Goal: Task Accomplishment & Management: Complete application form

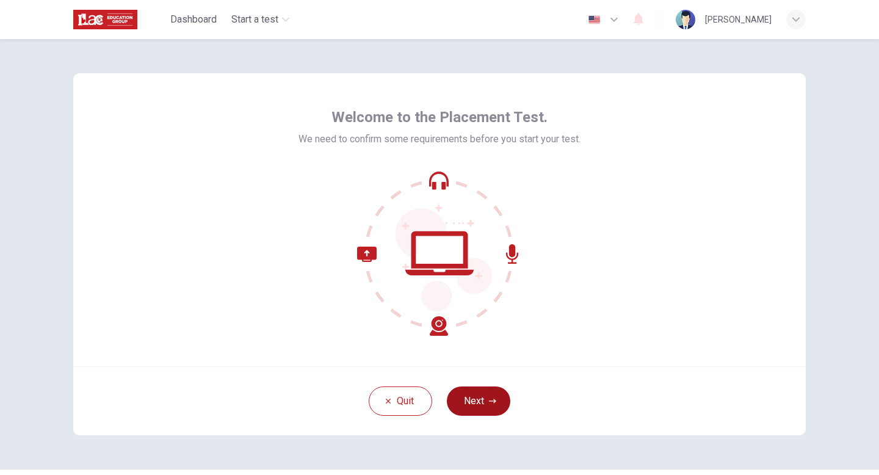
click at [490, 395] on button "Next" at bounding box center [478, 400] width 63 height 29
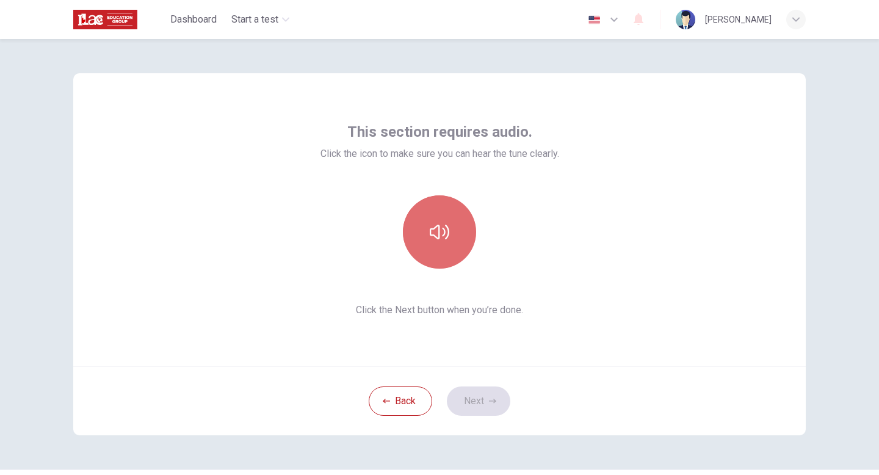
click at [439, 212] on button "button" at bounding box center [439, 231] width 73 height 73
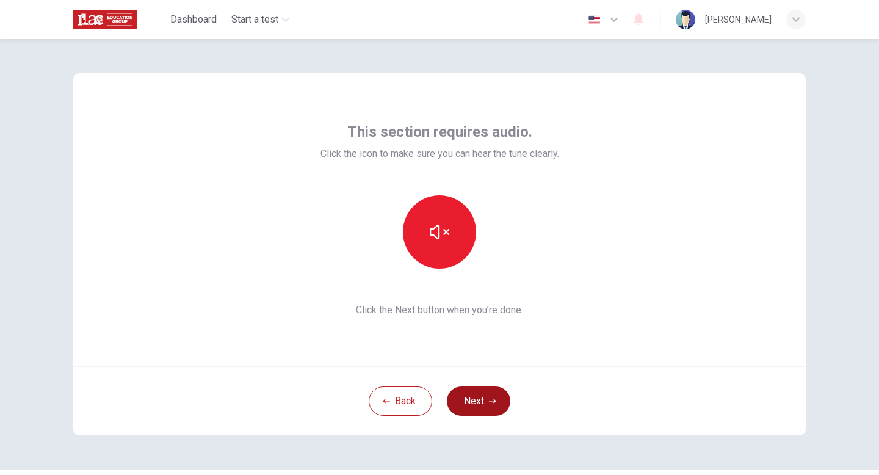
click at [484, 400] on button "Next" at bounding box center [478, 400] width 63 height 29
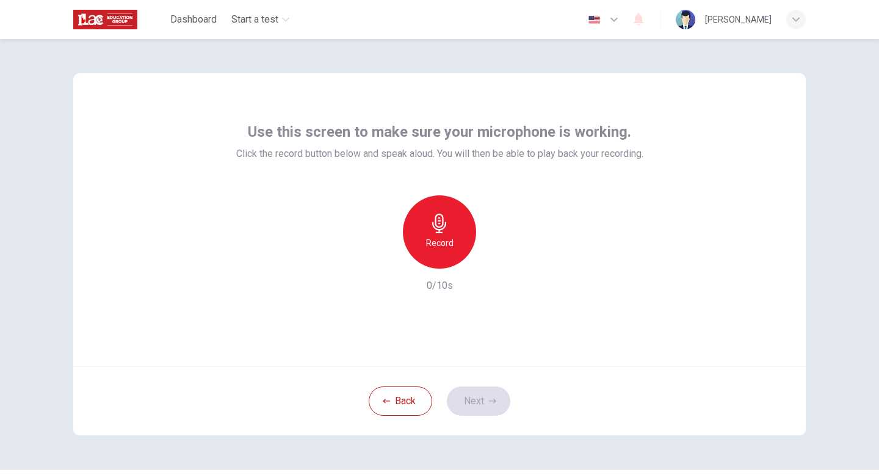
click at [431, 232] on icon "button" at bounding box center [440, 224] width 20 height 20
click at [497, 259] on icon "button" at bounding box center [496, 259] width 12 height 12
click at [490, 255] on icon "button" at bounding box center [496, 259] width 12 height 12
click at [447, 223] on div "Record" at bounding box center [439, 231] width 73 height 73
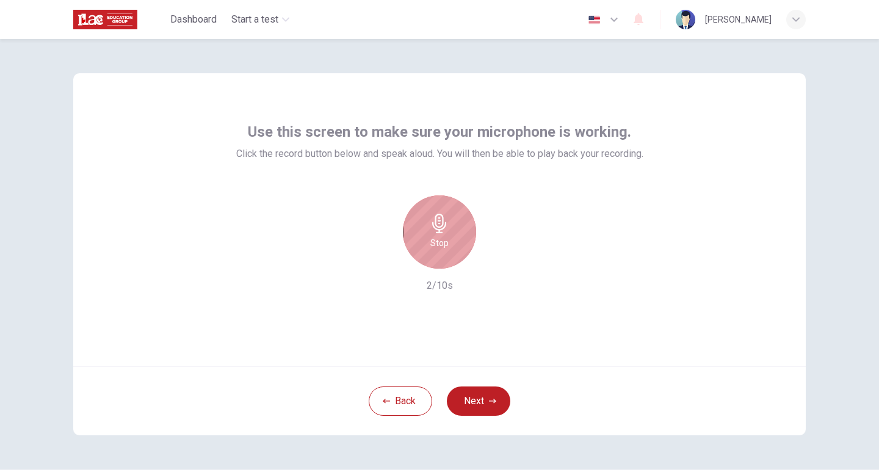
click at [447, 223] on div "Stop" at bounding box center [439, 231] width 73 height 73
click at [498, 263] on icon "button" at bounding box center [496, 259] width 12 height 12
click at [604, 197] on div "Record 2/10s" at bounding box center [439, 244] width 407 height 98
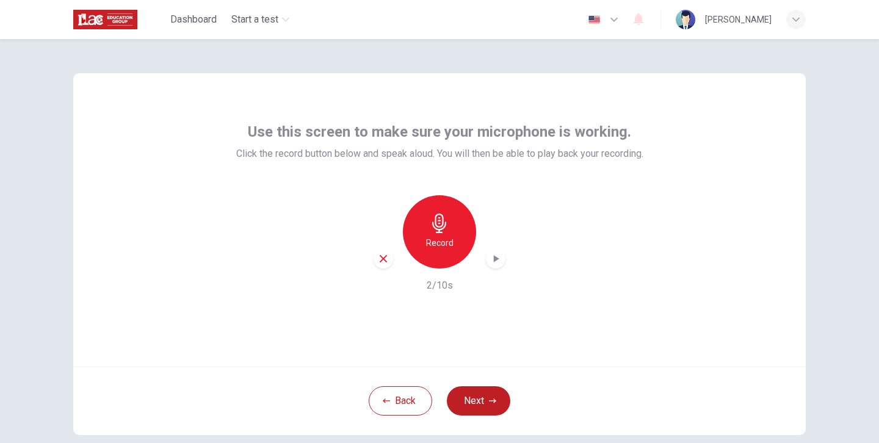
click at [440, 243] on h6 "Record" at bounding box center [439, 243] width 27 height 15
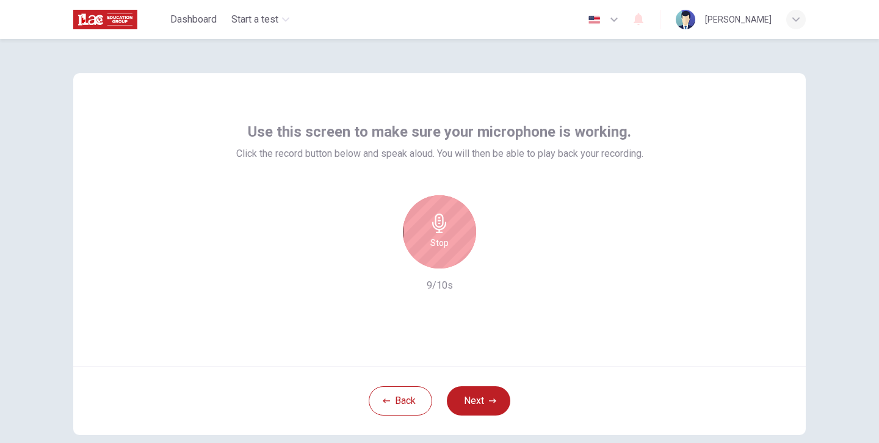
click at [433, 236] on h6 "Stop" at bounding box center [439, 243] width 18 height 15
click at [433, 234] on div "Stop" at bounding box center [439, 231] width 73 height 73
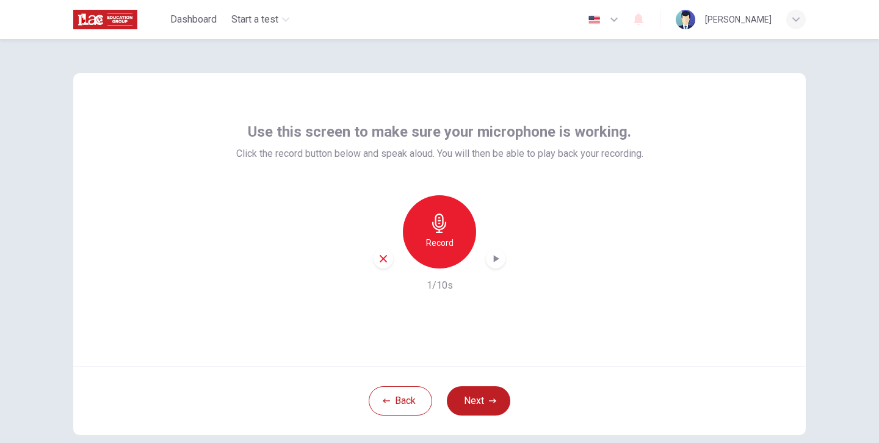
click at [427, 241] on h6 "Record" at bounding box center [439, 243] width 27 height 15
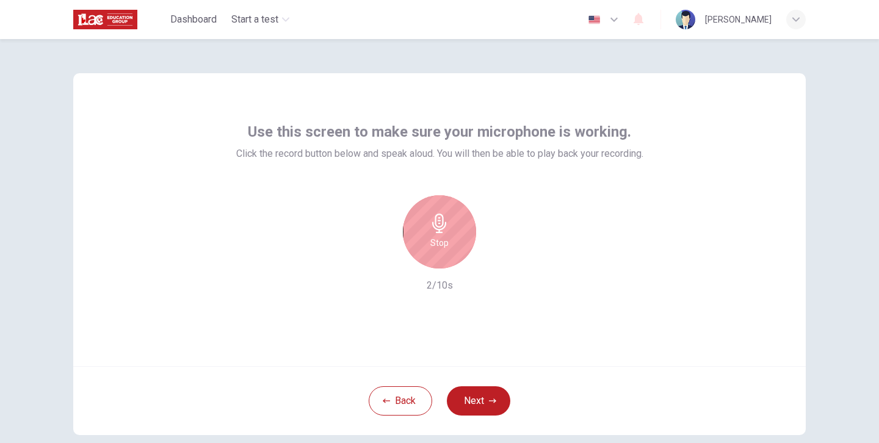
click at [438, 237] on h6 "Stop" at bounding box center [439, 243] width 18 height 15
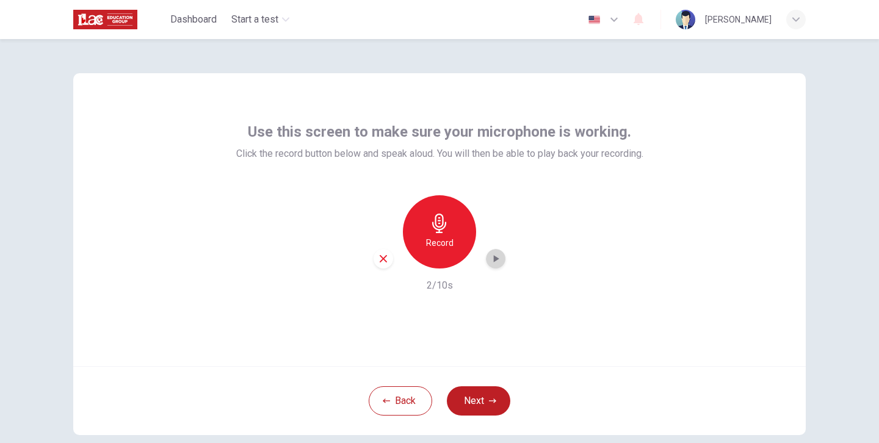
click at [494, 259] on icon "button" at bounding box center [496, 258] width 5 height 7
click at [335, 206] on div "Record 2/10s" at bounding box center [439, 244] width 407 height 98
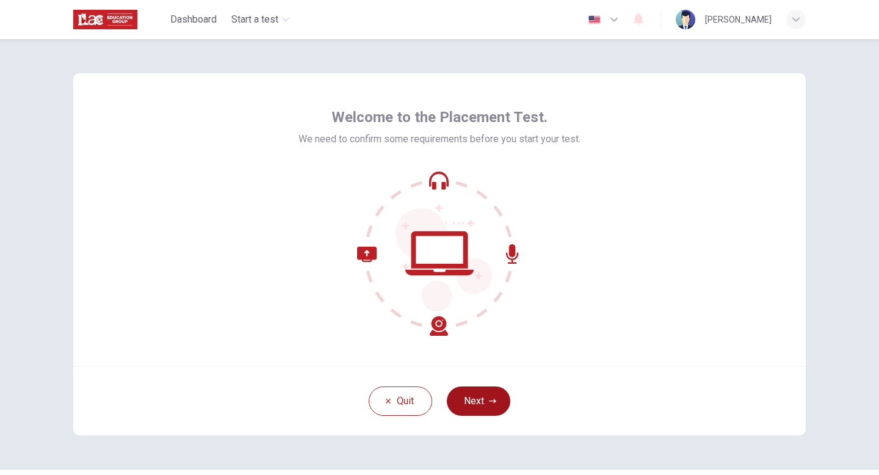
click at [482, 396] on button "Next" at bounding box center [478, 400] width 63 height 29
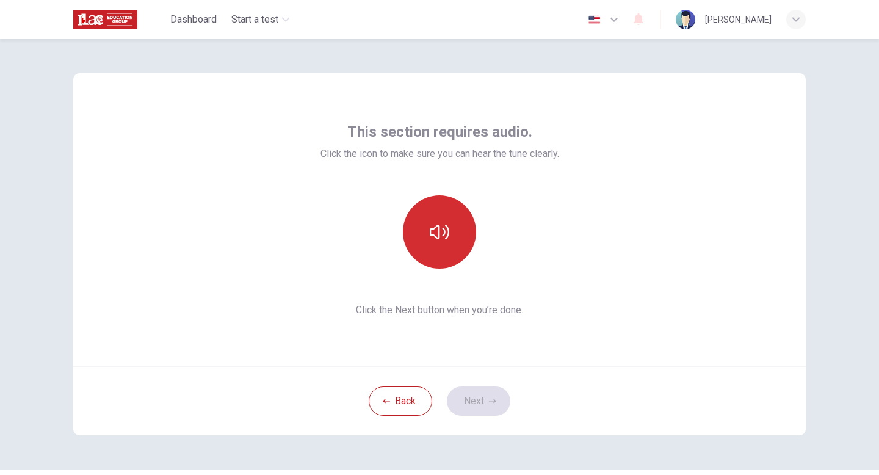
click at [435, 231] on icon "button" at bounding box center [440, 232] width 20 height 15
click at [447, 238] on button "button" at bounding box center [439, 231] width 73 height 73
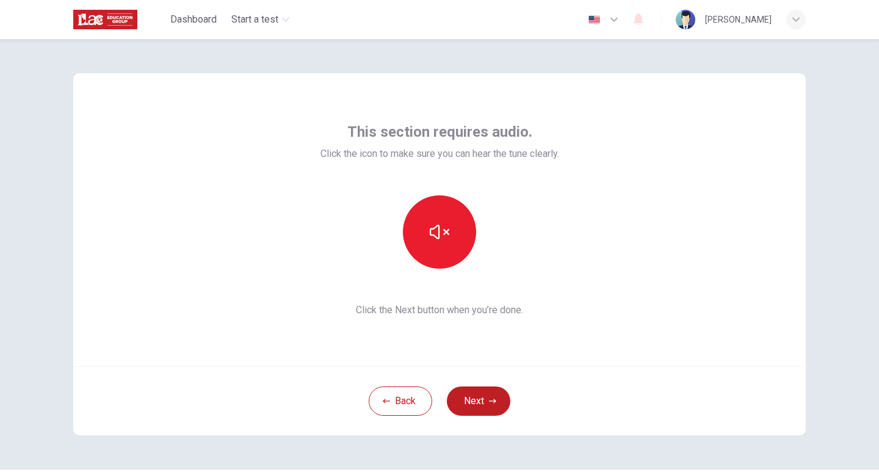
click at [437, 233] on icon "button" at bounding box center [440, 232] width 20 height 20
click at [472, 402] on button "Next" at bounding box center [478, 400] width 63 height 29
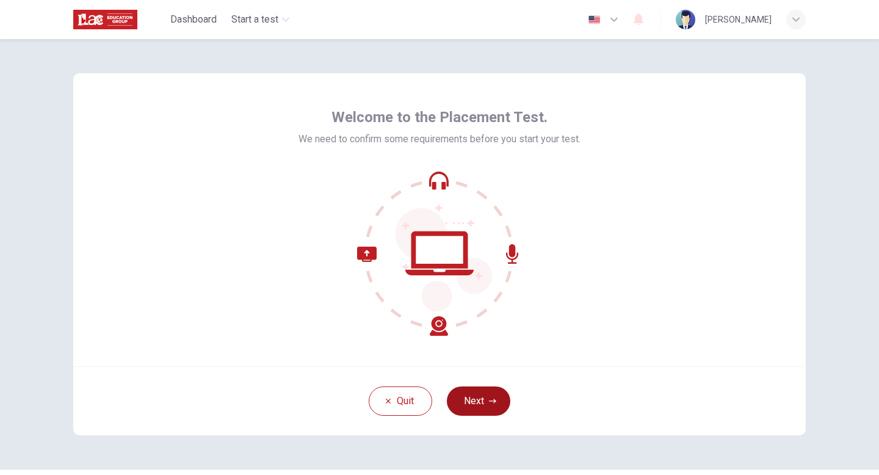
click at [488, 406] on button "Next" at bounding box center [478, 400] width 63 height 29
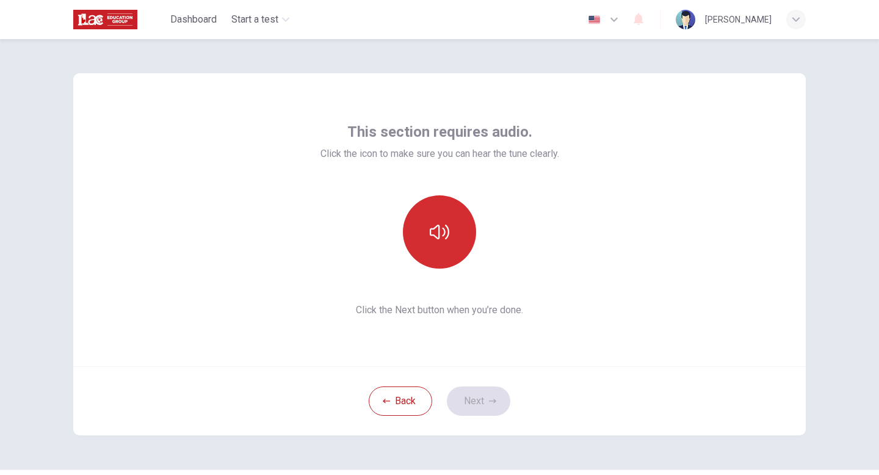
click at [430, 233] on icon "button" at bounding box center [440, 232] width 20 height 20
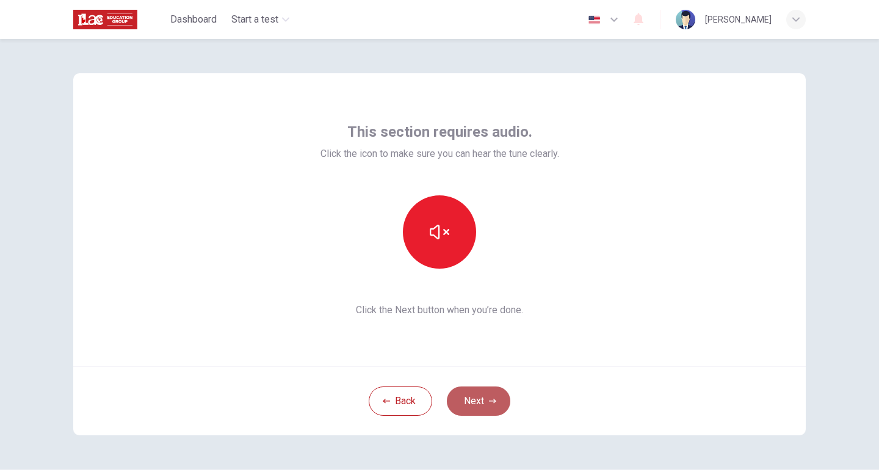
click at [475, 400] on button "Next" at bounding box center [478, 400] width 63 height 29
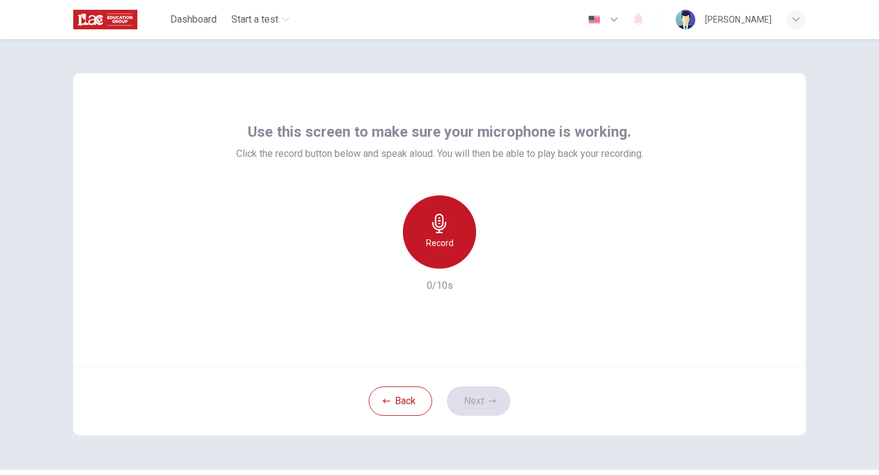
click at [447, 228] on div "Record" at bounding box center [439, 231] width 73 height 73
click at [444, 241] on h6 "Stop" at bounding box center [439, 243] width 18 height 15
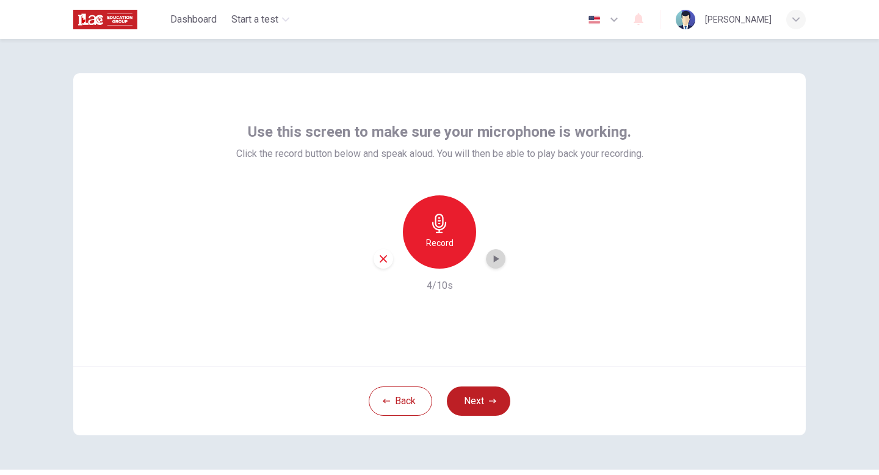
click at [493, 257] on icon "button" at bounding box center [496, 259] width 12 height 12
click at [475, 400] on button "Next" at bounding box center [478, 400] width 63 height 29
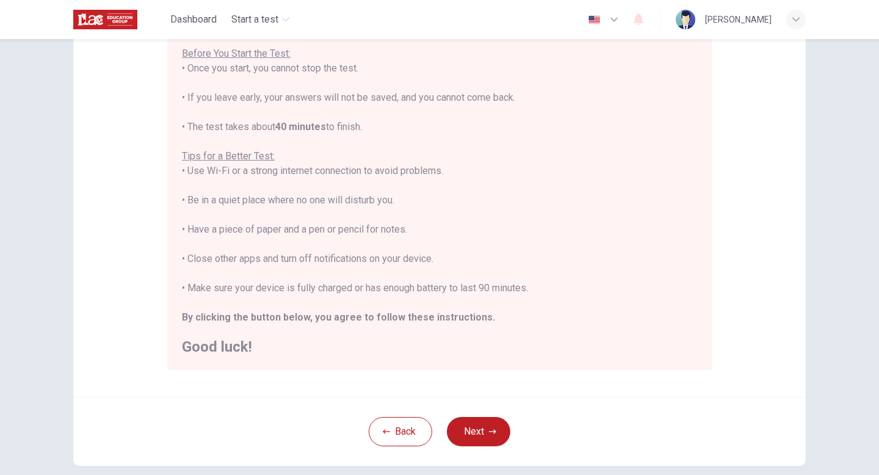
scroll to position [204, 0]
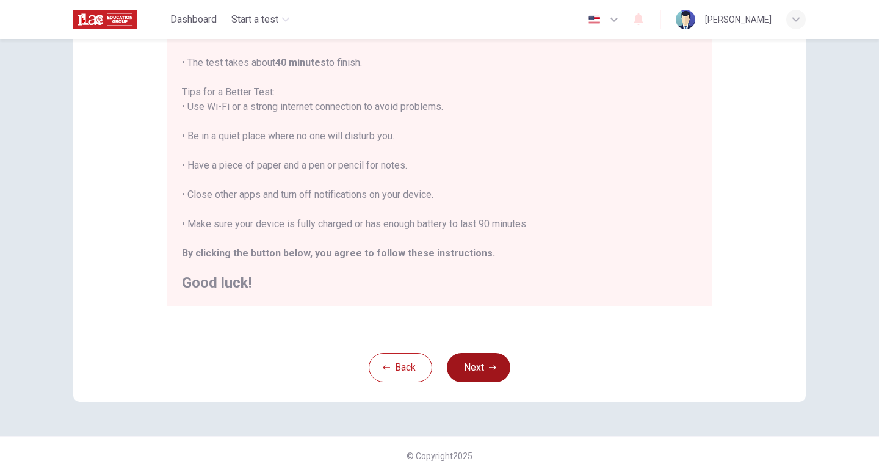
click at [488, 363] on button "Next" at bounding box center [478, 367] width 63 height 29
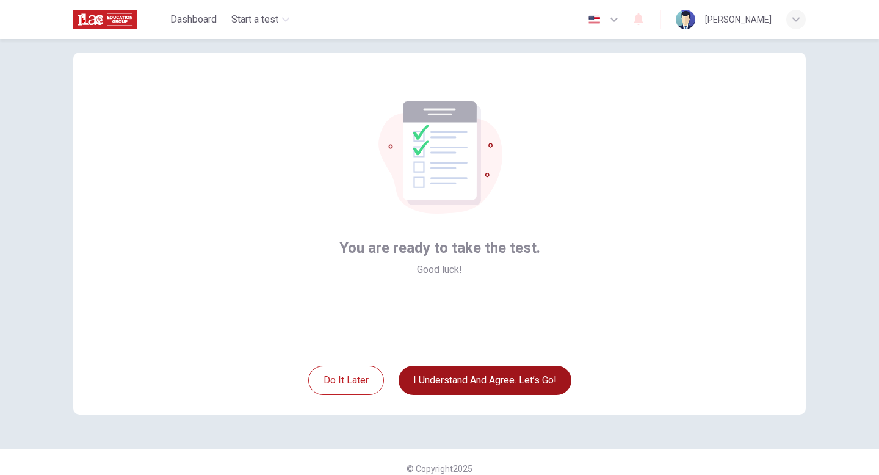
scroll to position [20, 0]
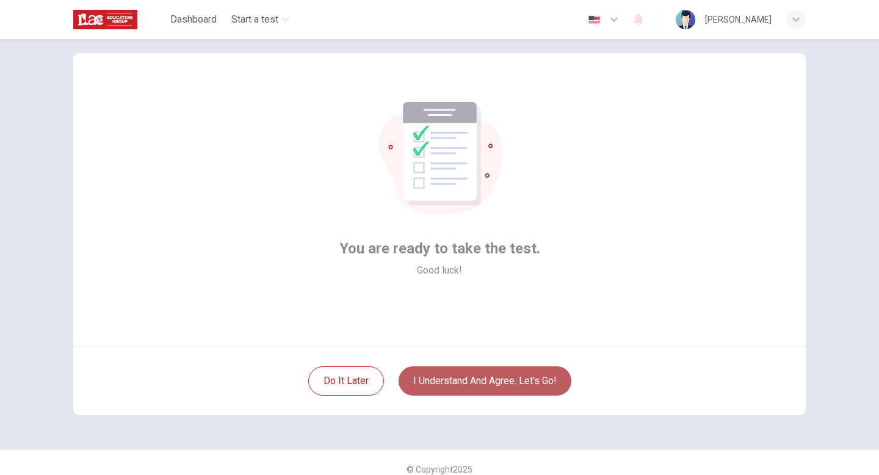
click at [505, 379] on button "I understand and agree. Let’s go!" at bounding box center [485, 380] width 173 height 29
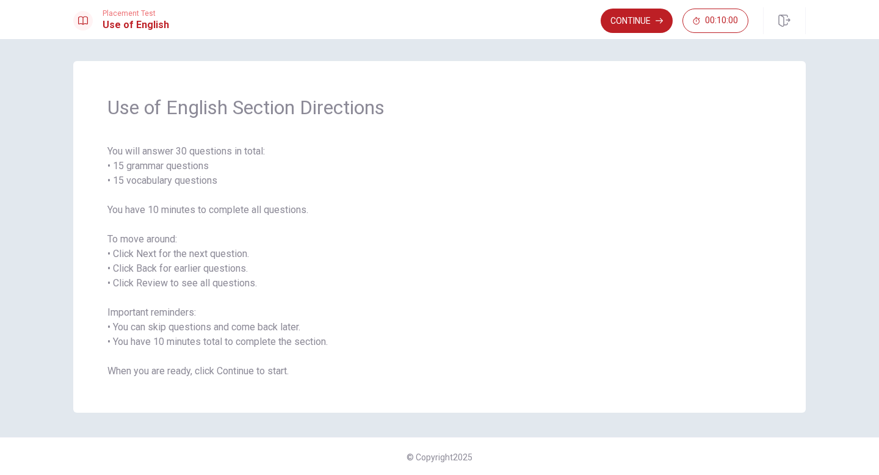
scroll to position [4, 0]
click at [646, 15] on button "Continue" at bounding box center [637, 21] width 72 height 24
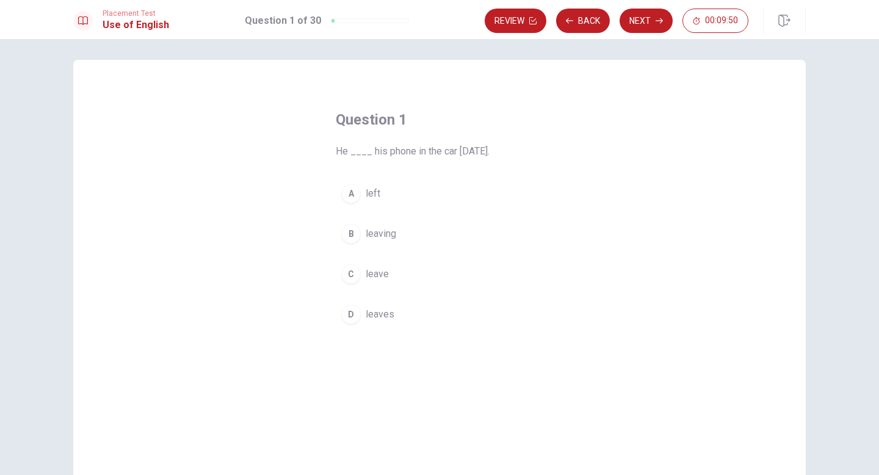
click at [344, 195] on div "A" at bounding box center [351, 194] width 20 height 20
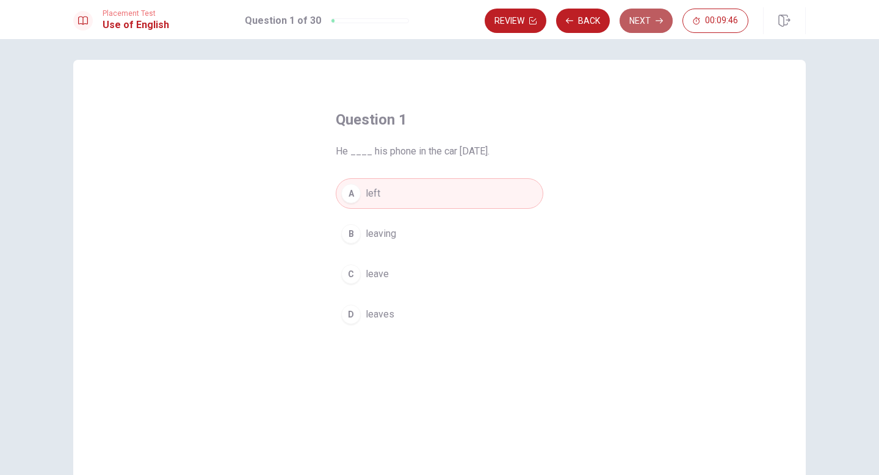
click at [643, 17] on button "Next" at bounding box center [646, 21] width 53 height 24
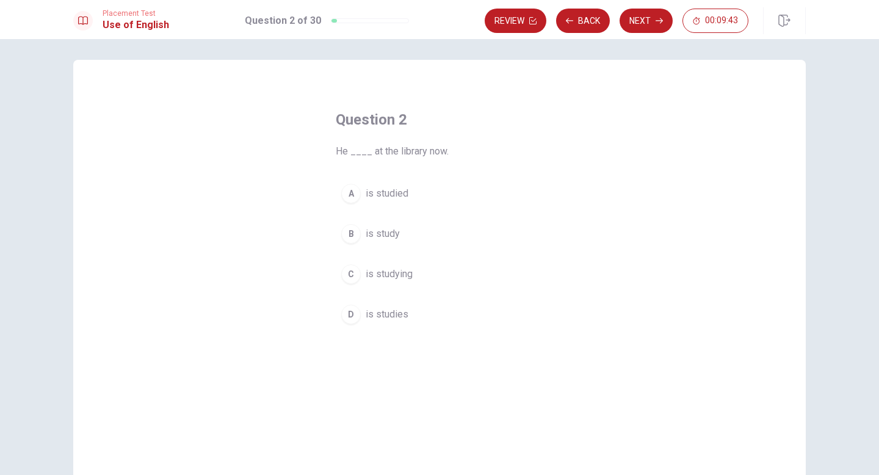
click at [349, 274] on div "C" at bounding box center [351, 274] width 20 height 20
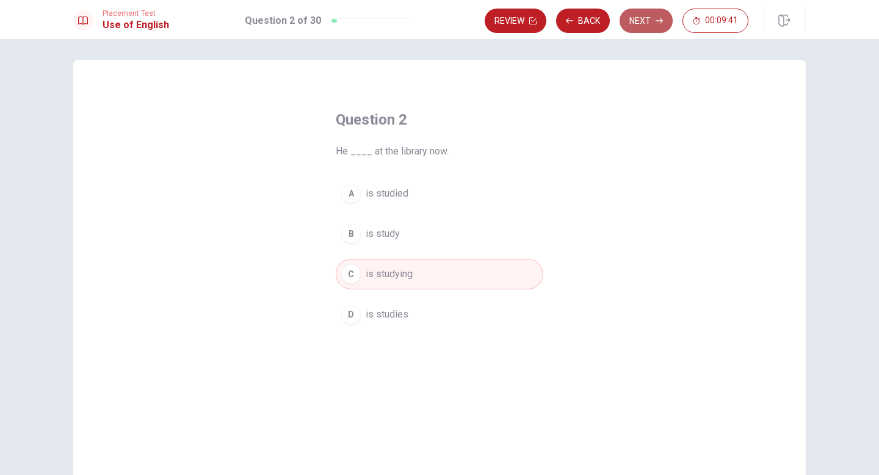
click at [640, 26] on button "Next" at bounding box center [646, 21] width 53 height 24
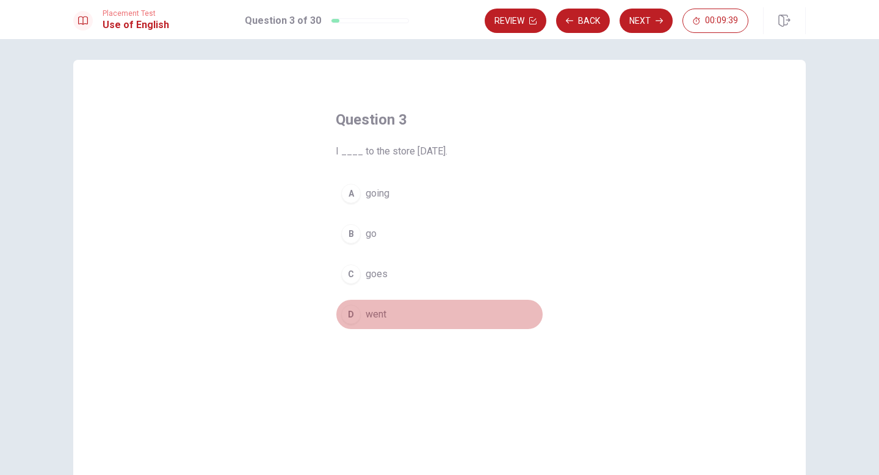
click at [344, 315] on div "D" at bounding box center [351, 315] width 20 height 20
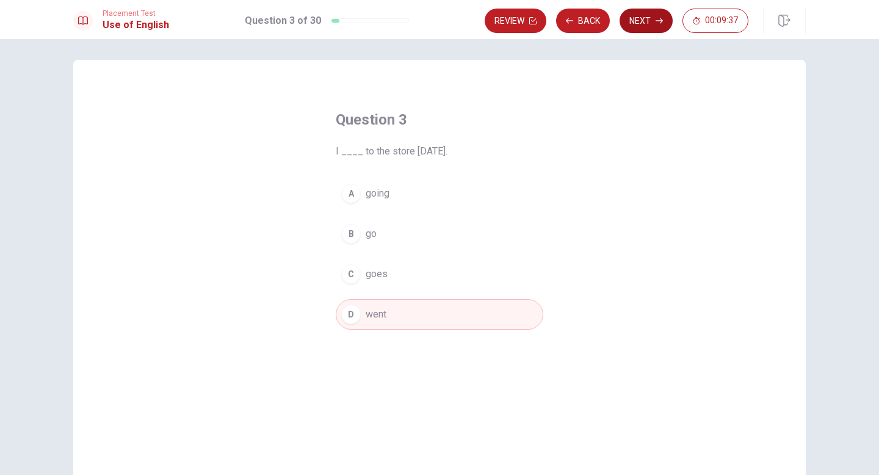
click at [646, 28] on button "Next" at bounding box center [646, 21] width 53 height 24
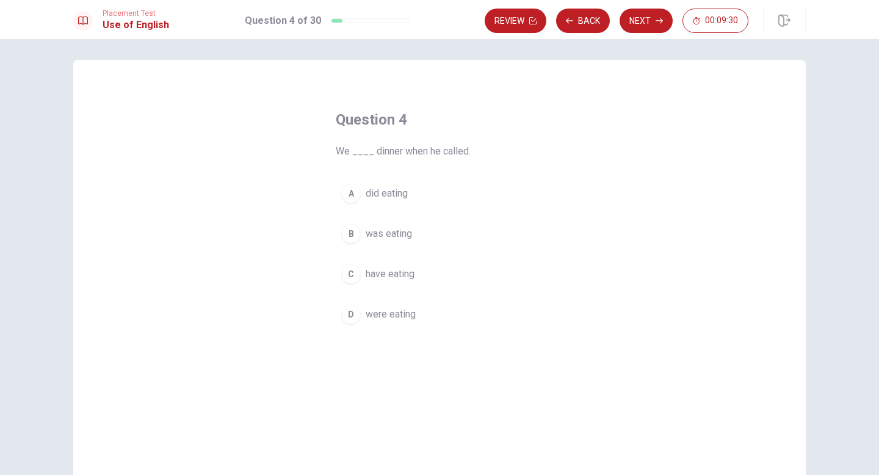
click at [350, 314] on div "D" at bounding box center [351, 315] width 20 height 20
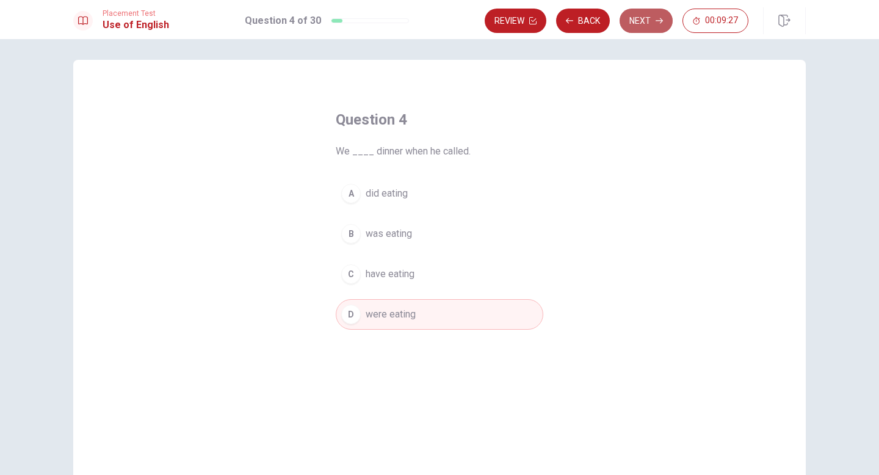
click at [642, 21] on button "Next" at bounding box center [646, 21] width 53 height 24
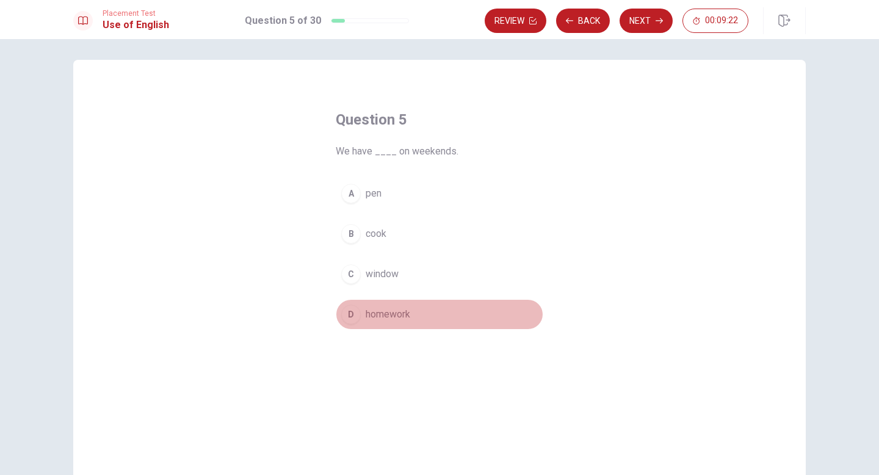
click at [346, 317] on div "D" at bounding box center [351, 315] width 20 height 20
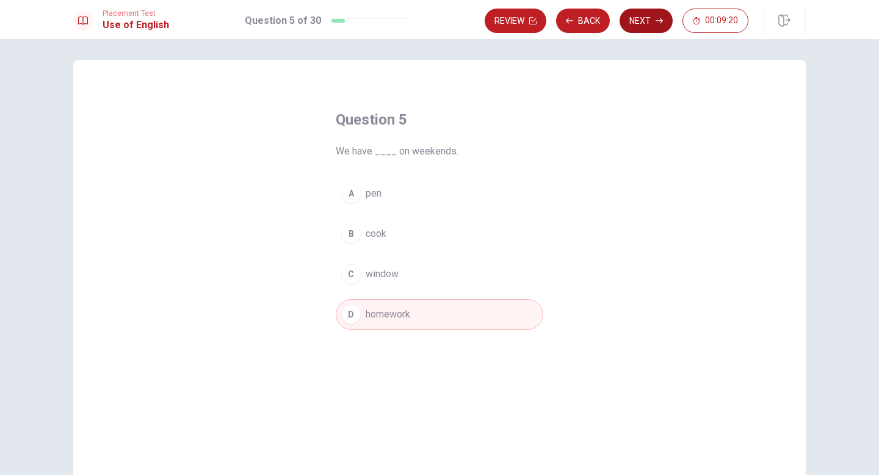
click at [633, 29] on button "Next" at bounding box center [646, 21] width 53 height 24
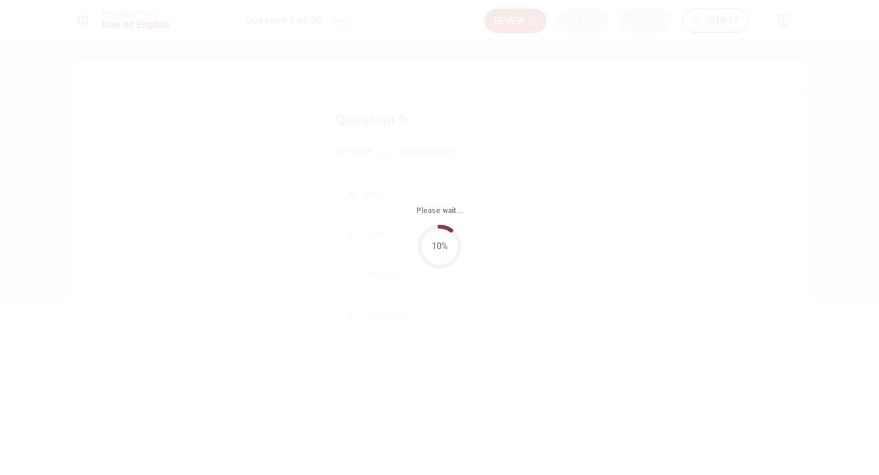
scroll to position [0, 0]
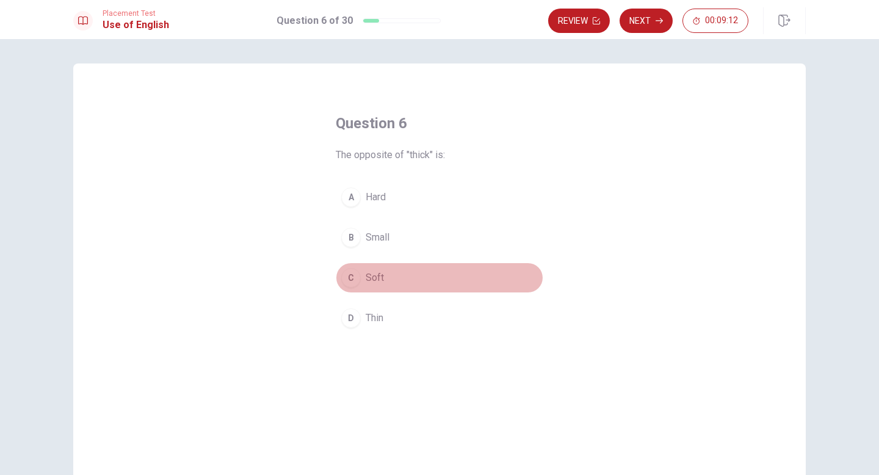
click at [354, 276] on div "C" at bounding box center [351, 278] width 20 height 20
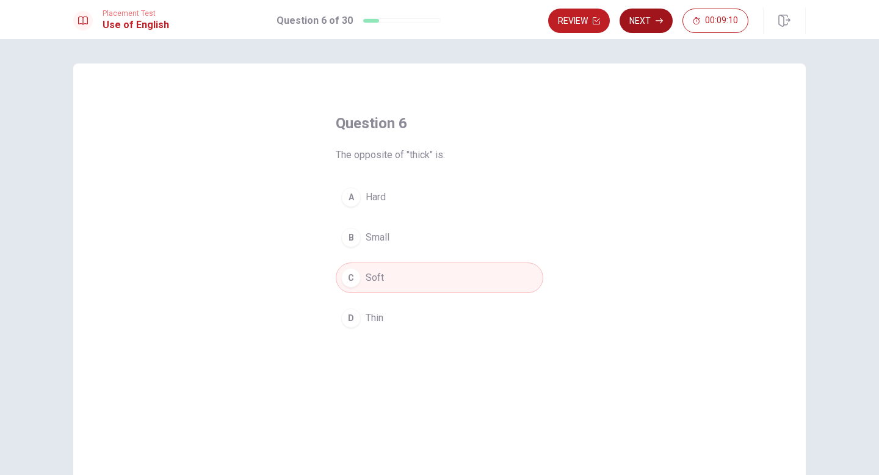
click at [659, 23] on icon "button" at bounding box center [659, 20] width 7 height 7
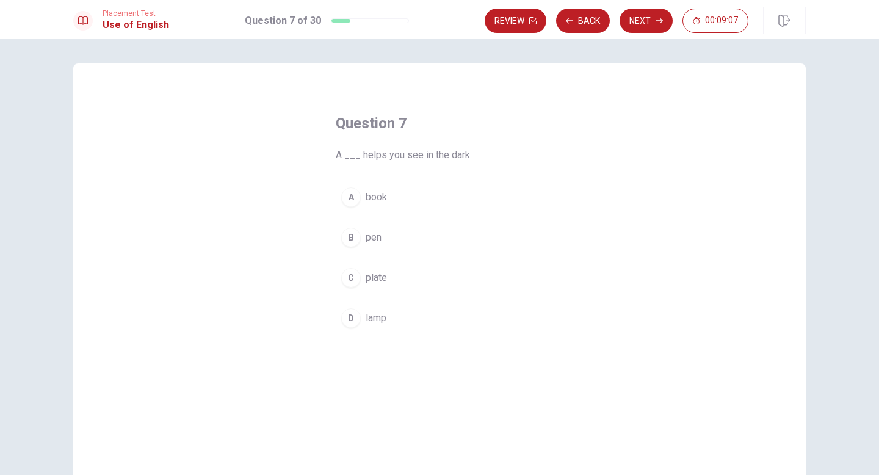
click at [347, 321] on div "D" at bounding box center [351, 318] width 20 height 20
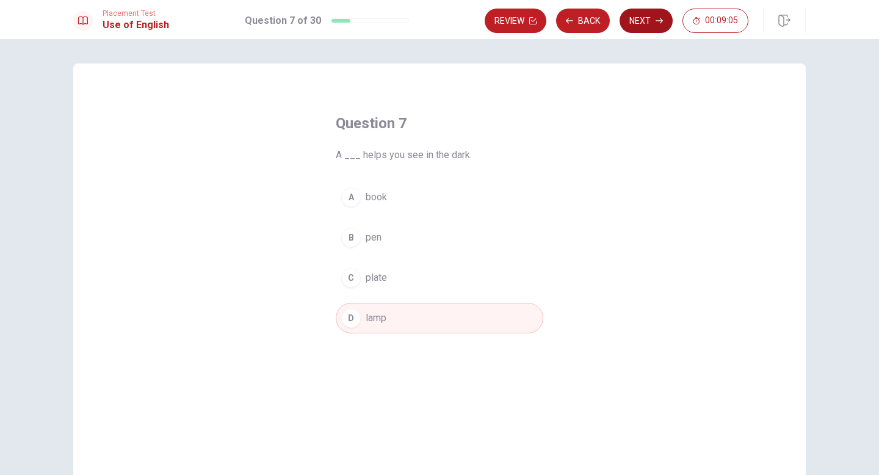
click at [634, 18] on button "Next" at bounding box center [646, 21] width 53 height 24
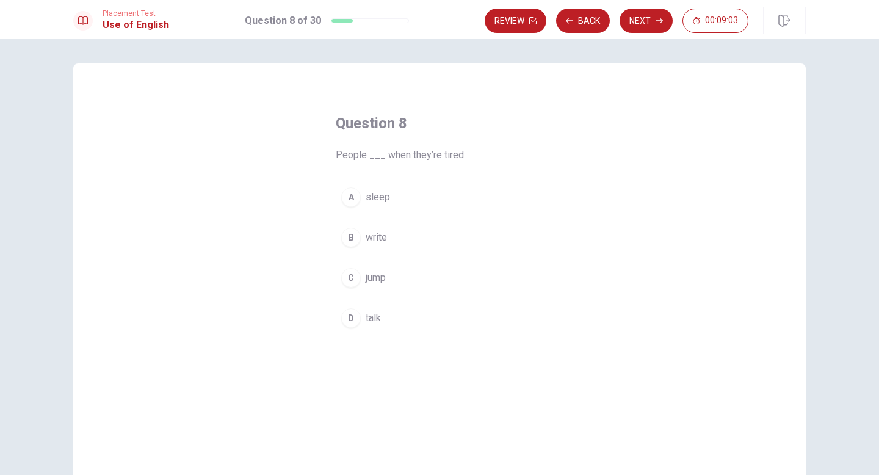
click at [348, 197] on div "A" at bounding box center [351, 197] width 20 height 20
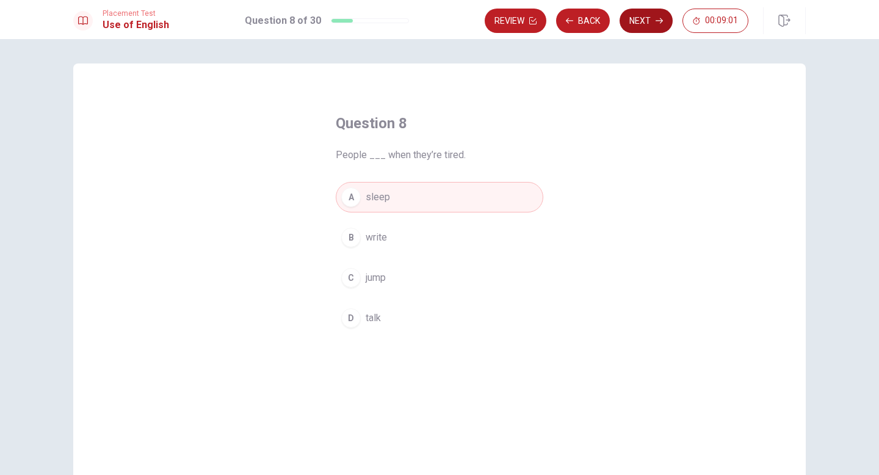
click at [648, 24] on button "Next" at bounding box center [646, 21] width 53 height 24
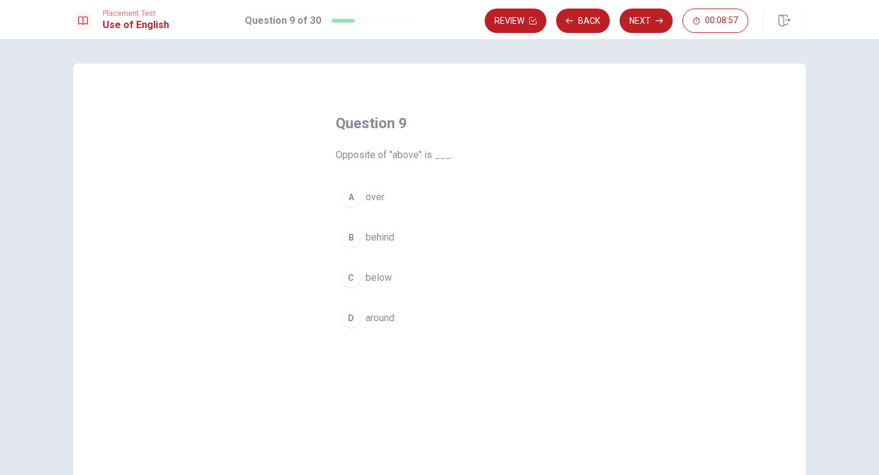
click at [353, 283] on div "C" at bounding box center [351, 278] width 20 height 20
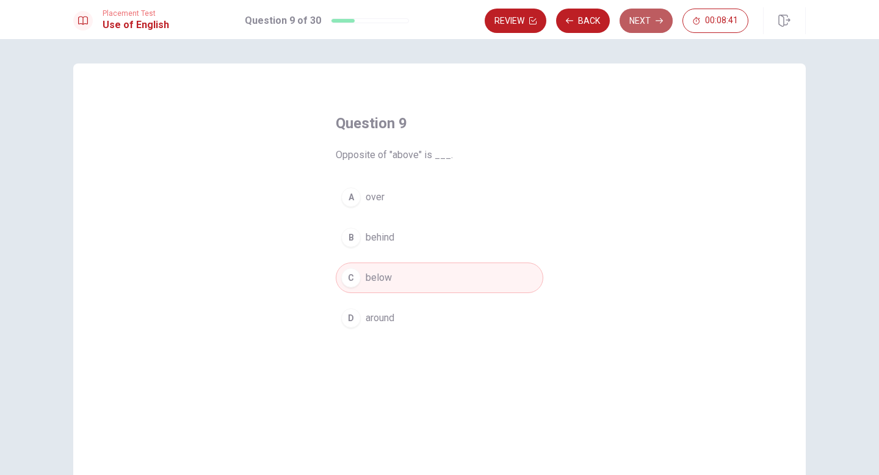
click at [645, 29] on button "Next" at bounding box center [646, 21] width 53 height 24
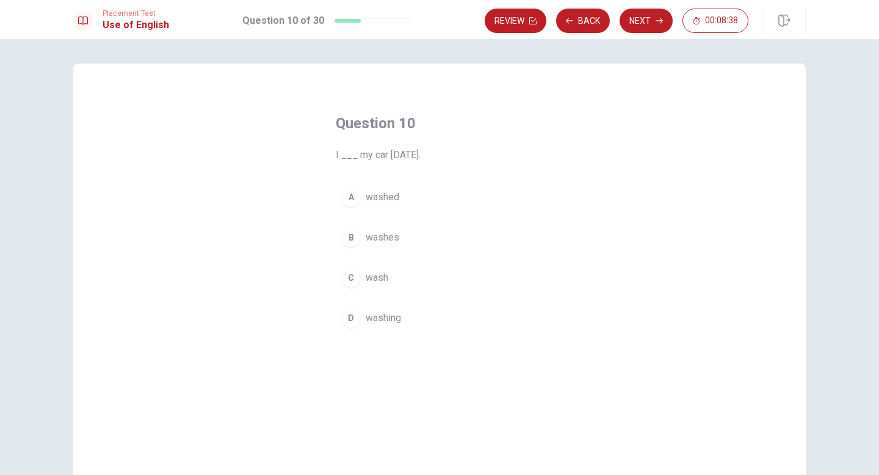
click at [346, 187] on div "A" at bounding box center [351, 197] width 20 height 20
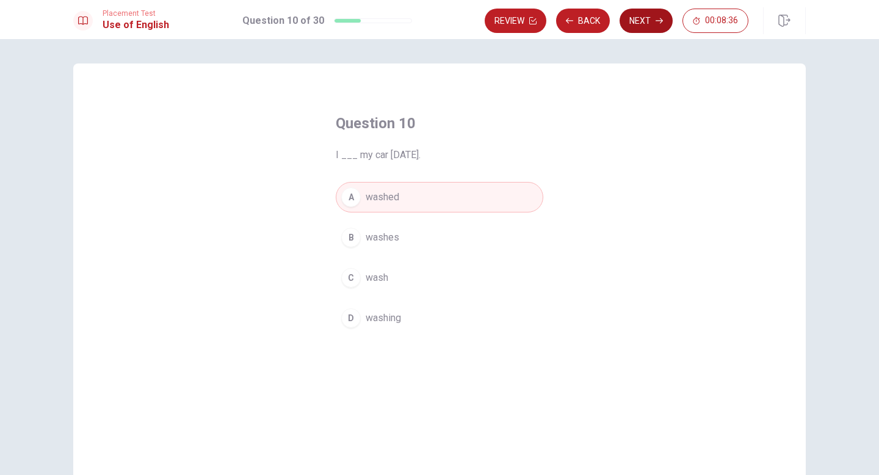
click at [647, 23] on button "Next" at bounding box center [646, 21] width 53 height 24
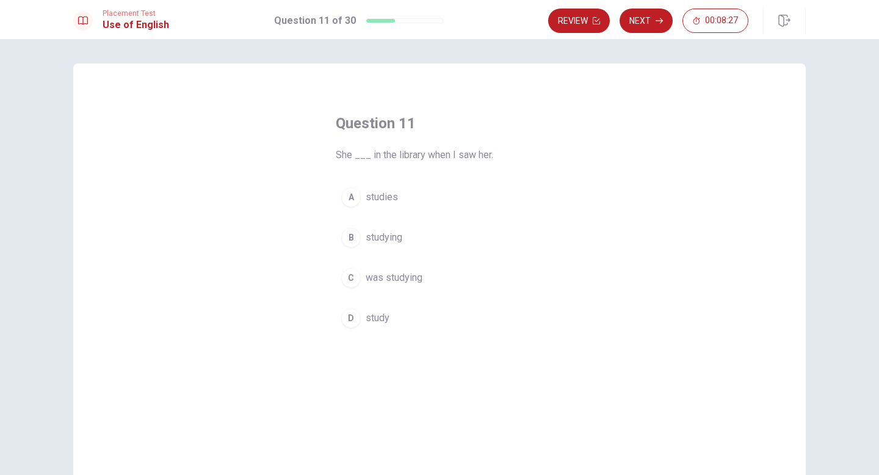
click at [350, 275] on div "C" at bounding box center [351, 278] width 20 height 20
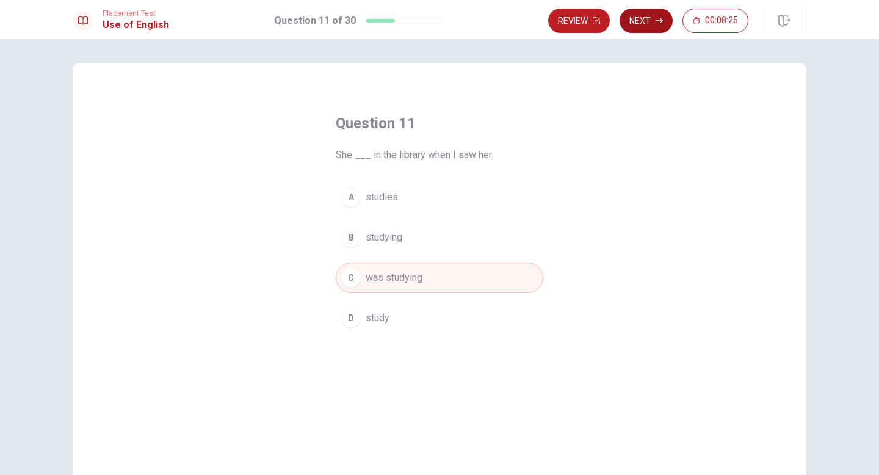
click at [649, 23] on button "Next" at bounding box center [646, 21] width 53 height 24
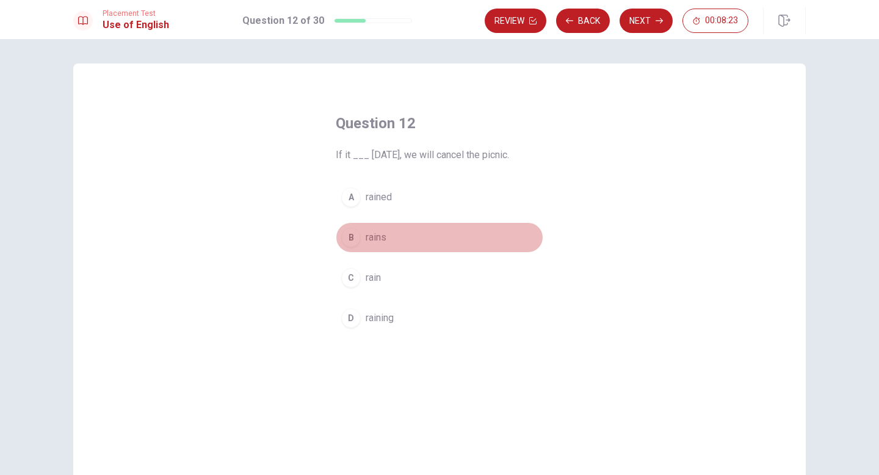
click at [346, 231] on div "B" at bounding box center [351, 238] width 20 height 20
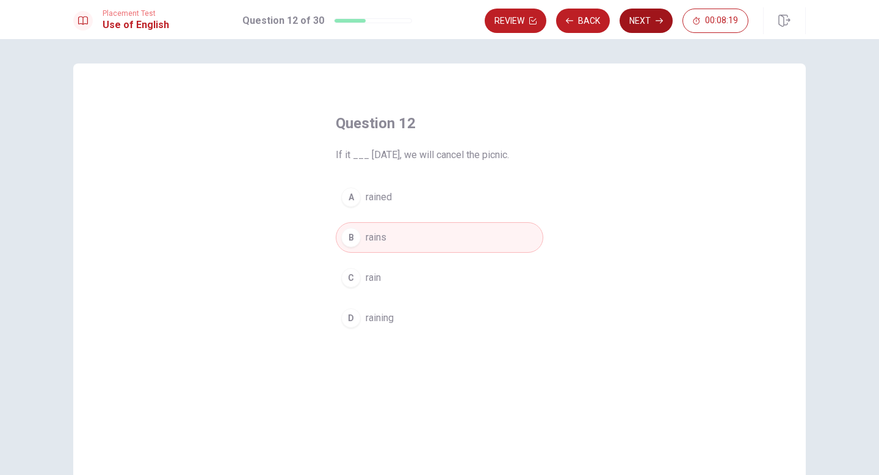
click at [639, 27] on button "Next" at bounding box center [646, 21] width 53 height 24
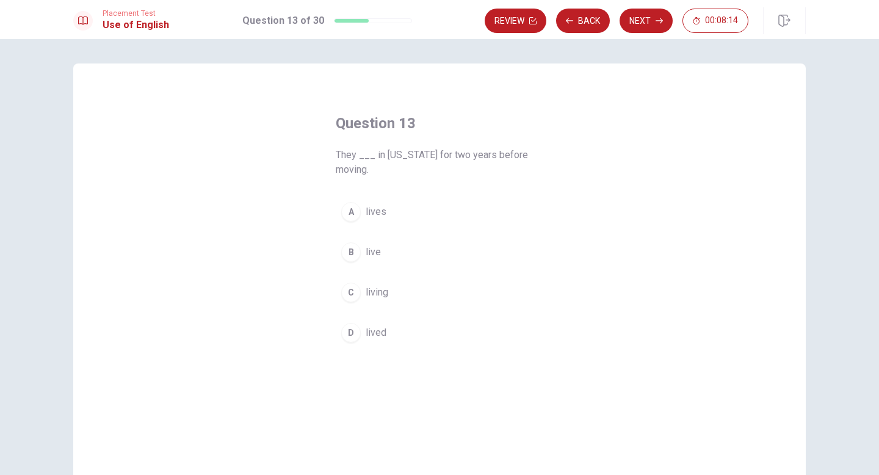
click at [344, 249] on div "B" at bounding box center [351, 252] width 20 height 20
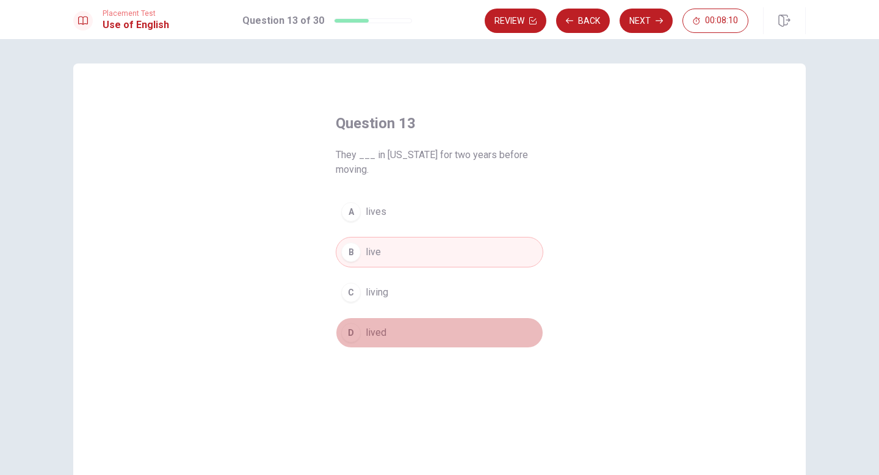
click at [350, 319] on button "D lived" at bounding box center [440, 332] width 208 height 31
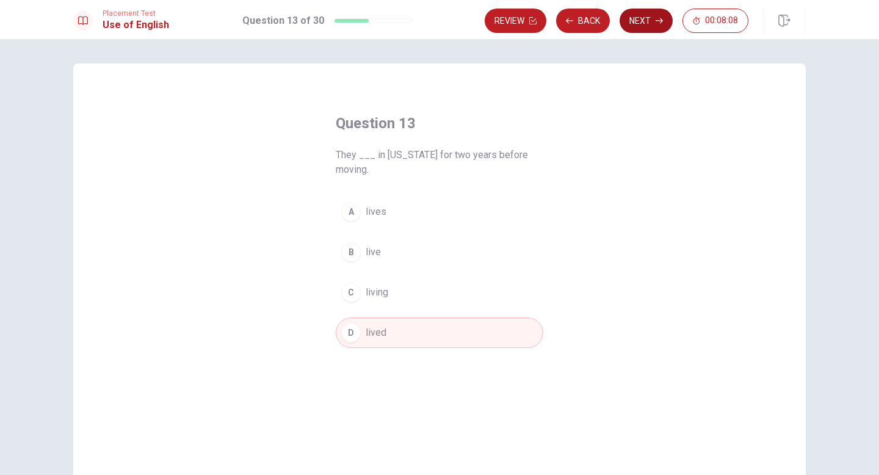
click at [646, 23] on button "Next" at bounding box center [646, 21] width 53 height 24
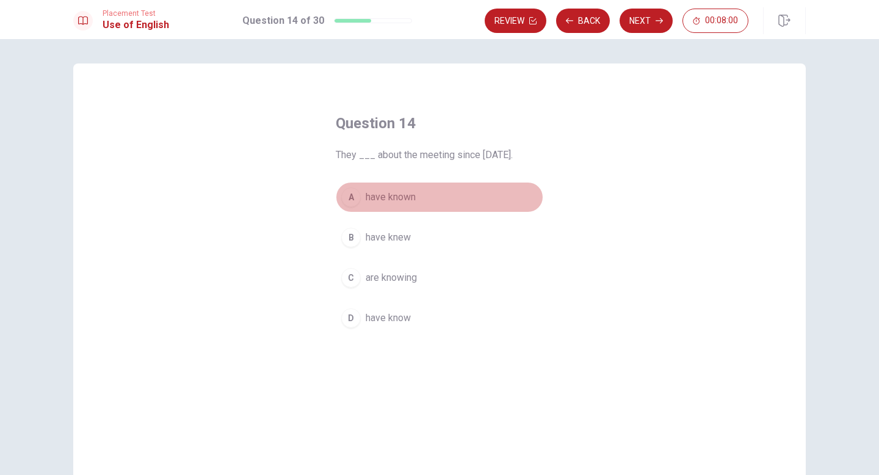
click at [348, 197] on div "A" at bounding box center [351, 197] width 20 height 20
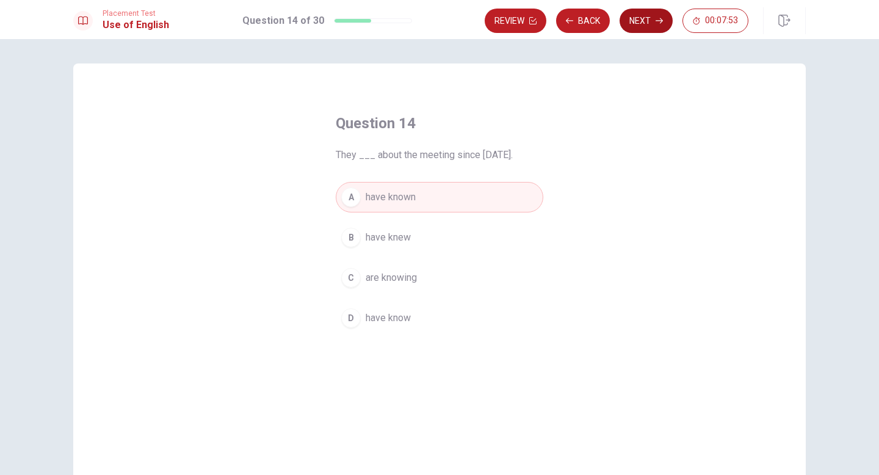
click at [640, 26] on button "Next" at bounding box center [646, 21] width 53 height 24
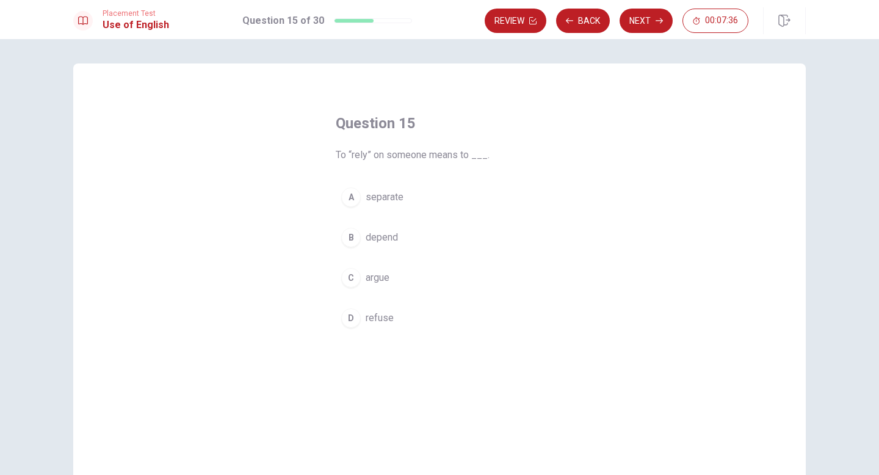
click at [341, 234] on div "B" at bounding box center [351, 238] width 20 height 20
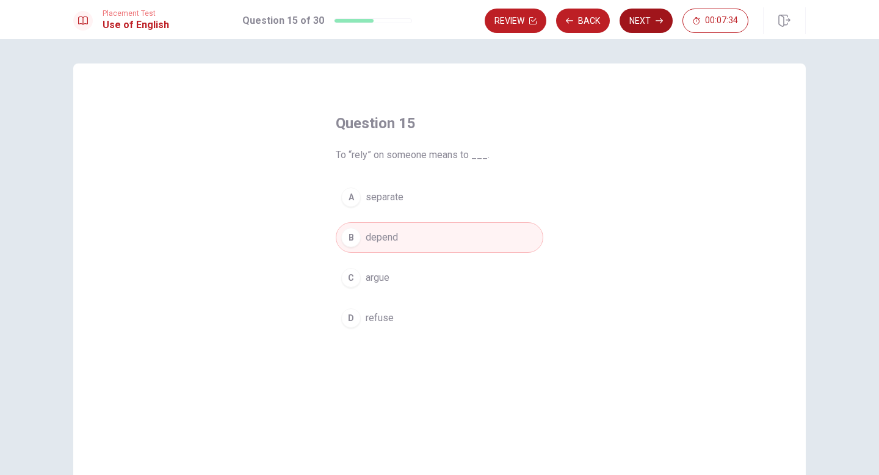
click at [646, 16] on button "Next" at bounding box center [646, 21] width 53 height 24
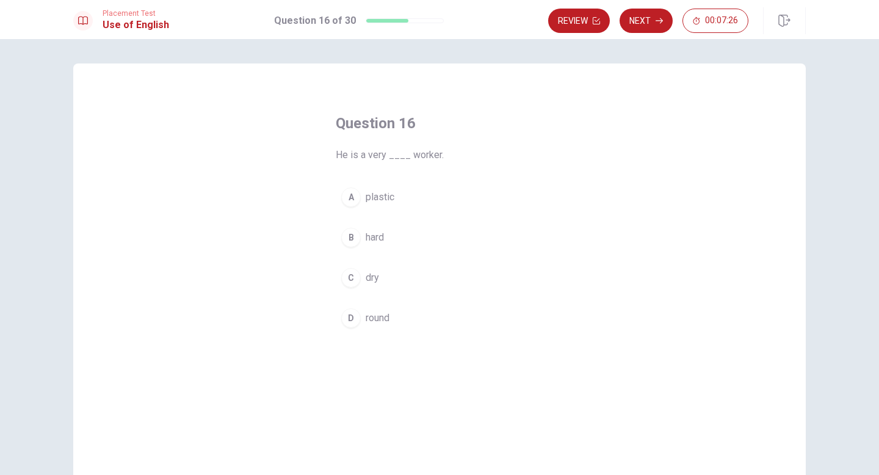
click at [346, 241] on div "B" at bounding box center [351, 238] width 20 height 20
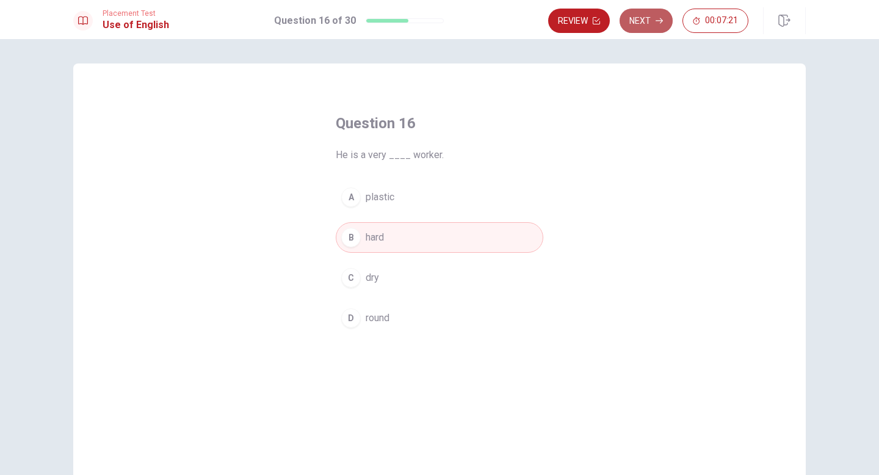
click at [638, 24] on button "Next" at bounding box center [646, 21] width 53 height 24
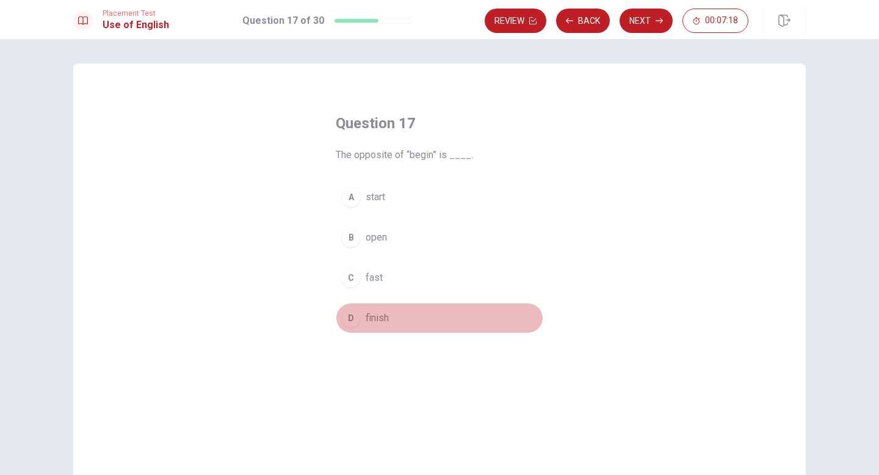
click at [349, 310] on div "D" at bounding box center [351, 318] width 20 height 20
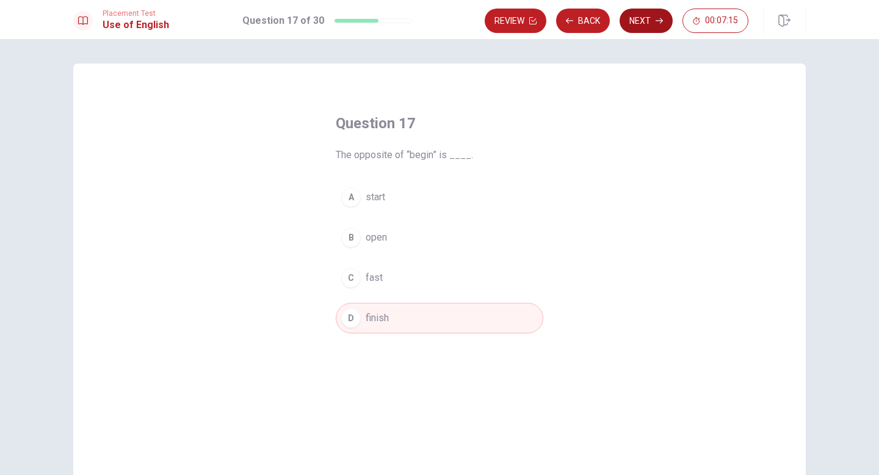
click at [651, 29] on button "Next" at bounding box center [646, 21] width 53 height 24
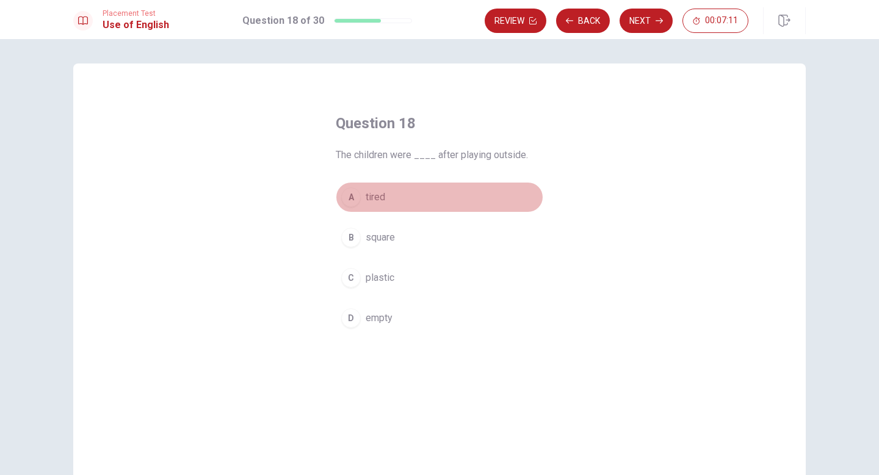
click at [352, 196] on div "A" at bounding box center [351, 197] width 20 height 20
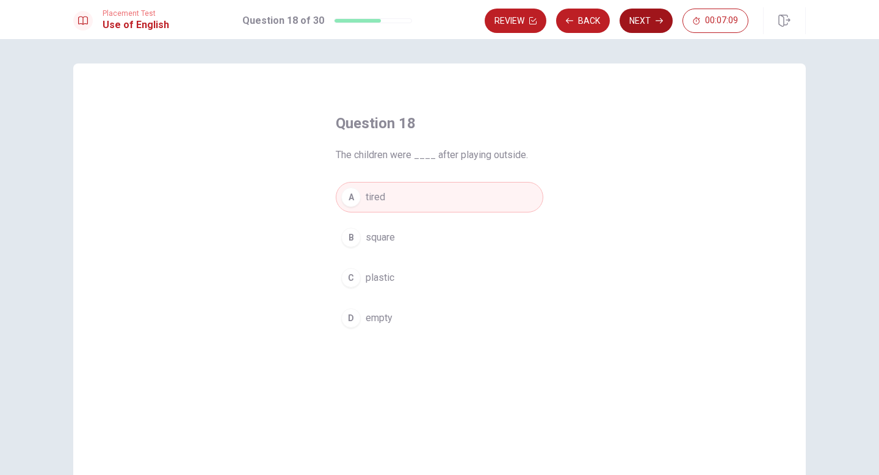
click at [641, 24] on button "Next" at bounding box center [646, 21] width 53 height 24
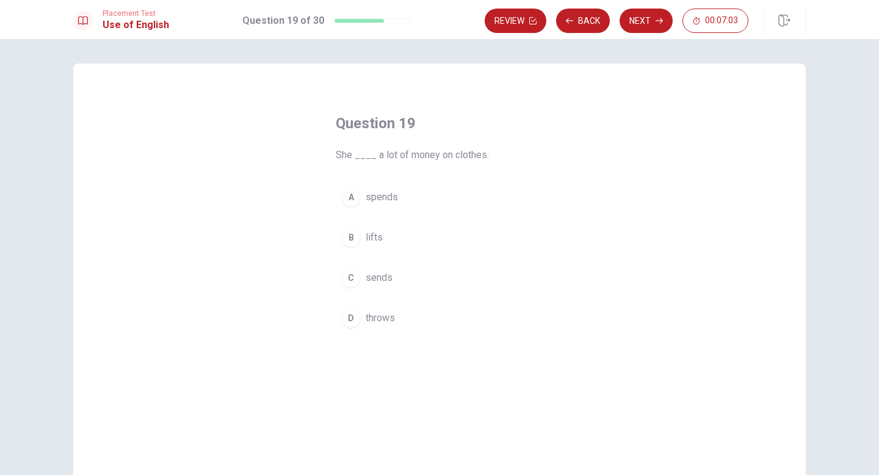
click at [345, 199] on div "A" at bounding box center [351, 197] width 20 height 20
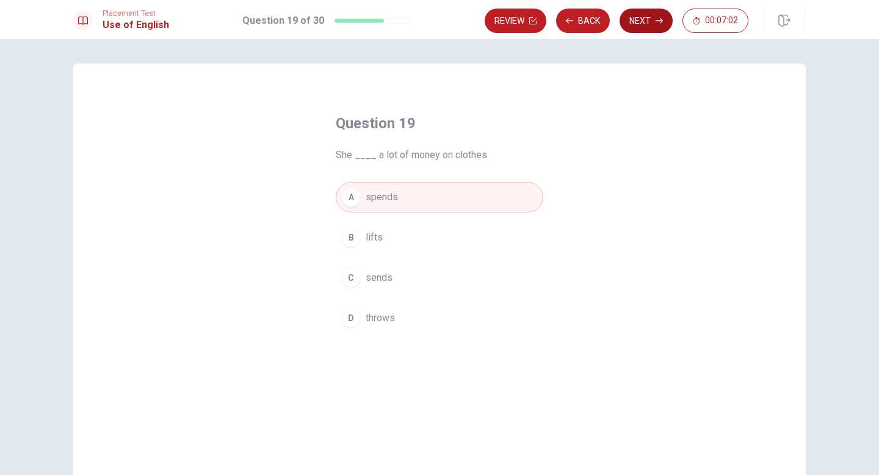
click at [631, 20] on button "Next" at bounding box center [646, 21] width 53 height 24
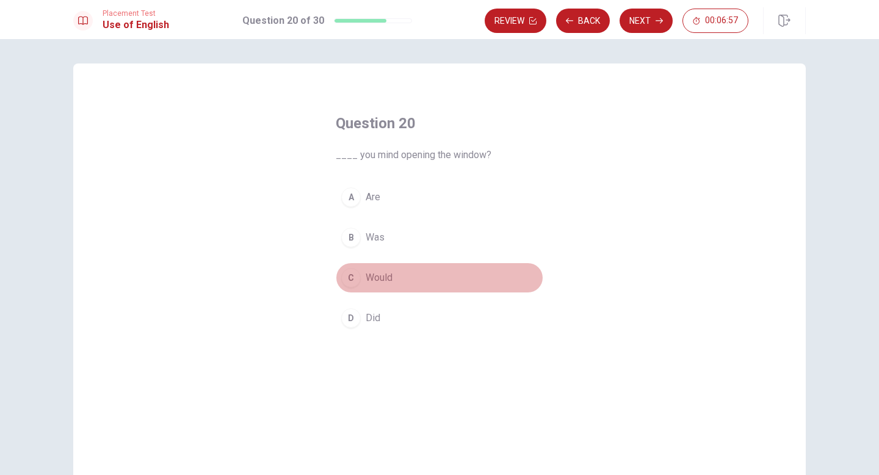
click at [350, 281] on div "C" at bounding box center [351, 278] width 20 height 20
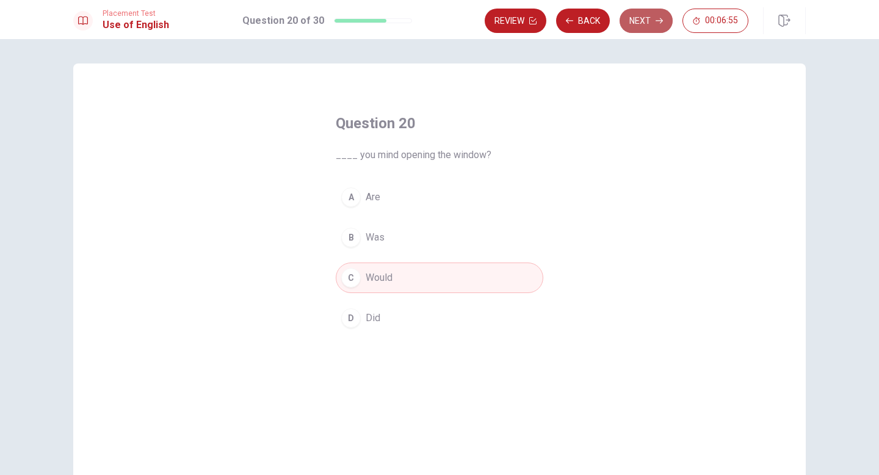
click at [635, 16] on button "Next" at bounding box center [646, 21] width 53 height 24
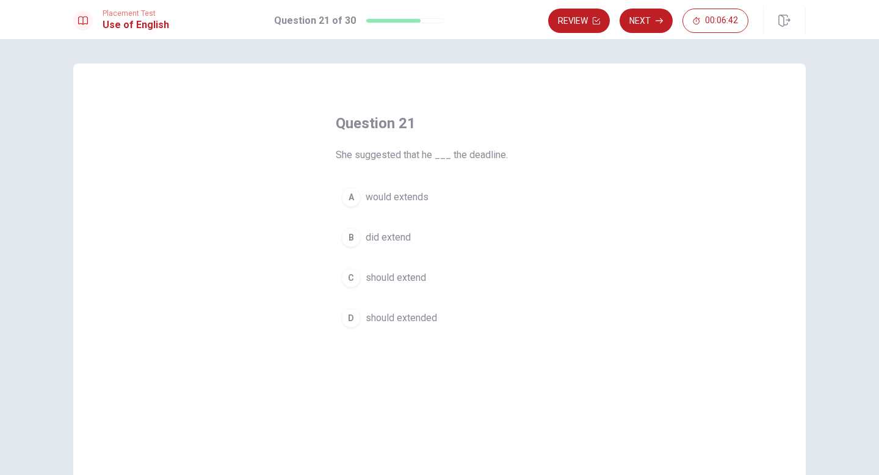
click at [350, 273] on div "C" at bounding box center [351, 278] width 20 height 20
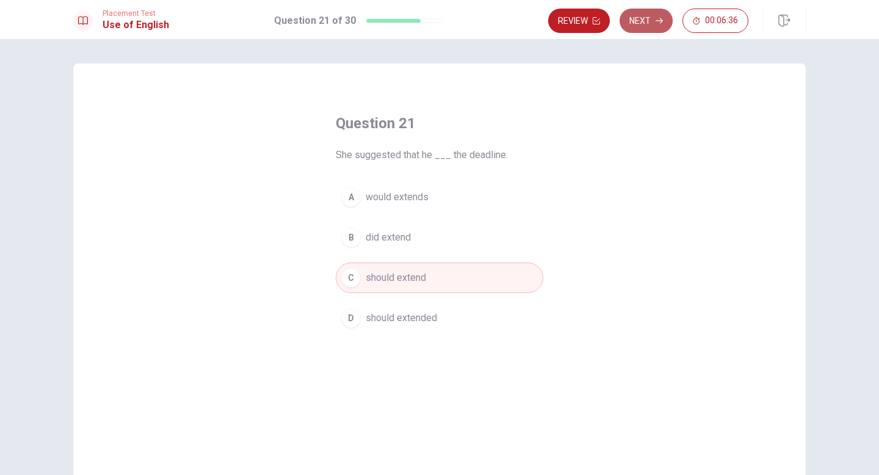
click at [636, 21] on button "Next" at bounding box center [646, 21] width 53 height 24
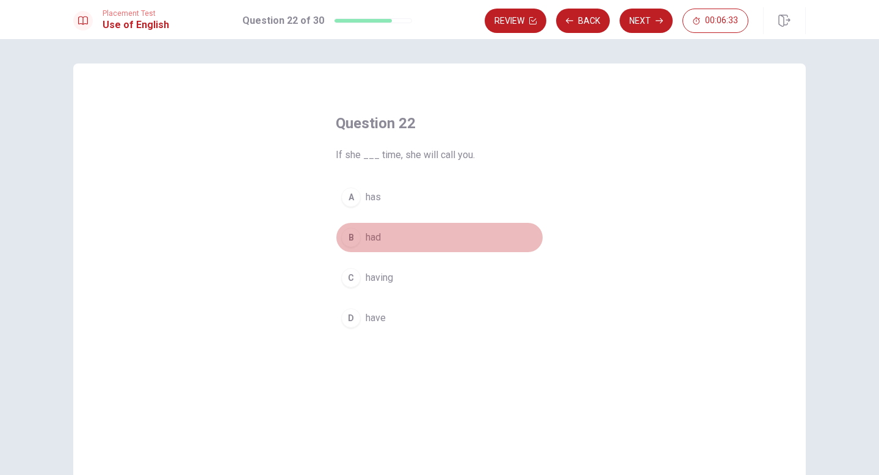
click at [351, 237] on div "B" at bounding box center [351, 238] width 20 height 20
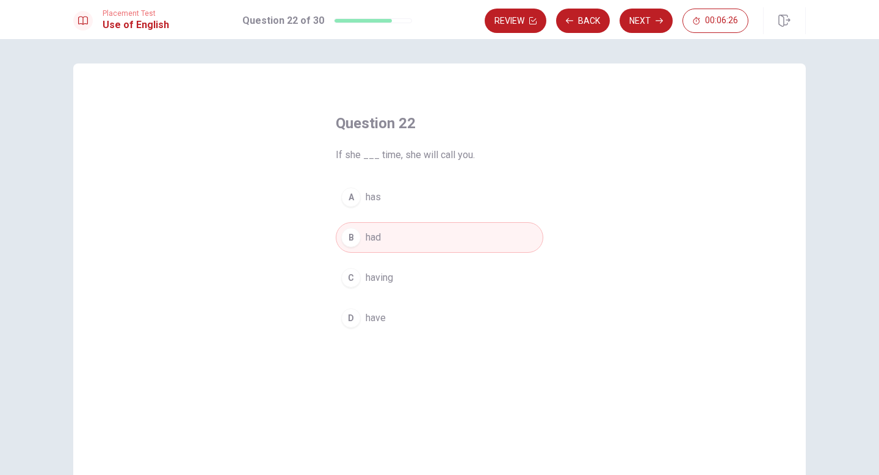
click at [351, 197] on div "A" at bounding box center [351, 197] width 20 height 20
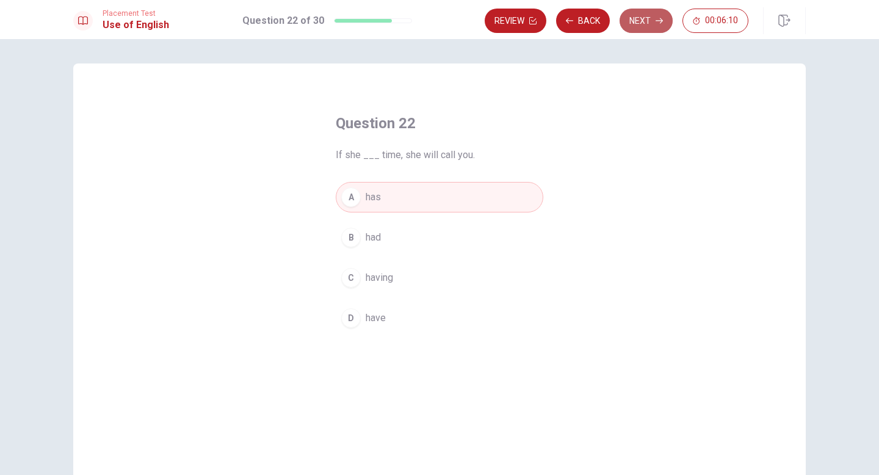
click at [646, 22] on button "Next" at bounding box center [646, 21] width 53 height 24
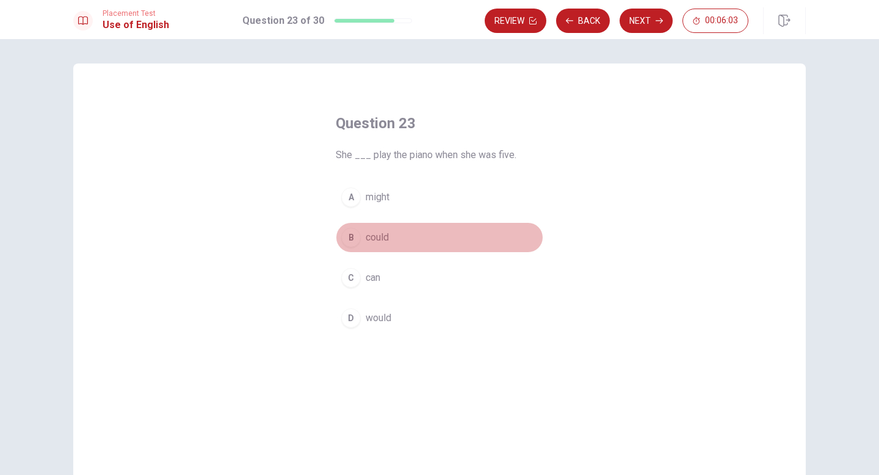
click at [349, 236] on div "B" at bounding box center [351, 238] width 20 height 20
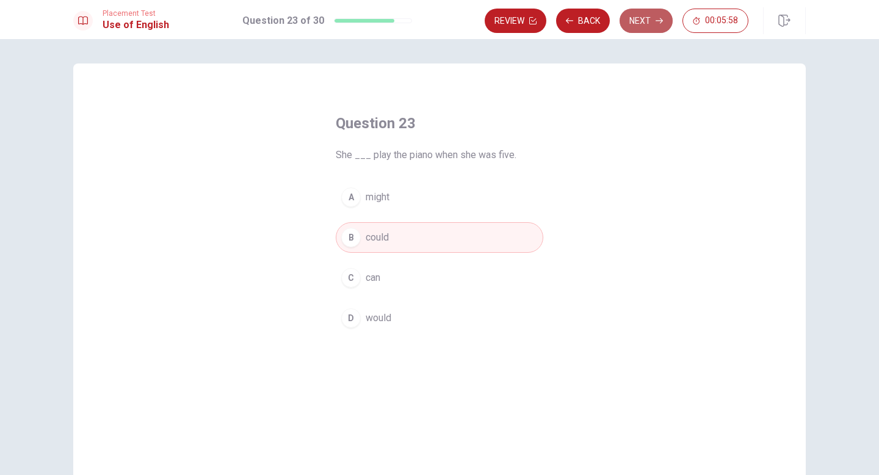
click at [645, 20] on button "Next" at bounding box center [646, 21] width 53 height 24
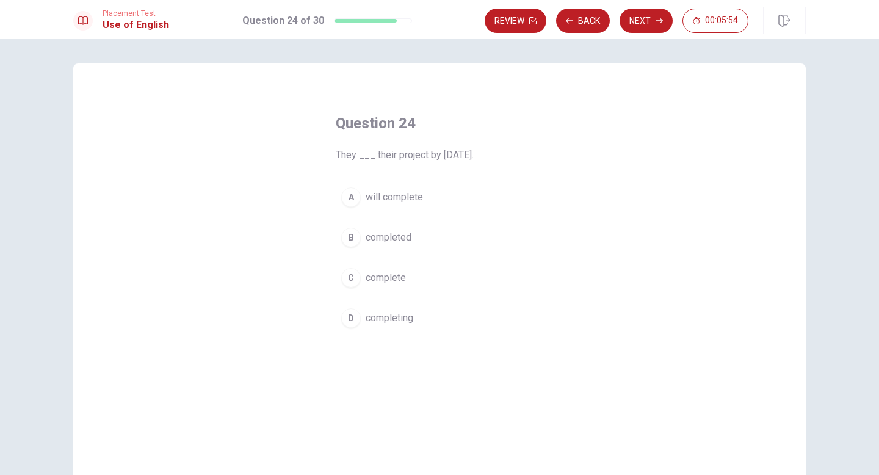
click at [351, 193] on div "A" at bounding box center [351, 197] width 20 height 20
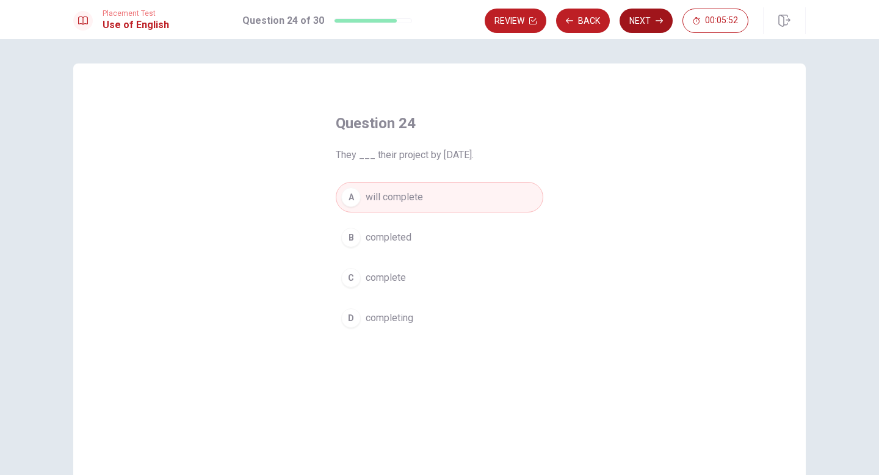
click at [655, 14] on button "Next" at bounding box center [646, 21] width 53 height 24
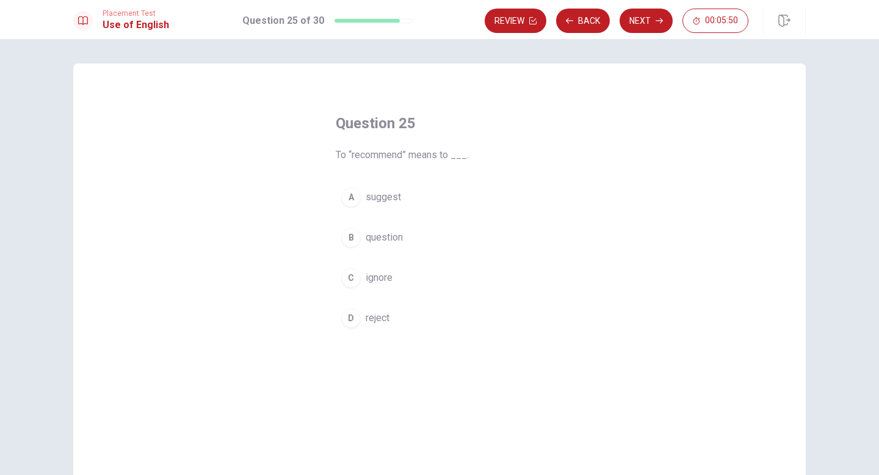
click at [349, 198] on div "A" at bounding box center [351, 197] width 20 height 20
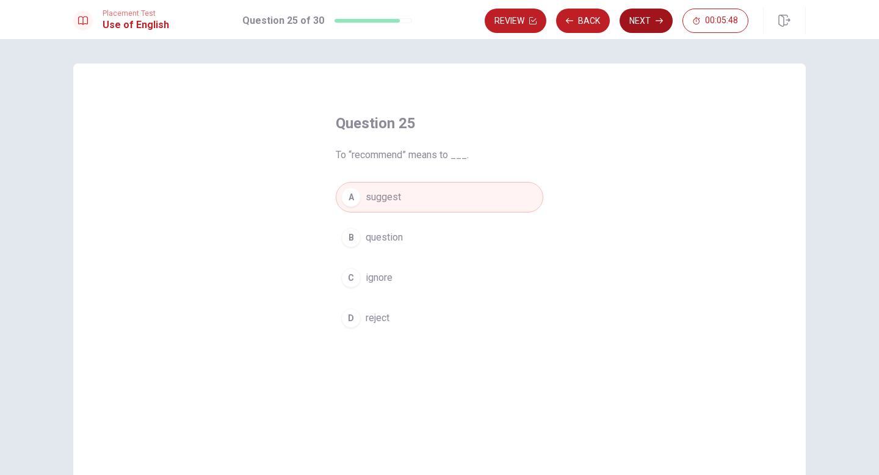
click at [628, 24] on button "Next" at bounding box center [646, 21] width 53 height 24
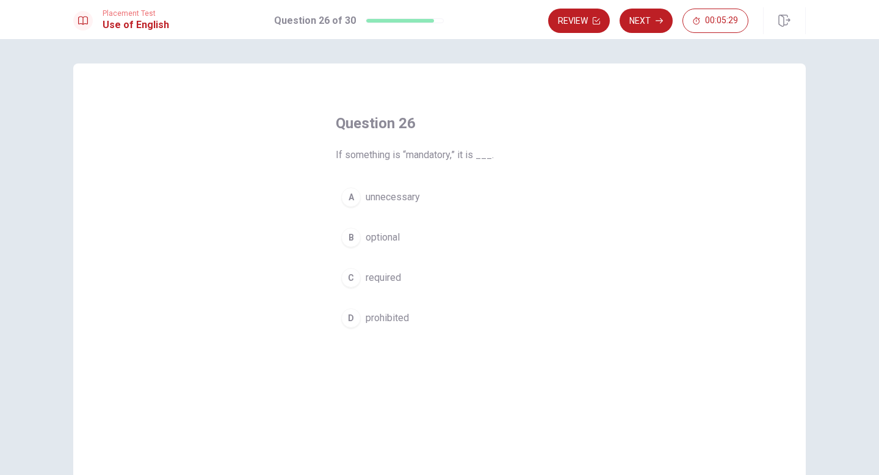
click at [380, 276] on span "required" at bounding box center [383, 277] width 35 height 15
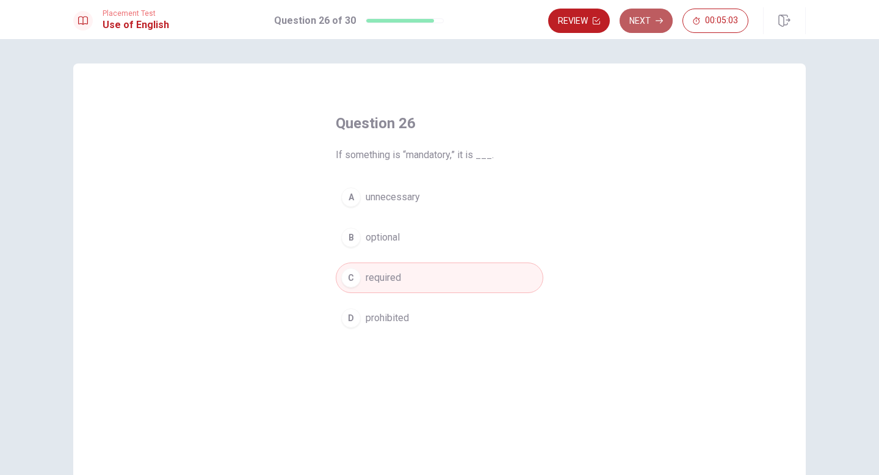
click at [647, 25] on button "Next" at bounding box center [646, 21] width 53 height 24
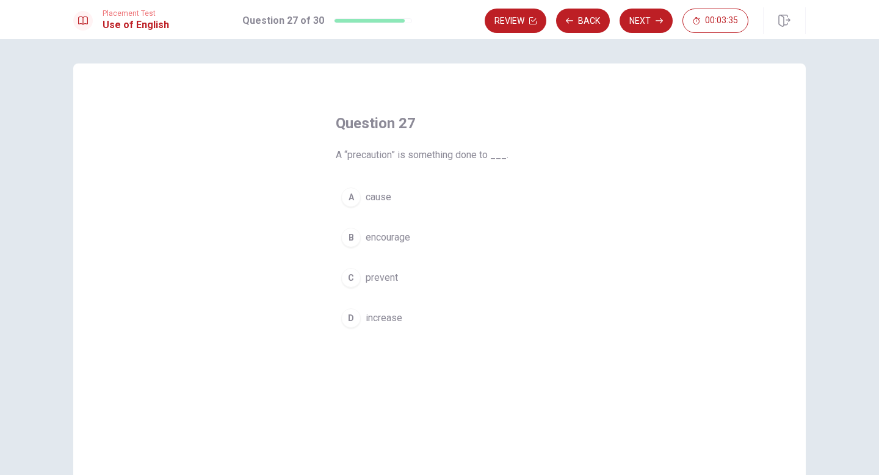
click at [381, 275] on span "prevent" at bounding box center [382, 277] width 32 height 15
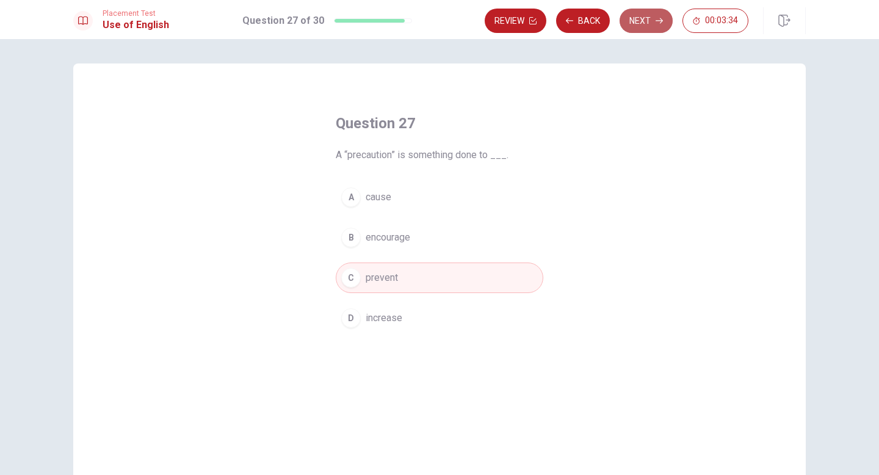
click at [646, 21] on button "Next" at bounding box center [646, 21] width 53 height 24
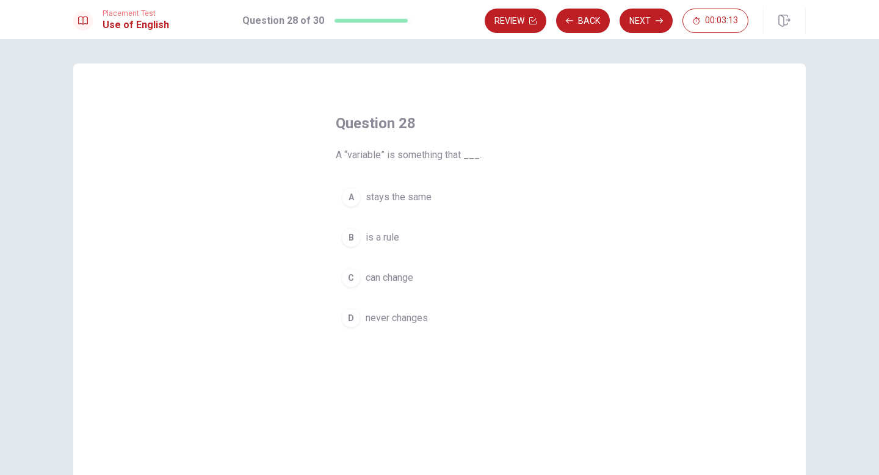
click at [383, 275] on span "can change" at bounding box center [390, 277] width 48 height 15
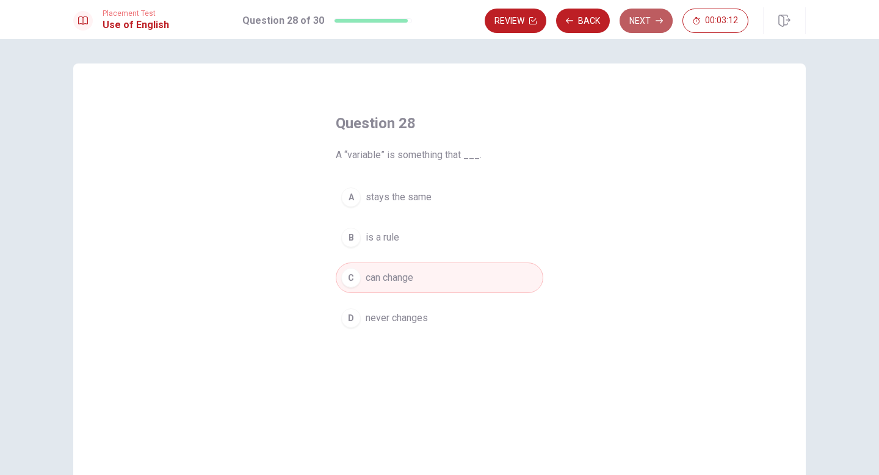
click at [645, 20] on button "Next" at bounding box center [646, 21] width 53 height 24
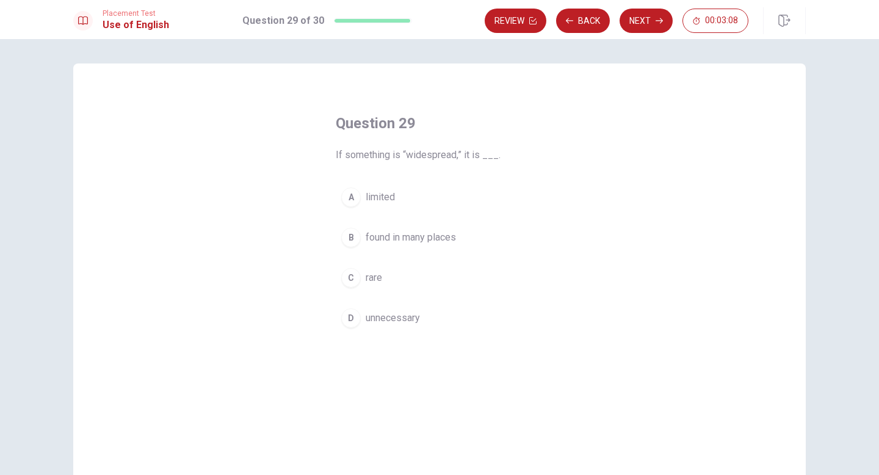
click at [395, 237] on span "found in many places" at bounding box center [411, 237] width 90 height 15
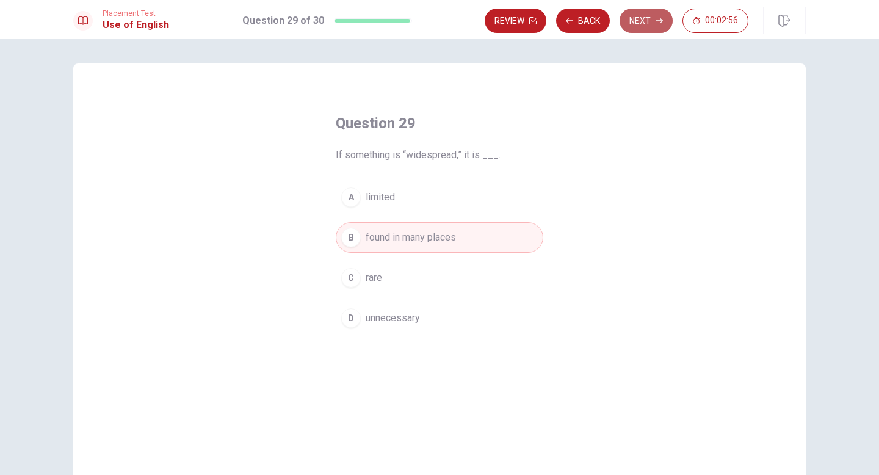
click at [643, 18] on button "Next" at bounding box center [646, 21] width 53 height 24
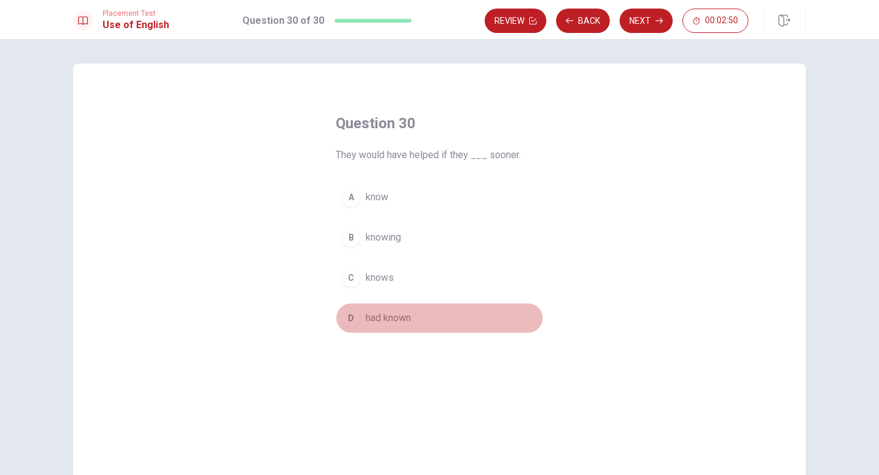
click at [380, 315] on span "had known" at bounding box center [388, 318] width 45 height 15
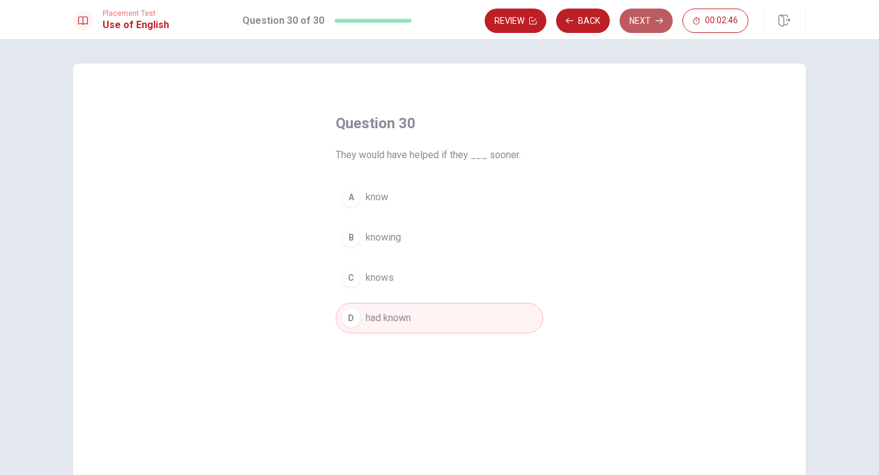
click at [651, 22] on button "Next" at bounding box center [646, 21] width 53 height 24
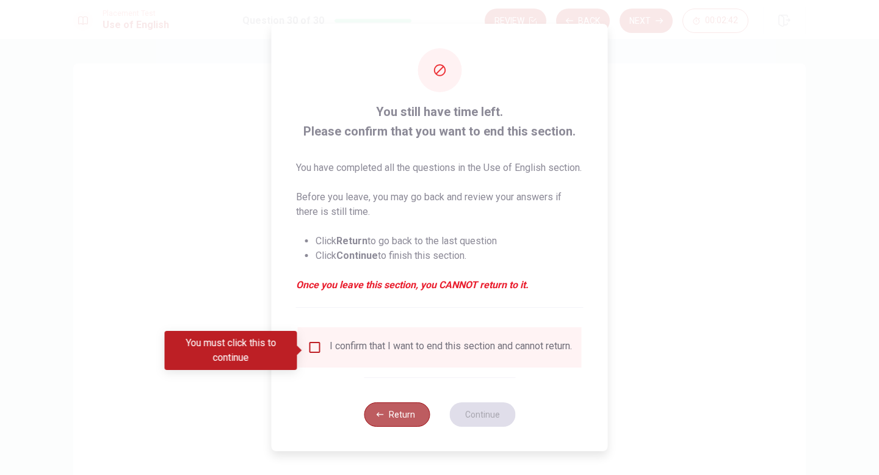
click at [407, 415] on button "Return" at bounding box center [397, 414] width 66 height 24
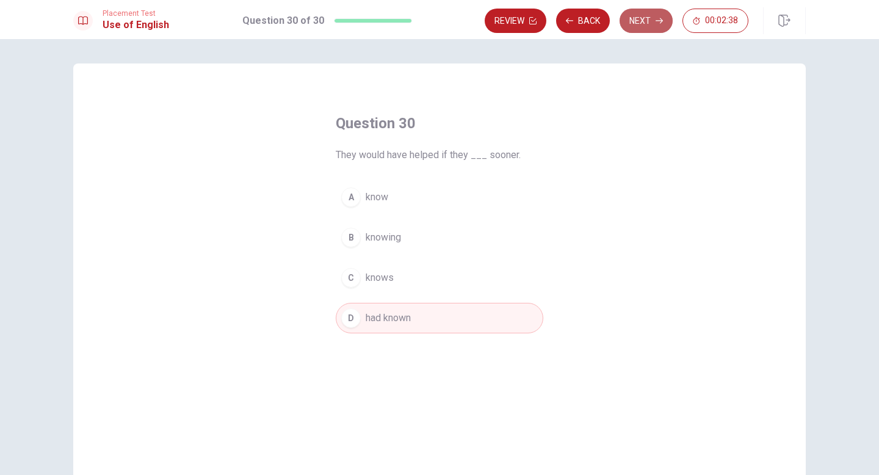
click at [647, 24] on button "Next" at bounding box center [646, 21] width 53 height 24
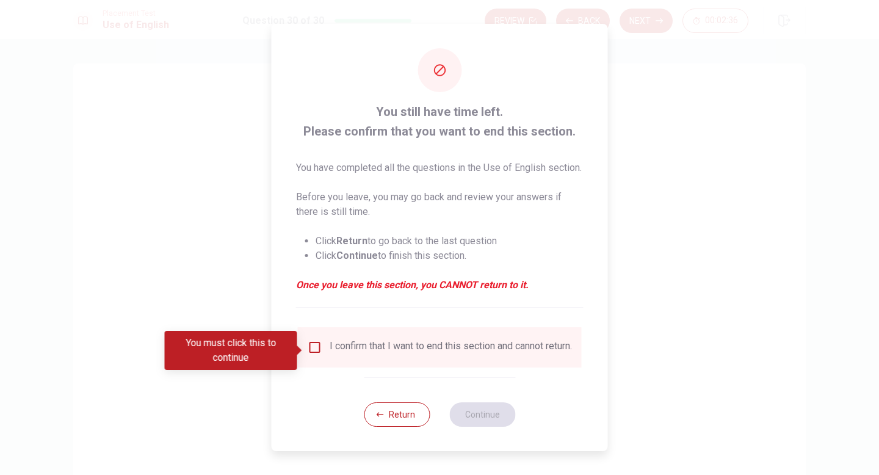
click at [311, 350] on input "You must click this to continue" at bounding box center [315, 347] width 15 height 15
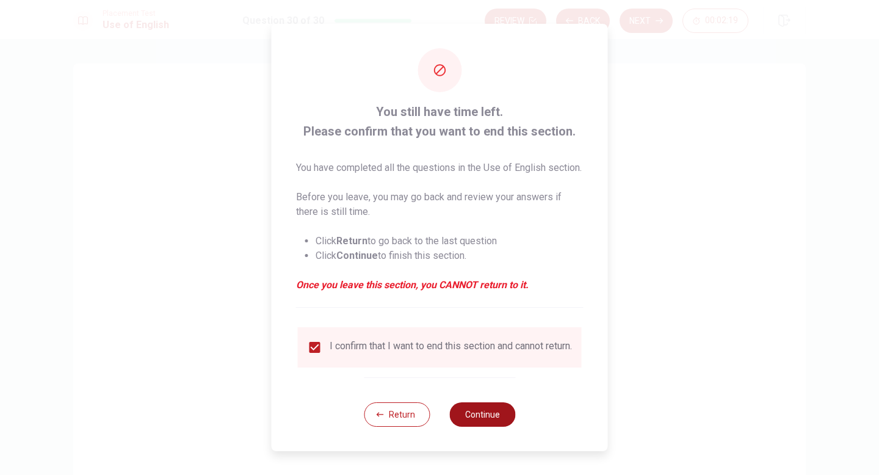
click at [484, 419] on button "Continue" at bounding box center [482, 414] width 66 height 24
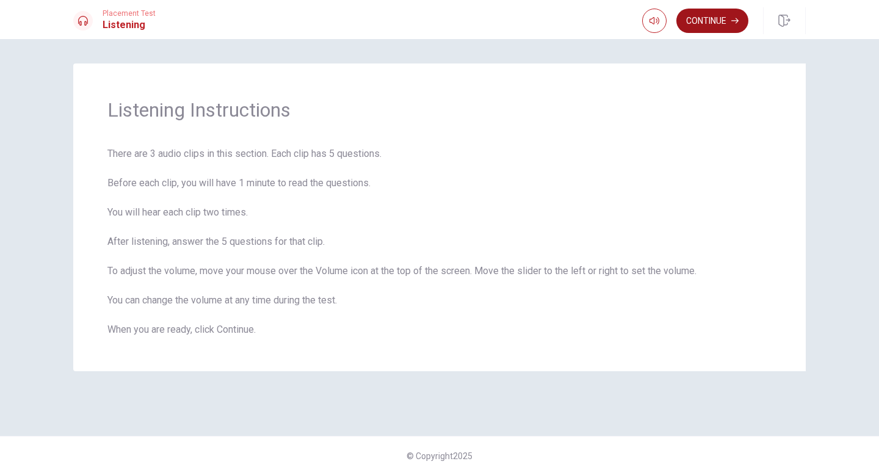
click at [720, 31] on button "Continue" at bounding box center [712, 21] width 72 height 24
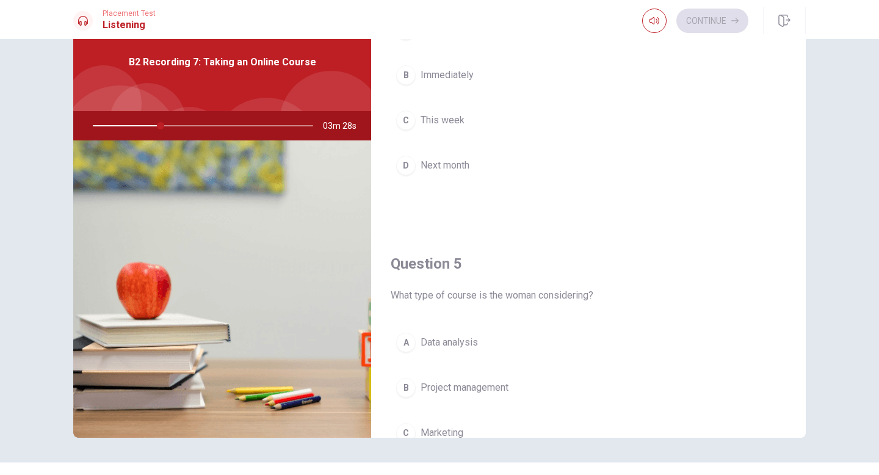
scroll to position [1139, 0]
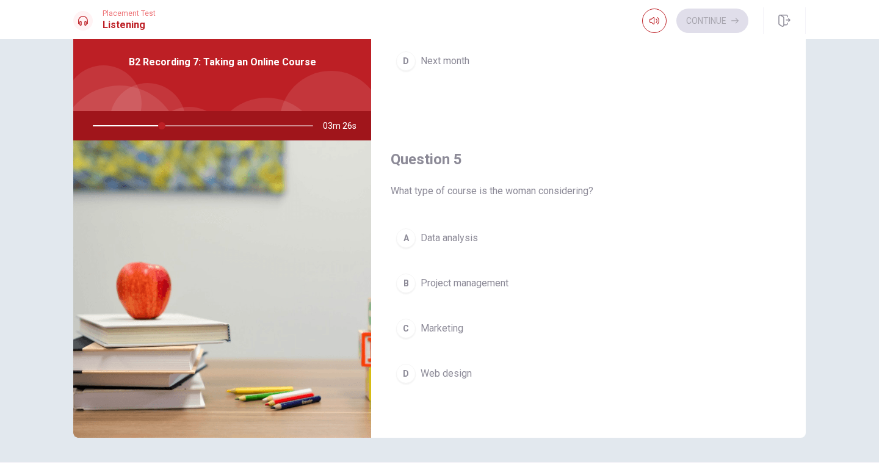
click at [446, 234] on span "Data analysis" at bounding box center [449, 238] width 57 height 15
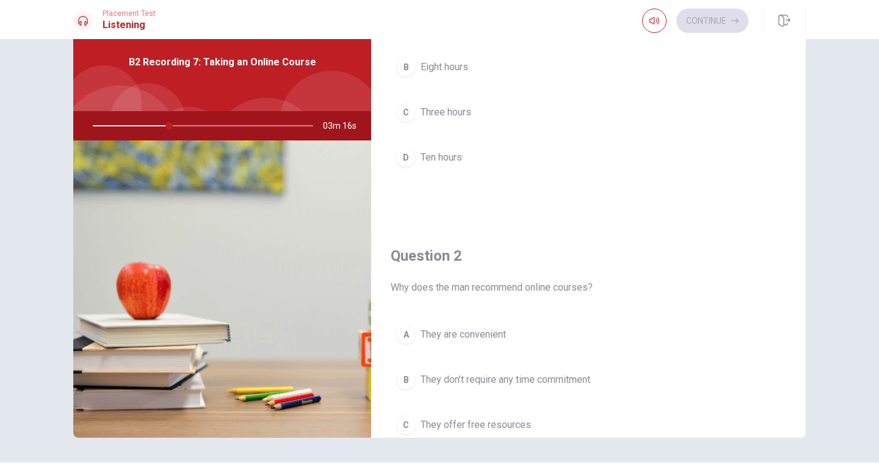
scroll to position [214, 0]
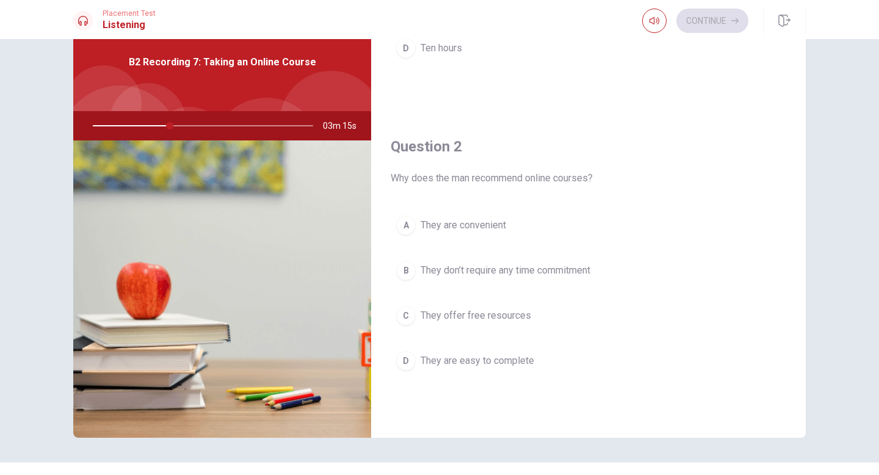
click at [468, 220] on span "They are convenient" at bounding box center [463, 225] width 85 height 15
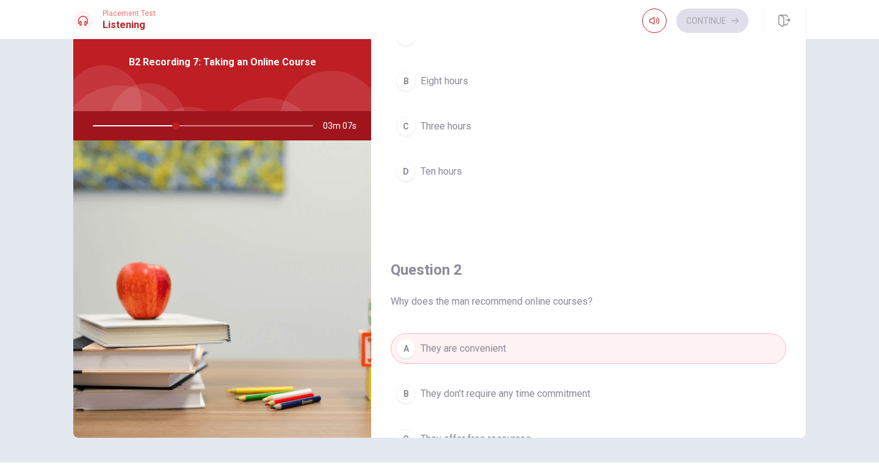
scroll to position [0, 0]
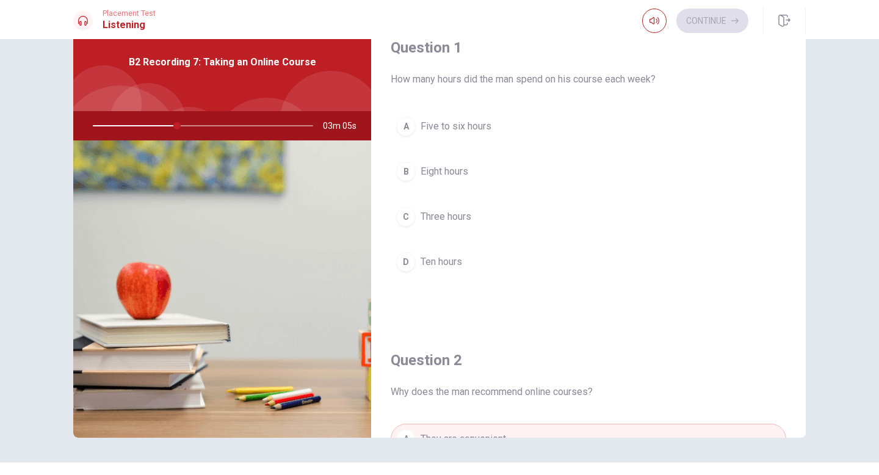
click at [456, 127] on span "Five to six hours" at bounding box center [456, 126] width 71 height 15
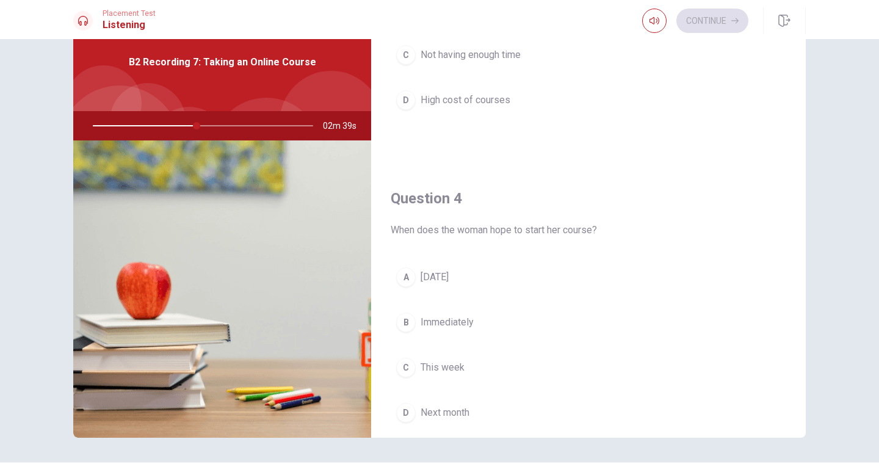
scroll to position [786, 0]
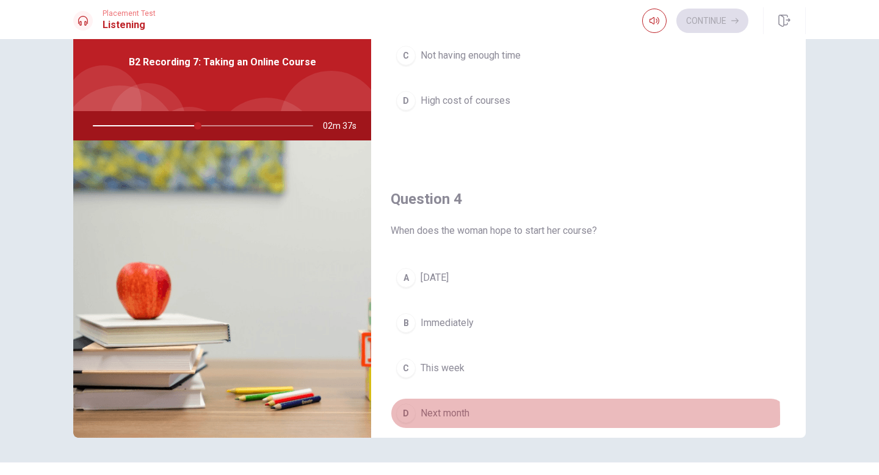
click at [447, 416] on span "Next month" at bounding box center [445, 413] width 49 height 15
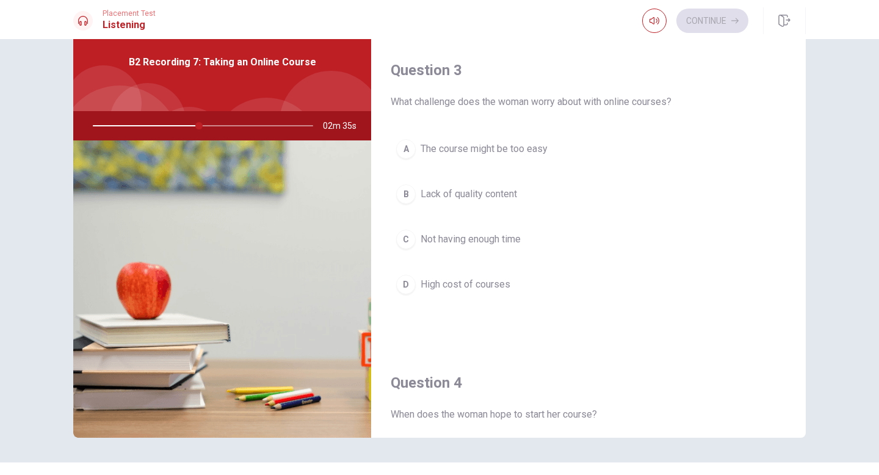
scroll to position [588, 0]
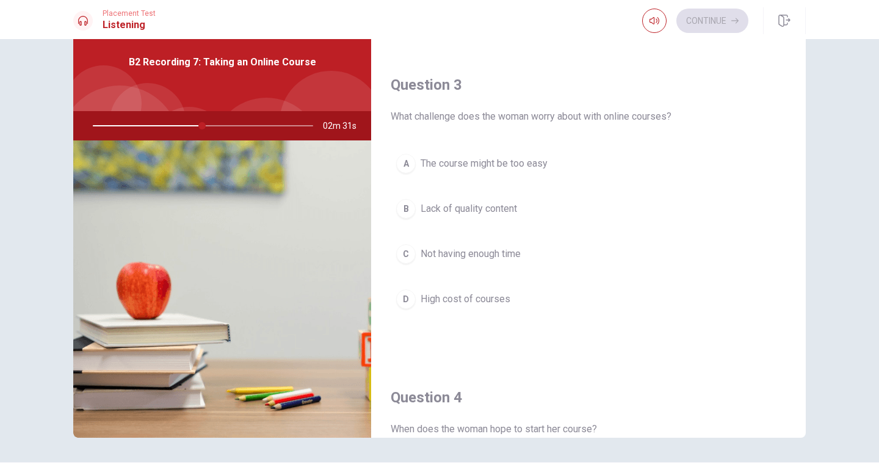
click at [479, 257] on span "Not having enough time" at bounding box center [471, 254] width 100 height 15
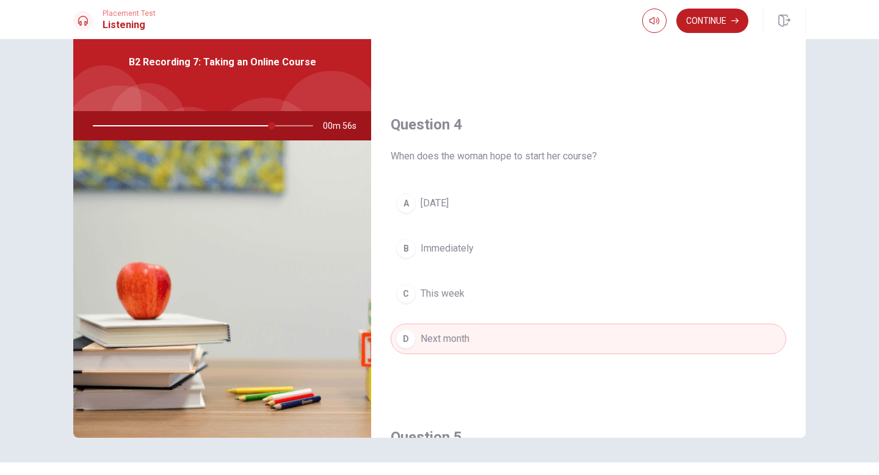
scroll to position [1139, 0]
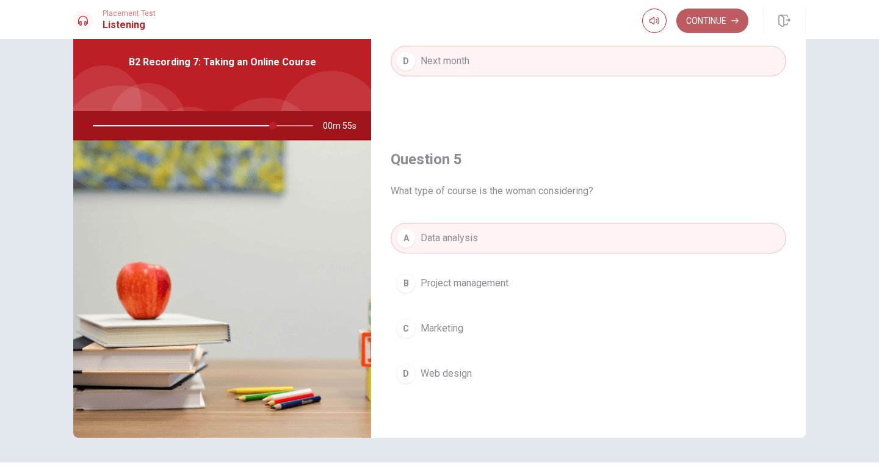
click at [713, 18] on button "Continue" at bounding box center [712, 21] width 72 height 24
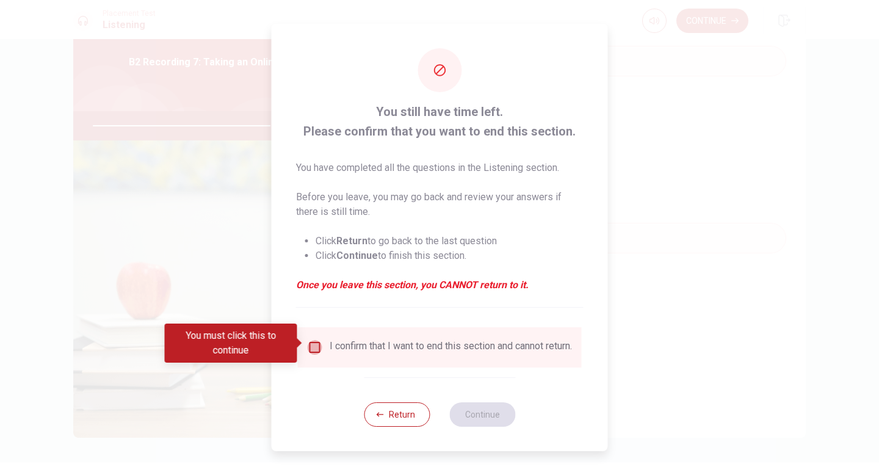
click at [317, 341] on input "You must click this to continue" at bounding box center [315, 347] width 15 height 15
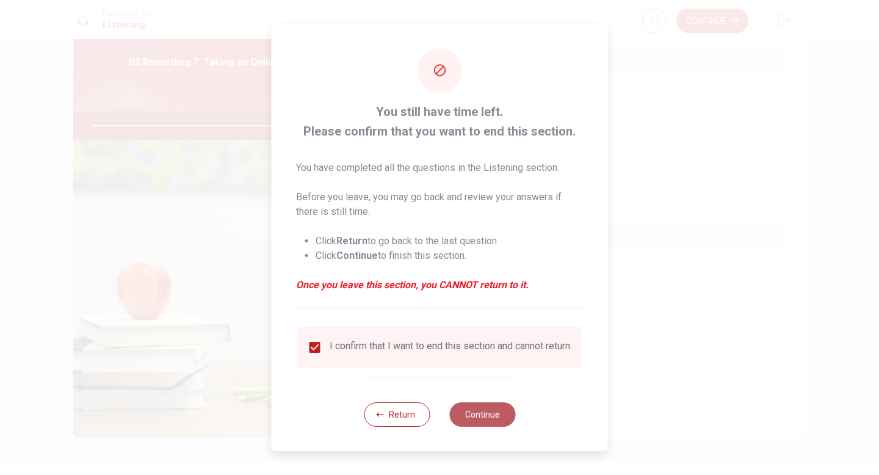
click at [474, 420] on button "Continue" at bounding box center [482, 414] width 66 height 24
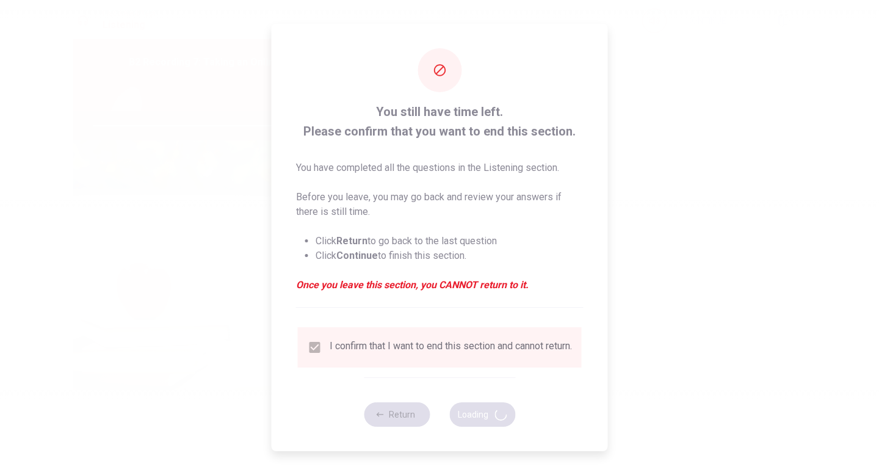
type input "84"
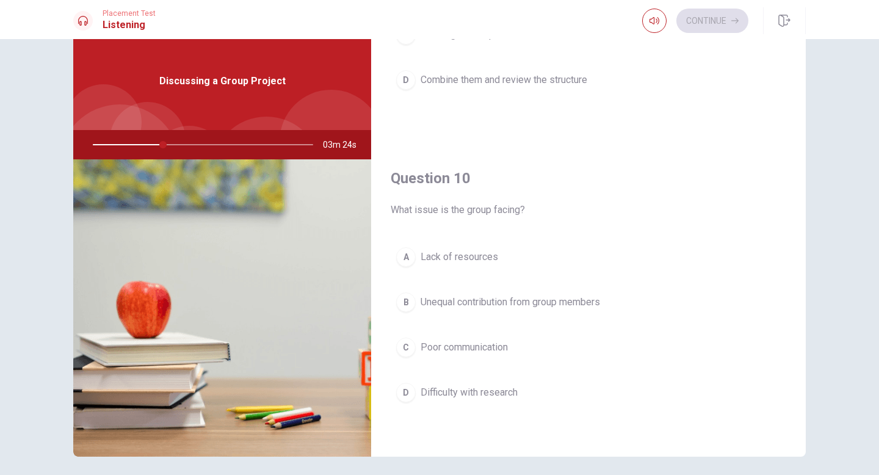
scroll to position [35, 0]
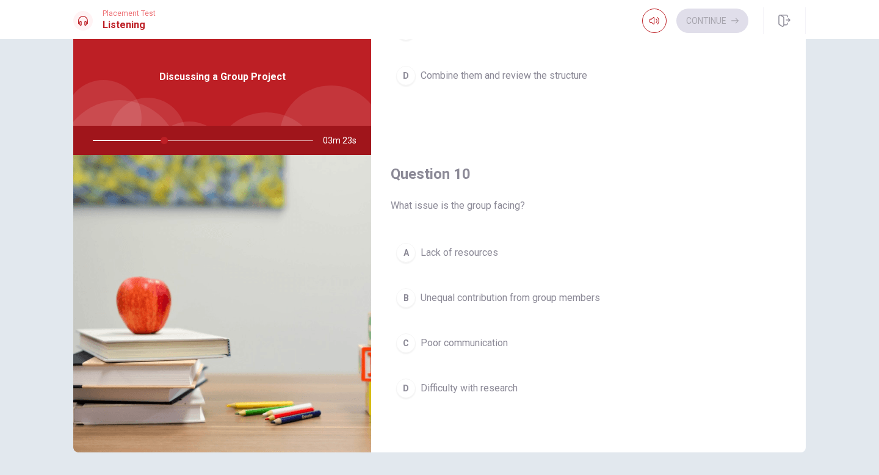
click at [490, 295] on span "Unequal contribution from group members" at bounding box center [510, 298] width 179 height 15
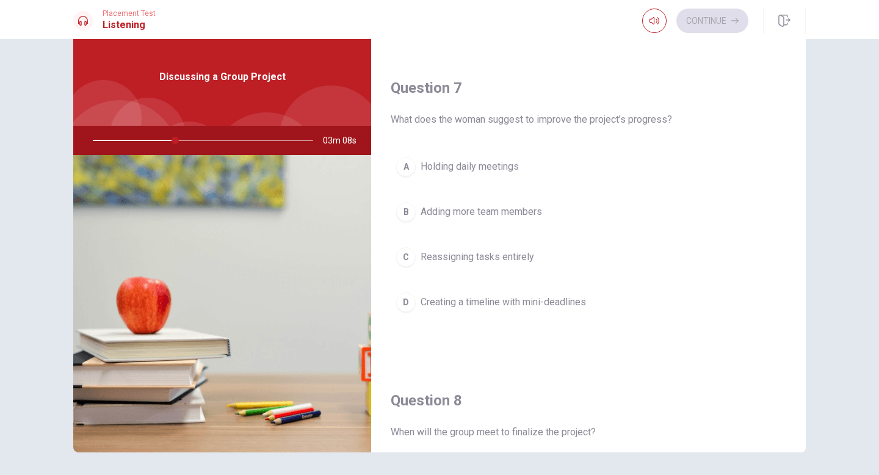
scroll to position [289, 0]
click at [497, 299] on span "Creating a timeline with mini-deadlines" at bounding box center [503, 299] width 165 height 15
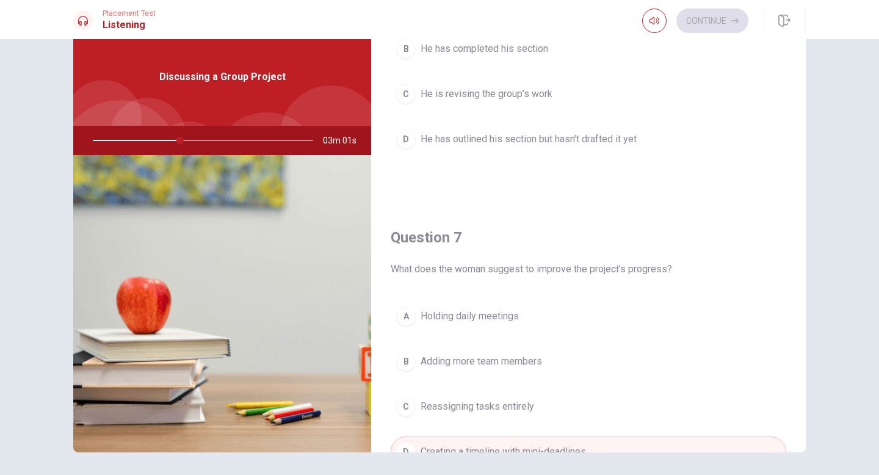
scroll to position [0, 0]
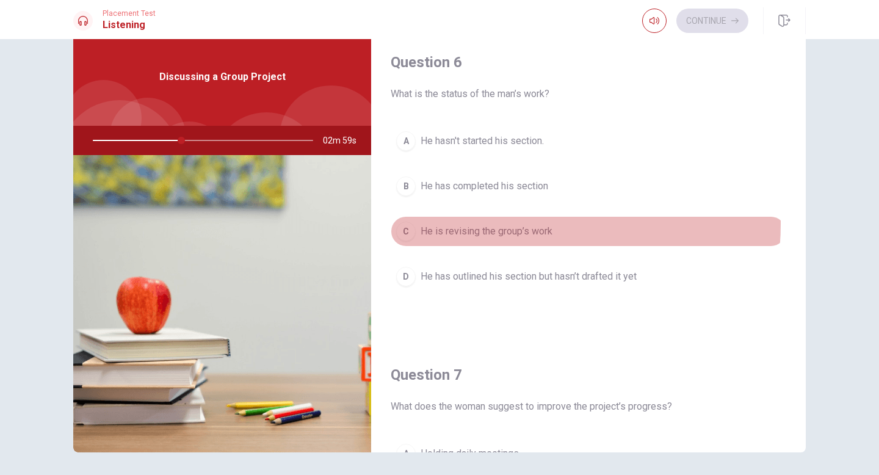
click at [490, 223] on button "C He is revising the group’s work" at bounding box center [589, 231] width 396 height 31
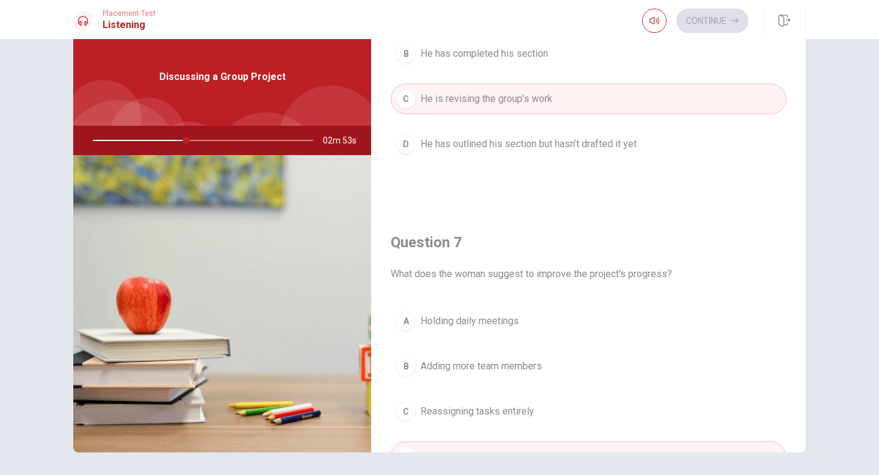
scroll to position [133, 0]
click at [510, 143] on span "He has outlined his section but hasn’t drafted it yet" at bounding box center [529, 143] width 216 height 15
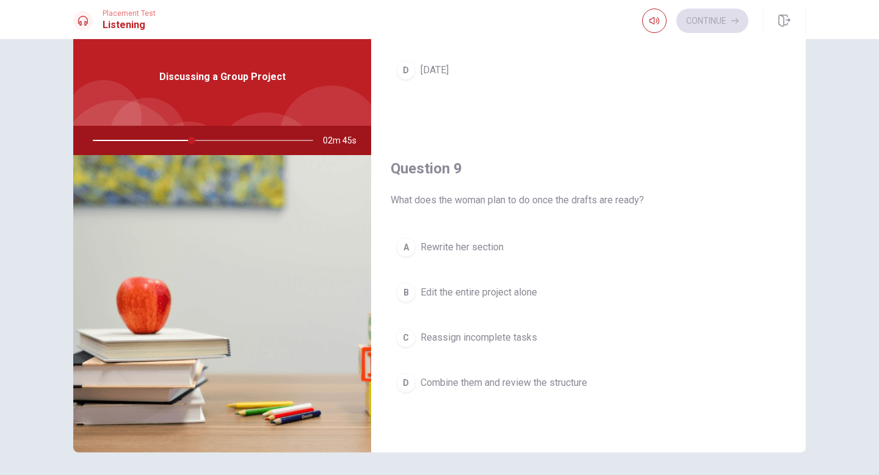
scroll to position [832, 0]
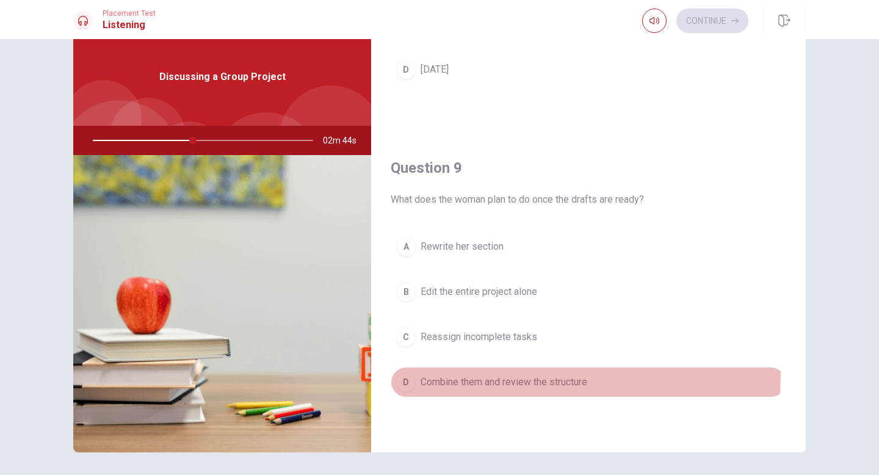
click at [486, 374] on button "D Combine them and review the structure" at bounding box center [589, 382] width 396 height 31
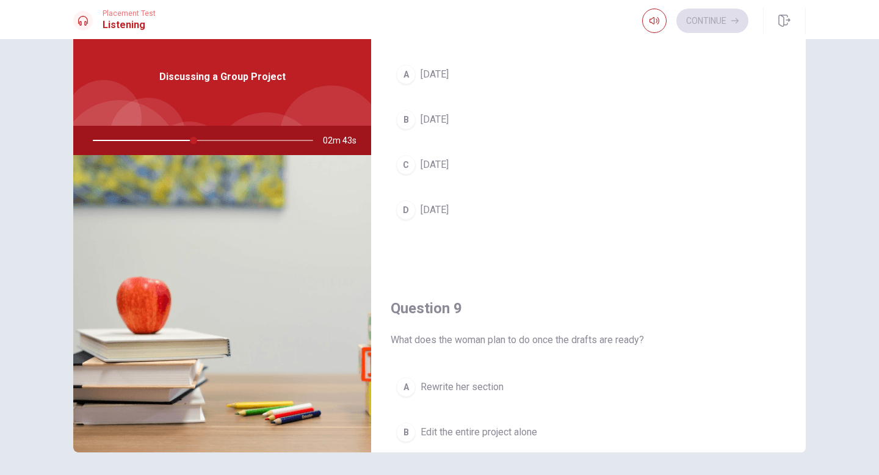
scroll to position [686, 0]
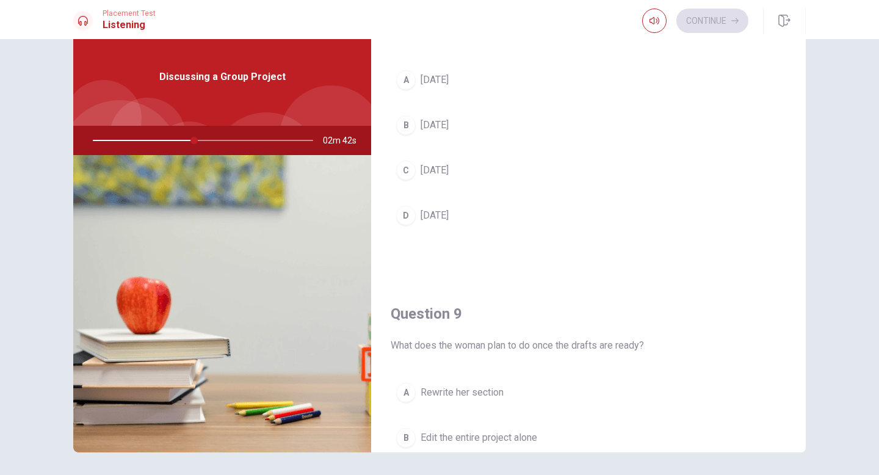
click at [446, 172] on span "[DATE]" at bounding box center [435, 170] width 28 height 15
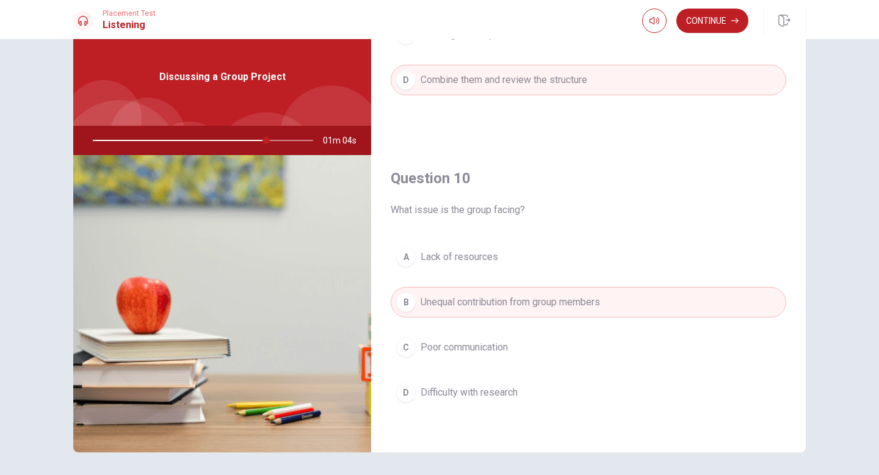
scroll to position [1139, 0]
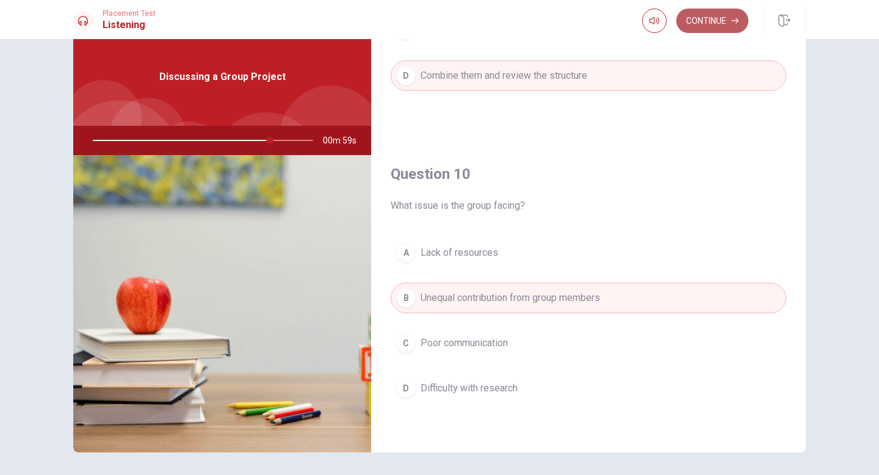
click at [703, 21] on button "Continue" at bounding box center [712, 21] width 72 height 24
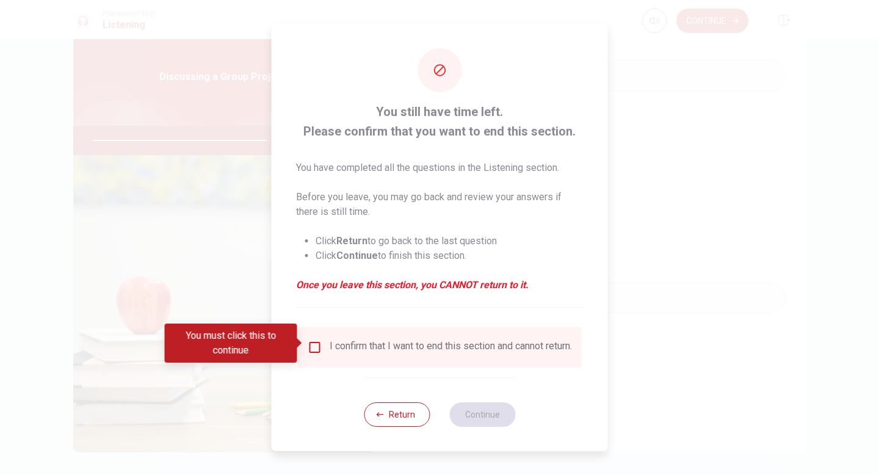
click at [316, 345] on input "You must click this to continue" at bounding box center [315, 347] width 15 height 15
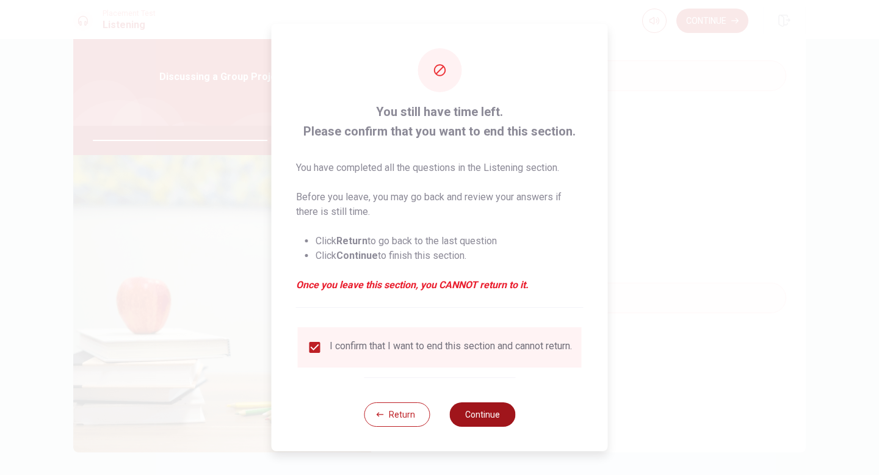
click at [484, 416] on button "Continue" at bounding box center [482, 414] width 66 height 24
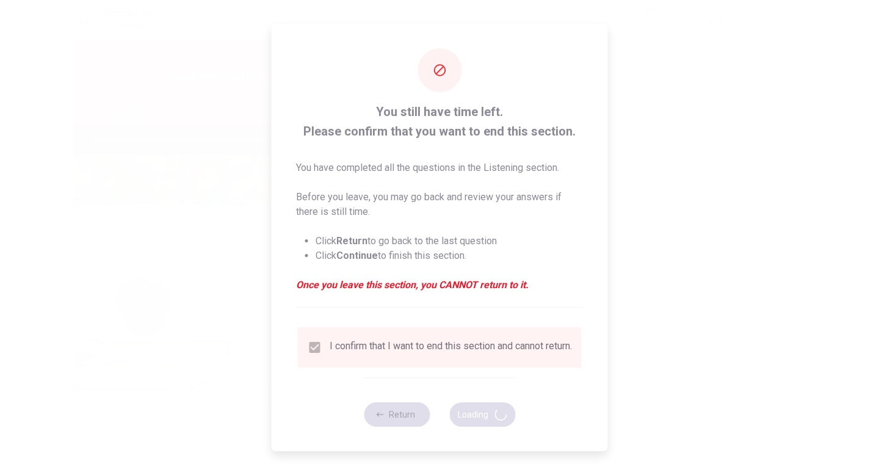
type input "82"
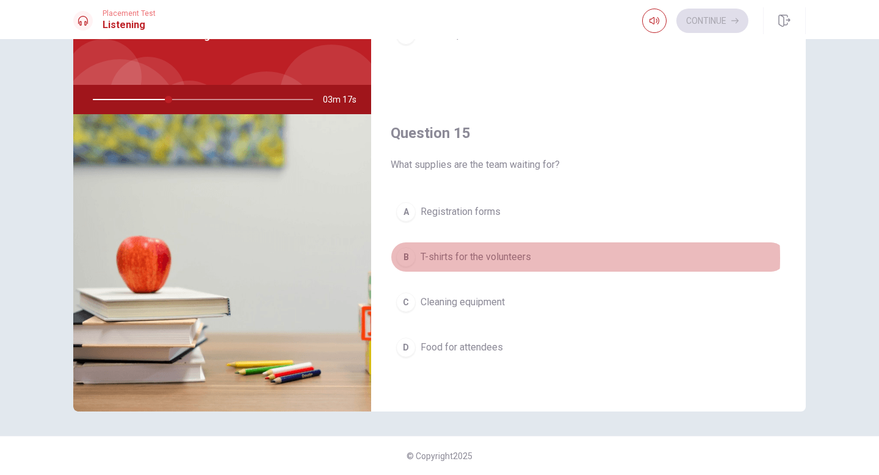
click at [503, 258] on span "T-shirts for the volunteers" at bounding box center [476, 257] width 110 height 15
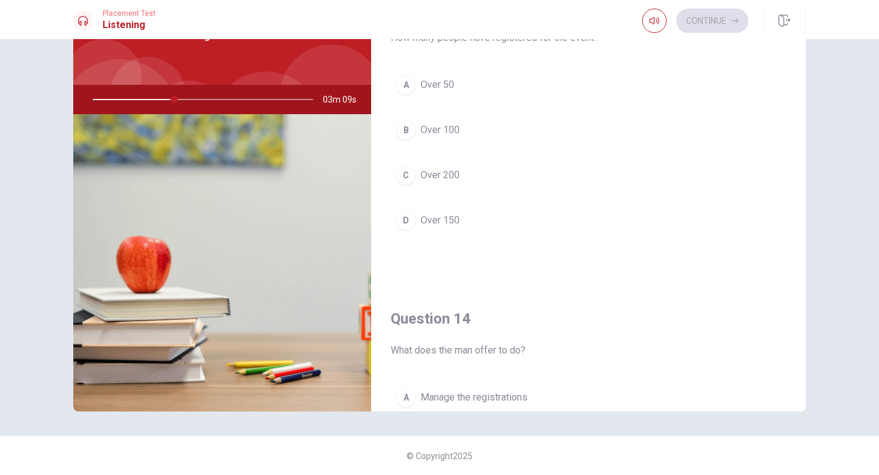
scroll to position [617, 0]
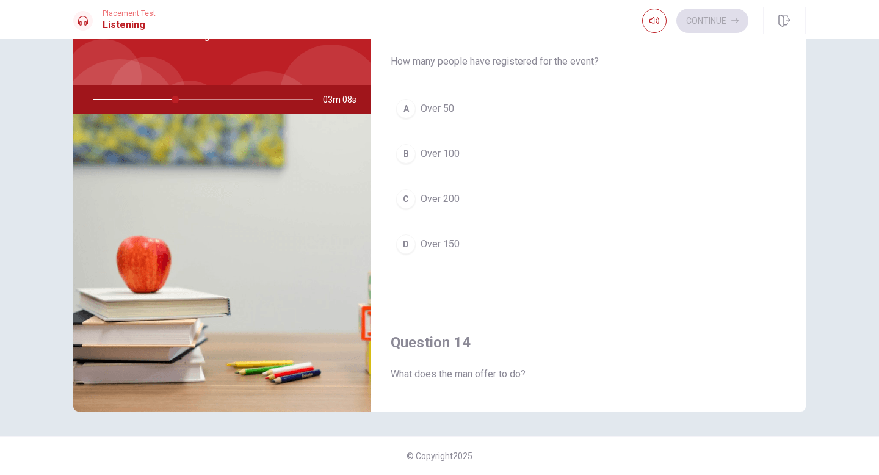
click at [421, 153] on span "Over 100" at bounding box center [440, 154] width 39 height 15
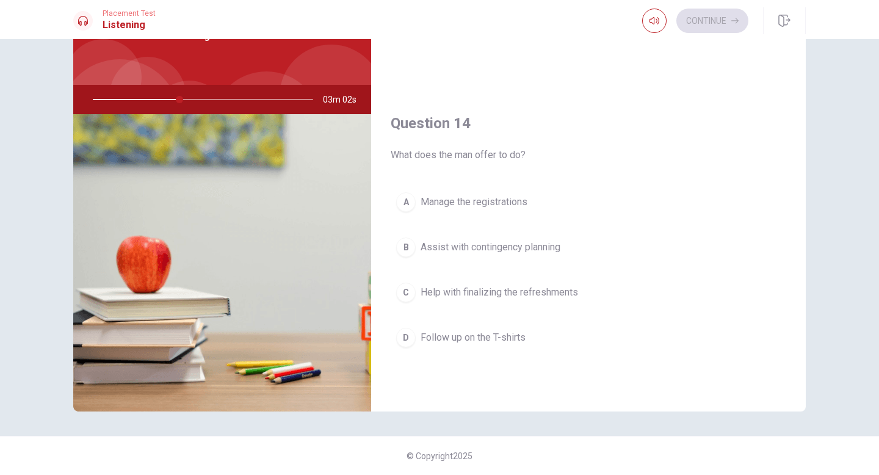
scroll to position [0, 0]
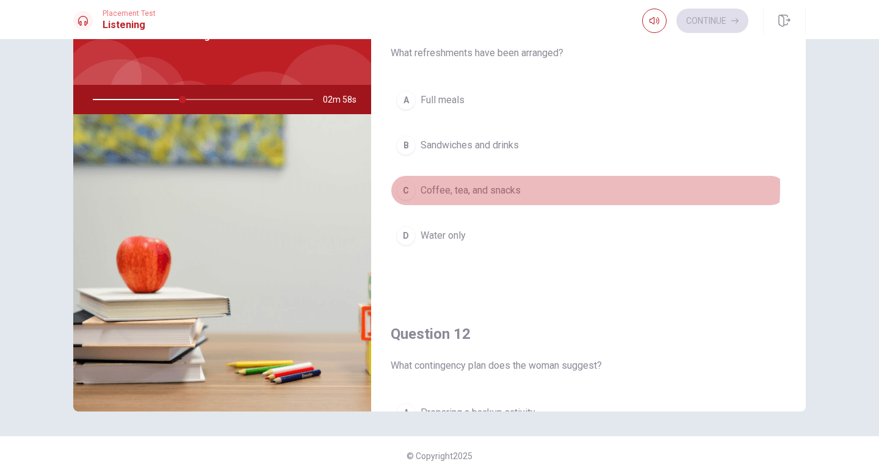
click at [467, 185] on span "Coffee, tea, and snacks" at bounding box center [471, 190] width 100 height 15
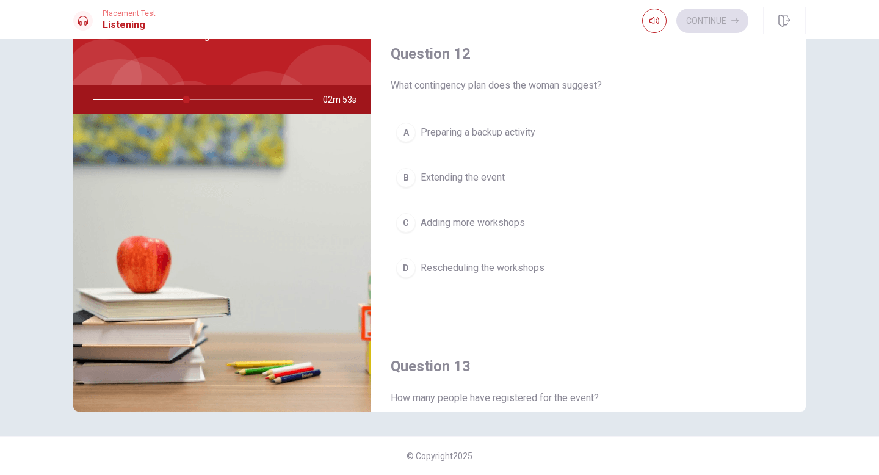
scroll to position [300, 0]
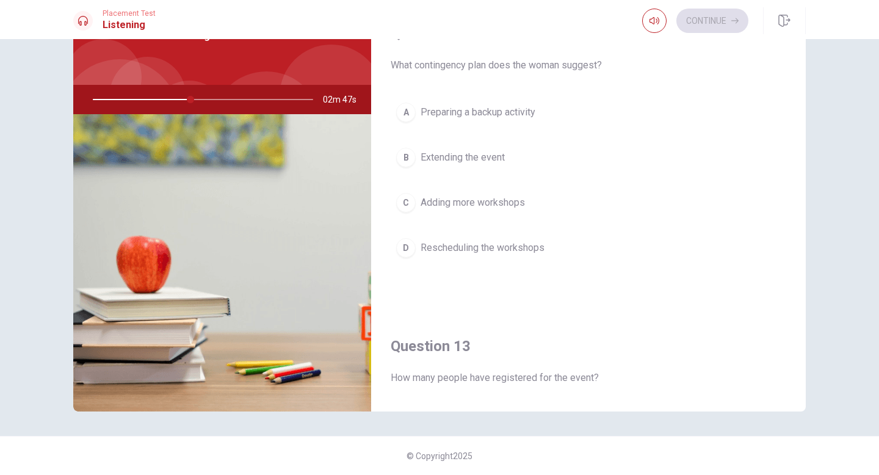
click at [475, 131] on div "A Preparing a backup activity B Extending the event C Adding more workshops D R…" at bounding box center [589, 192] width 396 height 190
click at [479, 115] on span "Preparing a backup activity" at bounding box center [478, 112] width 115 height 15
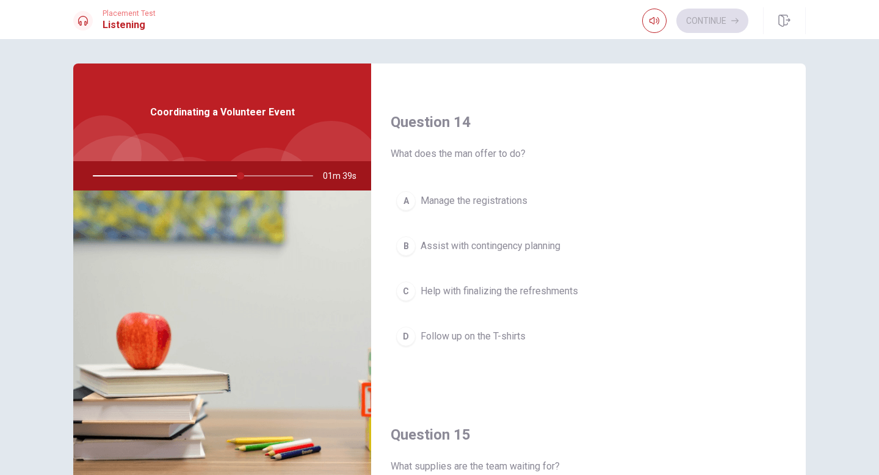
scroll to position [922, 0]
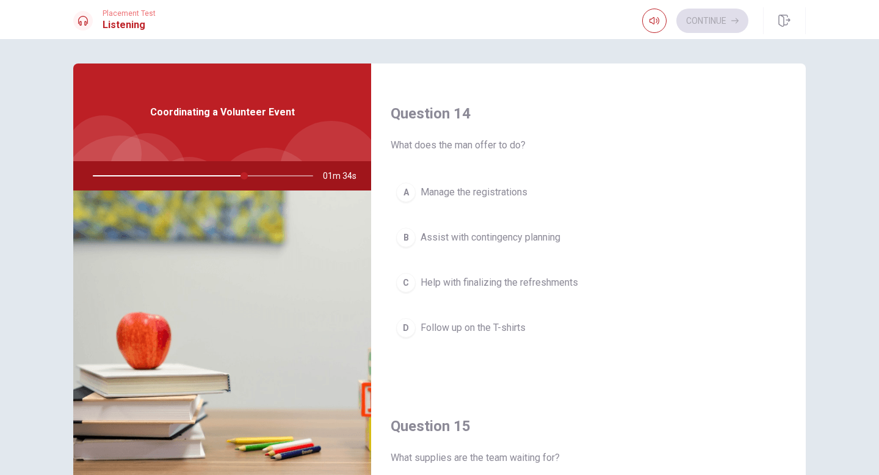
click at [467, 284] on span "Help with finalizing the refreshments" at bounding box center [500, 282] width 158 height 15
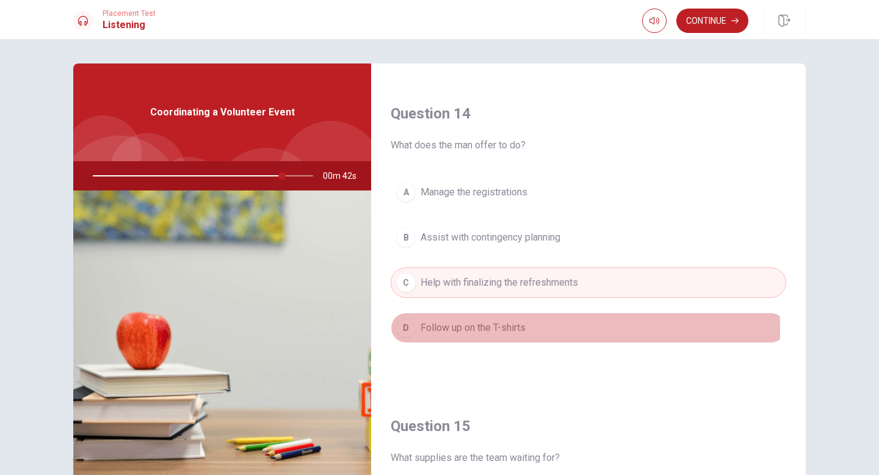
click at [479, 329] on span "Follow up on the T-shirts" at bounding box center [473, 328] width 105 height 15
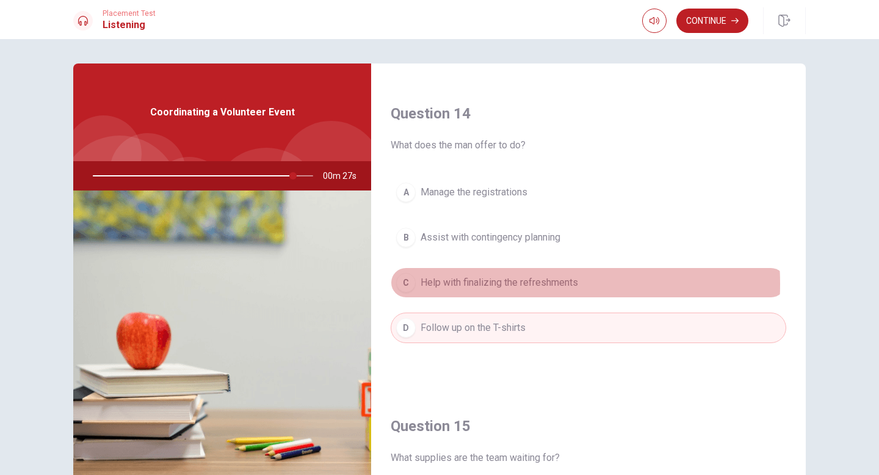
click at [484, 284] on span "Help with finalizing the refreshments" at bounding box center [500, 282] width 158 height 15
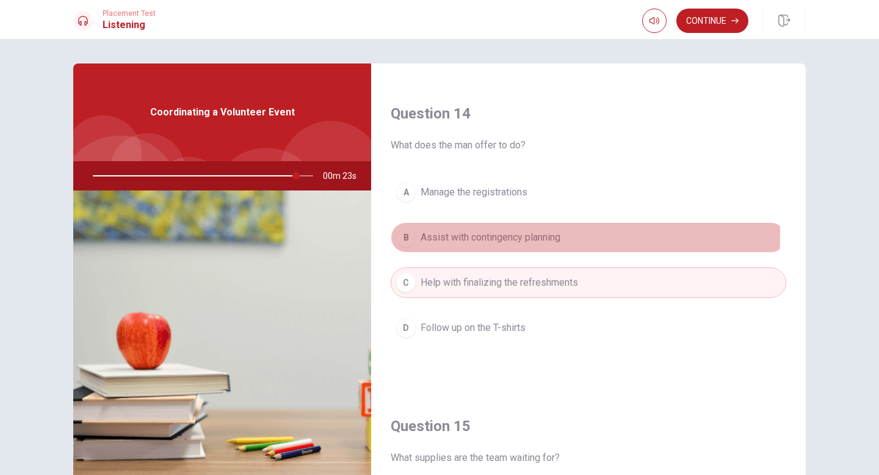
click at [486, 236] on span "Assist with contingency planning" at bounding box center [491, 237] width 140 height 15
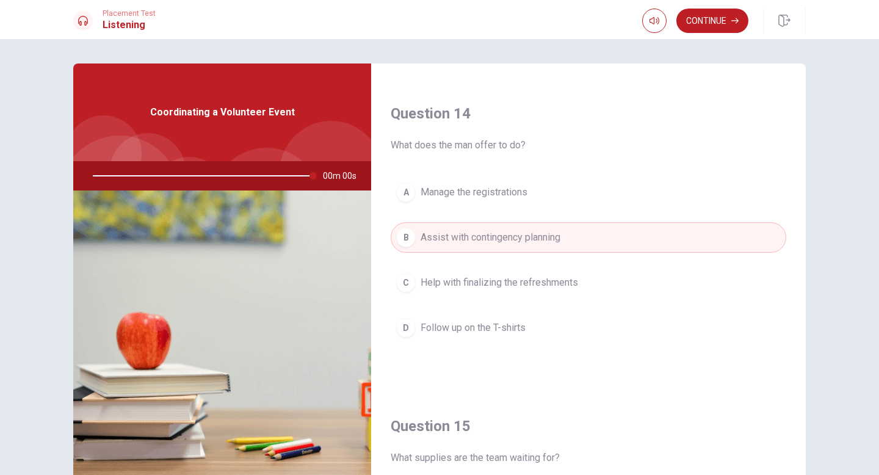
type input "0"
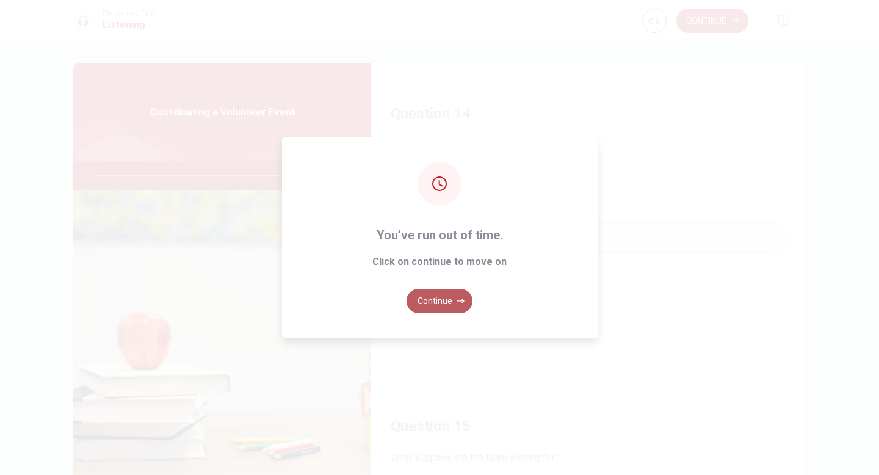
click at [458, 300] on icon "button" at bounding box center [460, 301] width 7 height 4
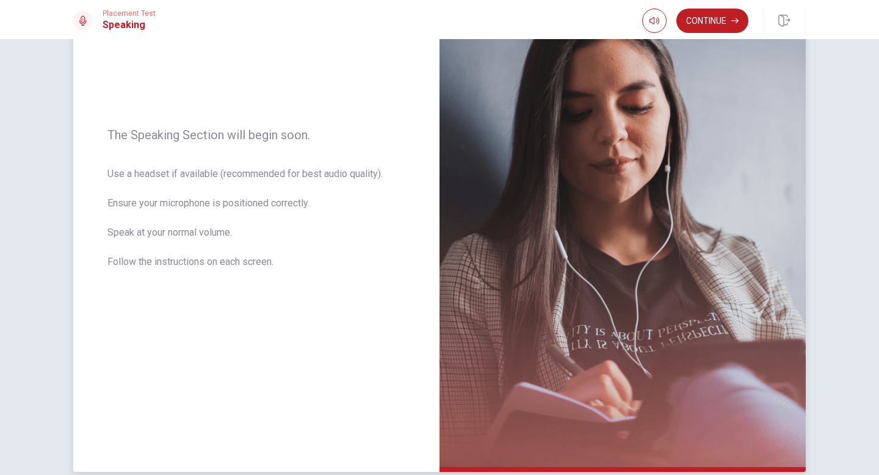
scroll to position [125, 0]
click at [714, 22] on button "Continue" at bounding box center [712, 21] width 72 height 24
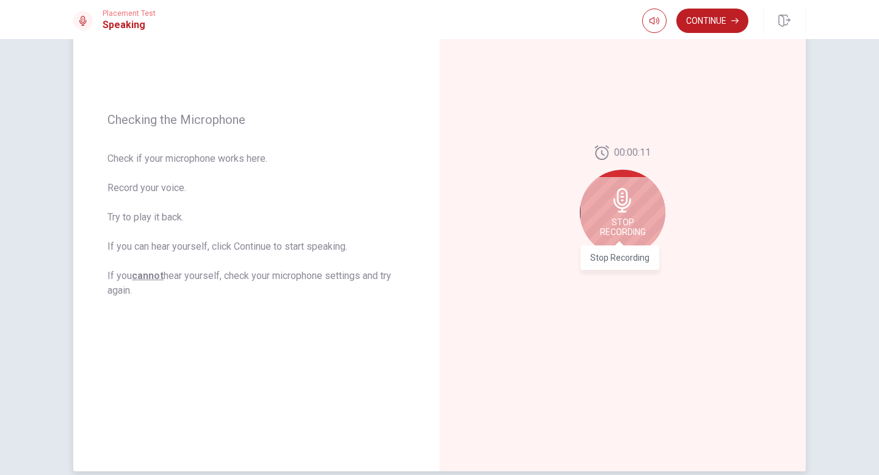
click at [625, 230] on span "Stop Recording" at bounding box center [623, 227] width 46 height 20
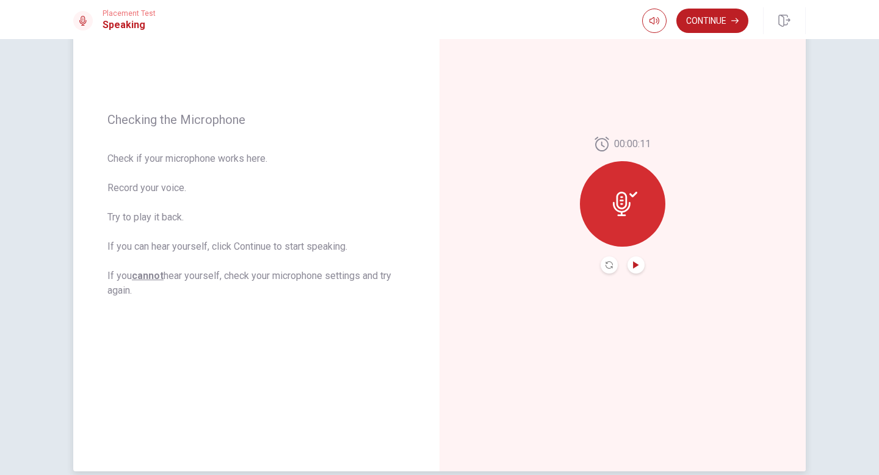
click at [635, 265] on icon "Play Audio" at bounding box center [635, 264] width 5 height 7
click at [705, 23] on button "Continue" at bounding box center [712, 21] width 72 height 24
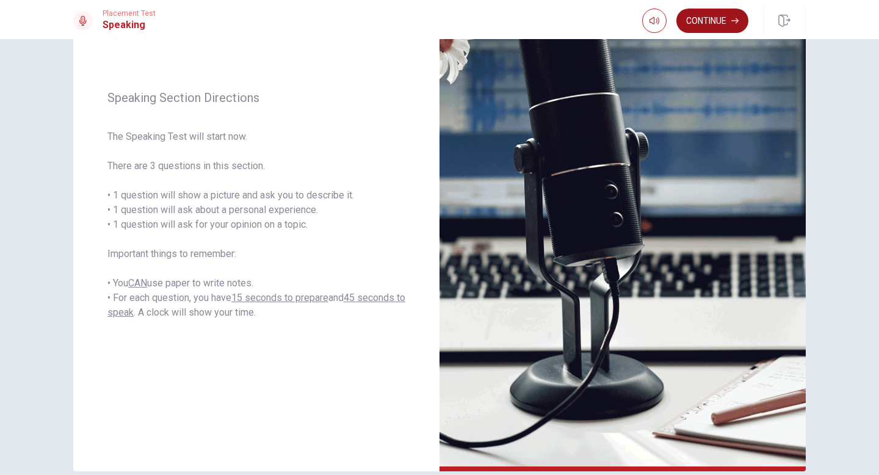
click at [713, 20] on button "Continue" at bounding box center [712, 21] width 72 height 24
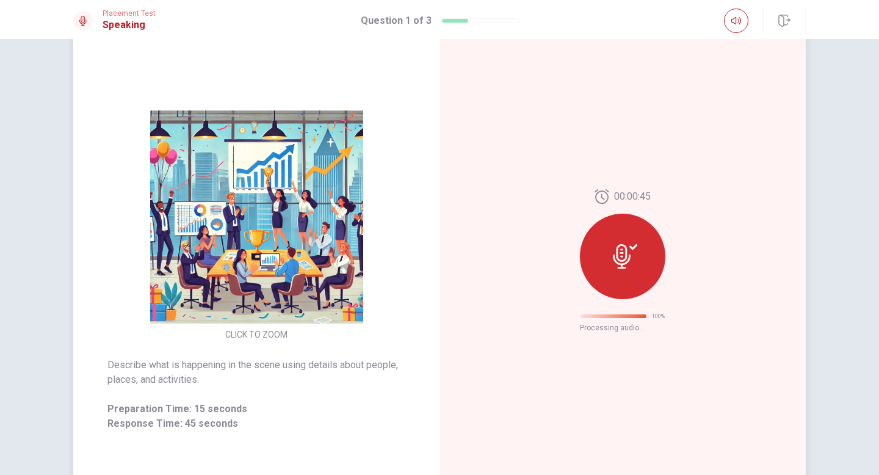
scroll to position [0, 0]
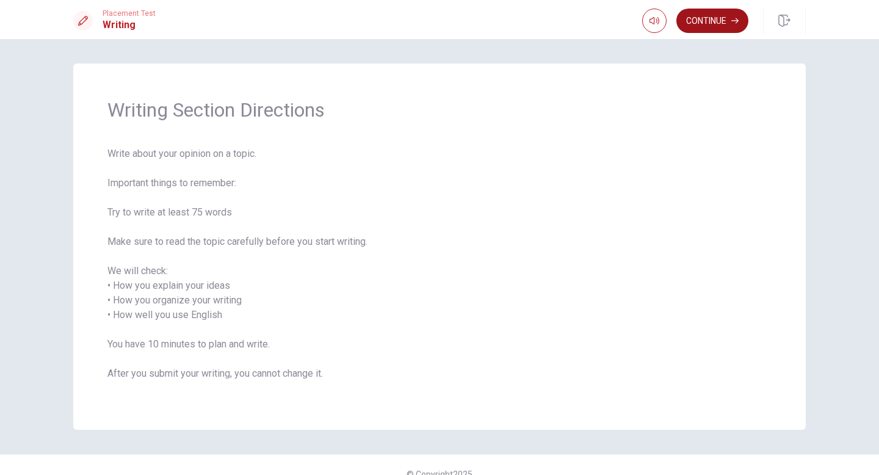
click at [688, 18] on button "Continue" at bounding box center [712, 21] width 72 height 24
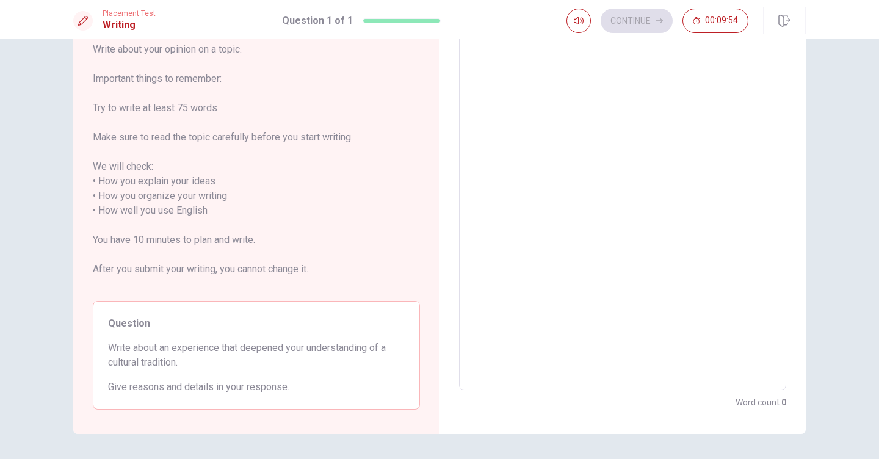
scroll to position [79, 0]
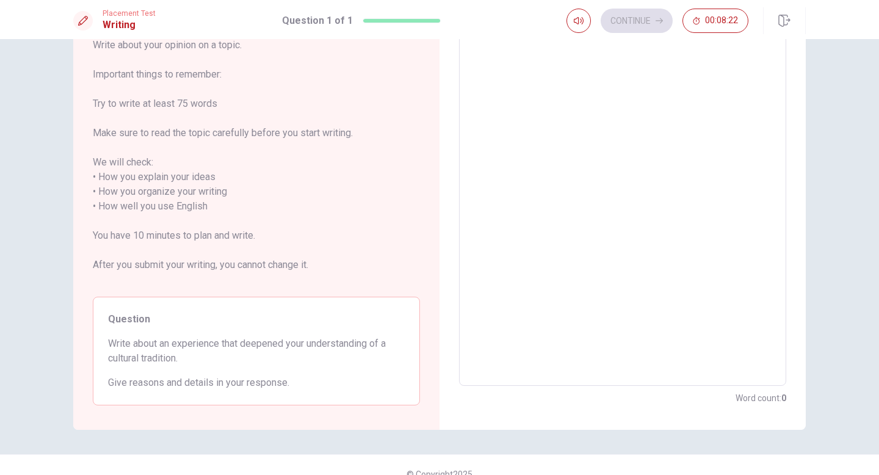
click at [503, 115] on textarea at bounding box center [623, 206] width 310 height 339
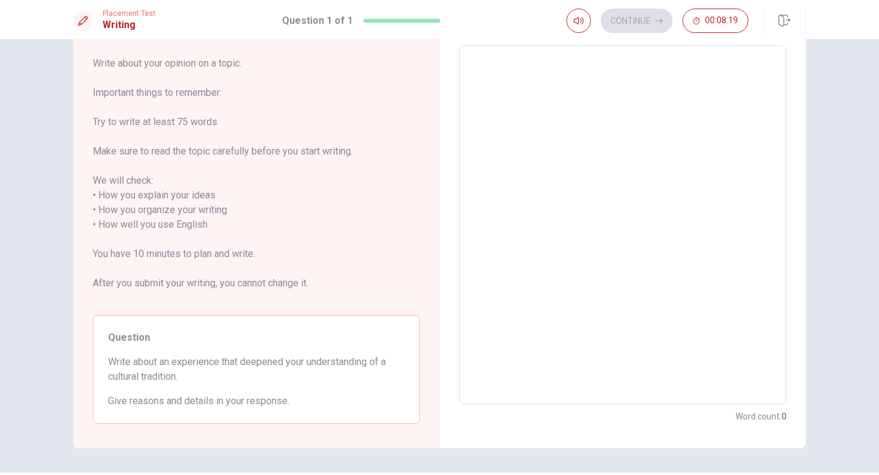
scroll to position [57, 0]
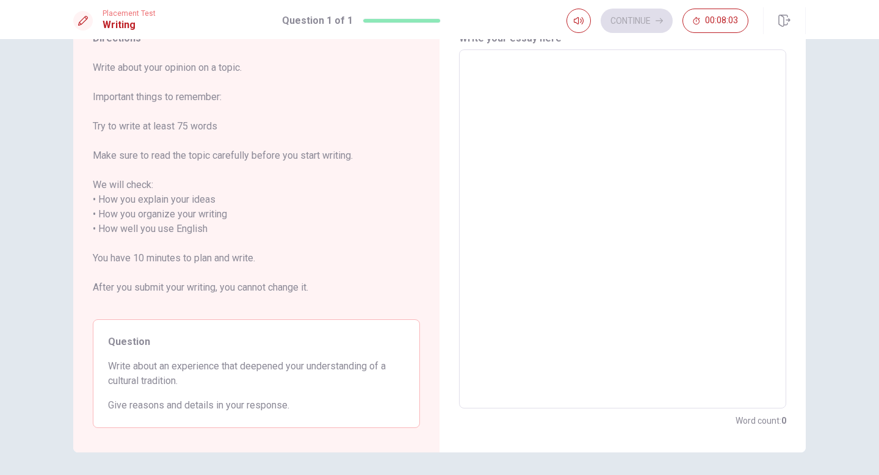
type textarea "t"
type textarea "x"
type textarea "th"
type textarea "x"
type textarea "the"
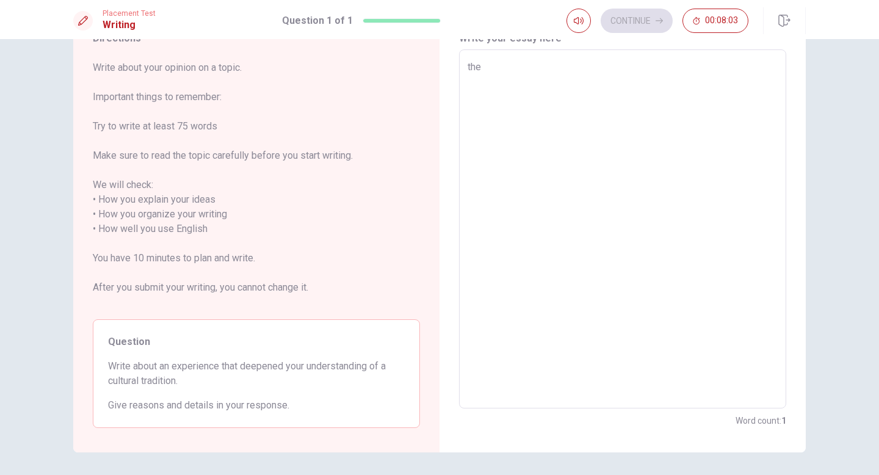
type textarea "x"
type textarea "the"
type textarea "x"
type textarea "the"
type textarea "x"
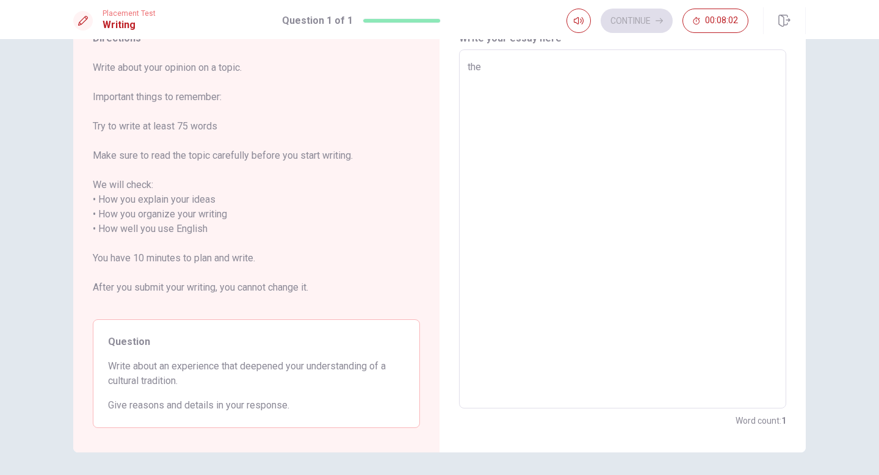
type textarea "th"
type textarea "x"
type textarea "t"
type textarea "x"
type textarea "ㅅ"
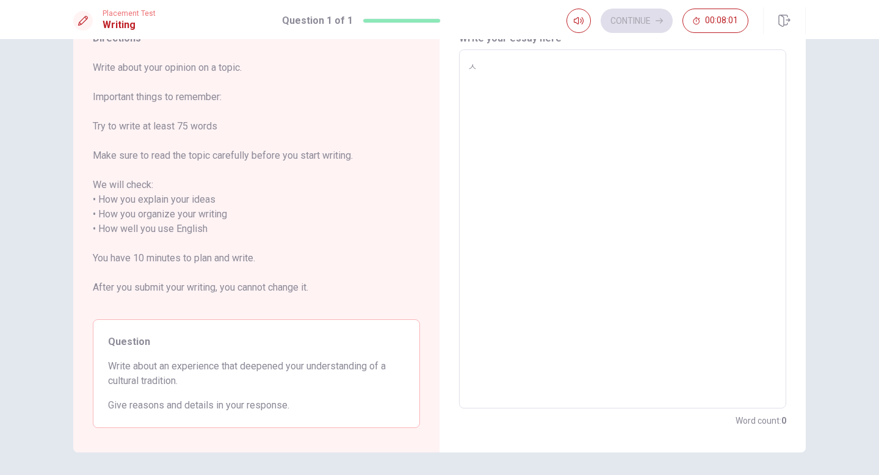
type textarea "x"
type textarea "소"
type textarea "x"
type textarea "솓"
type textarea "x"
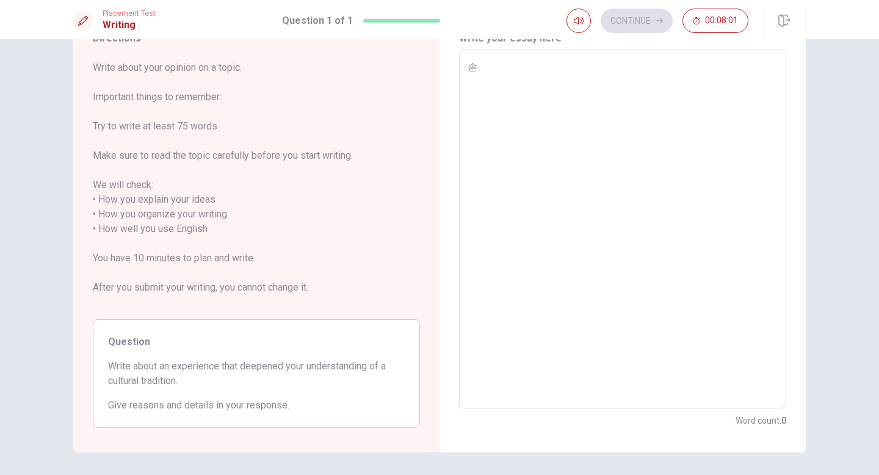
type textarea "솓"
type textarea "x"
type textarea "솓"
type textarea "x"
type textarea "t"
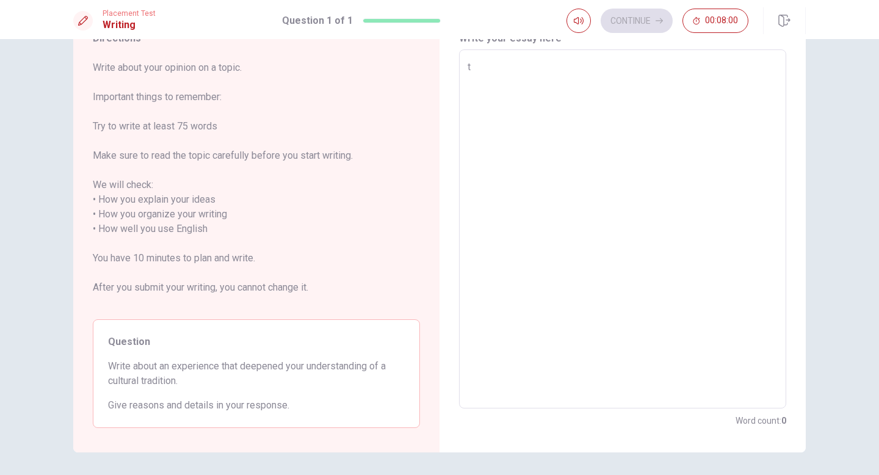
type textarea "x"
type textarea "th"
type textarea "x"
type textarea "the"
type textarea "x"
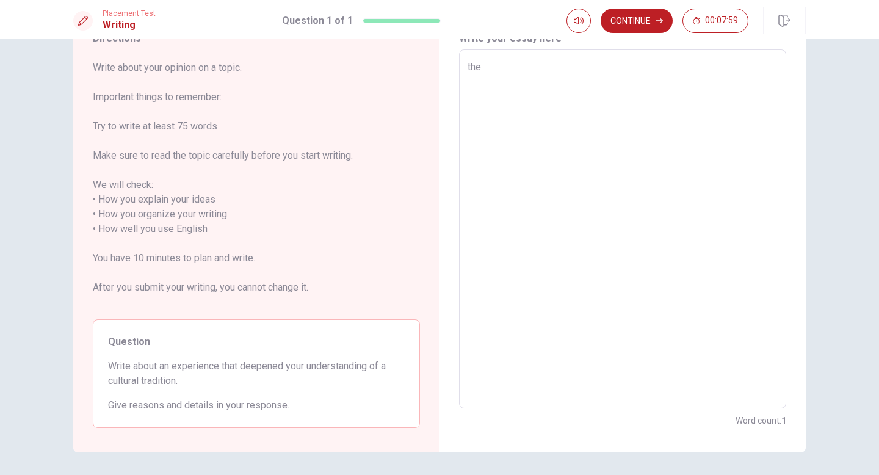
type textarea "the"
type textarea "x"
type textarea "the"
type textarea "x"
type textarea "th"
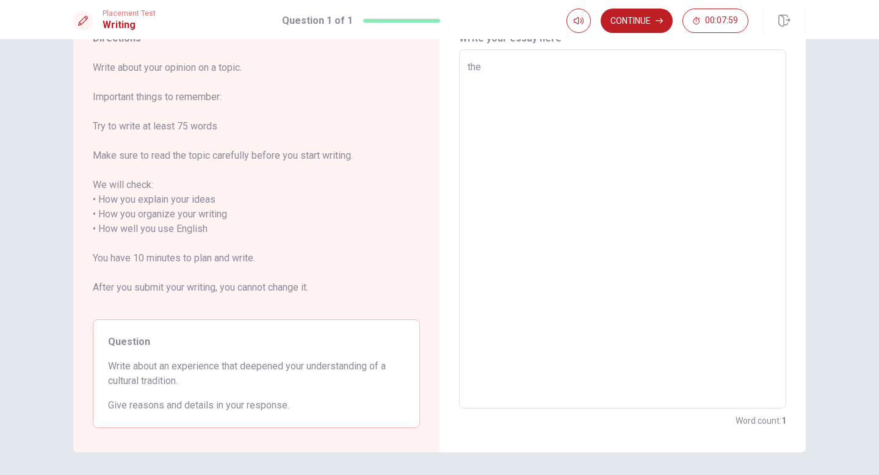
type textarea "x"
type textarea "t"
type textarea "x"
type textarea "T"
type textarea "x"
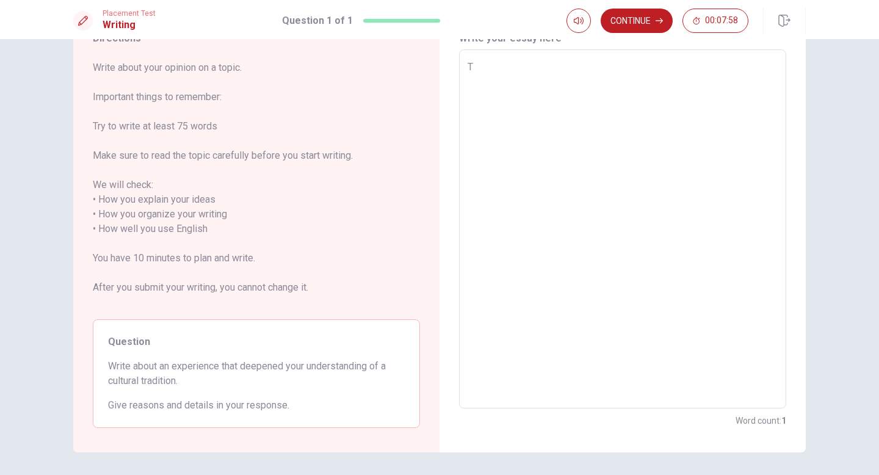
type textarea "Th"
type textarea "x"
type textarea "The"
type textarea "x"
type textarea "The"
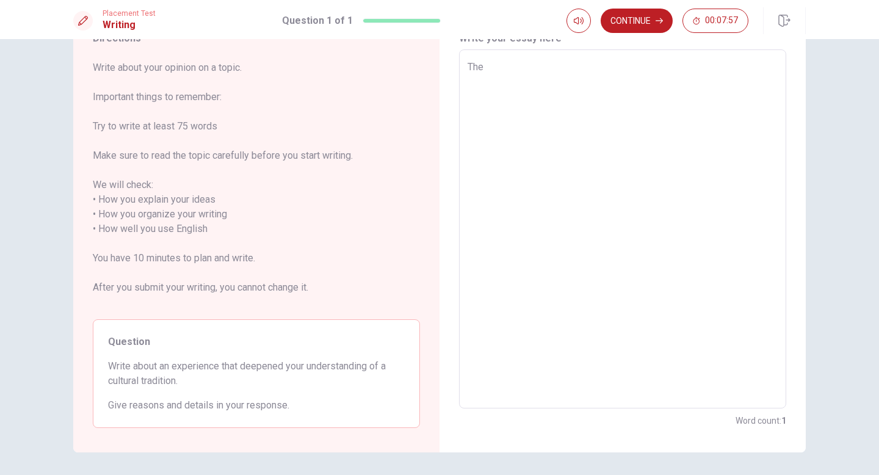
type textarea "x"
type textarea "The b"
type textarea "x"
type textarea "The"
type textarea "x"
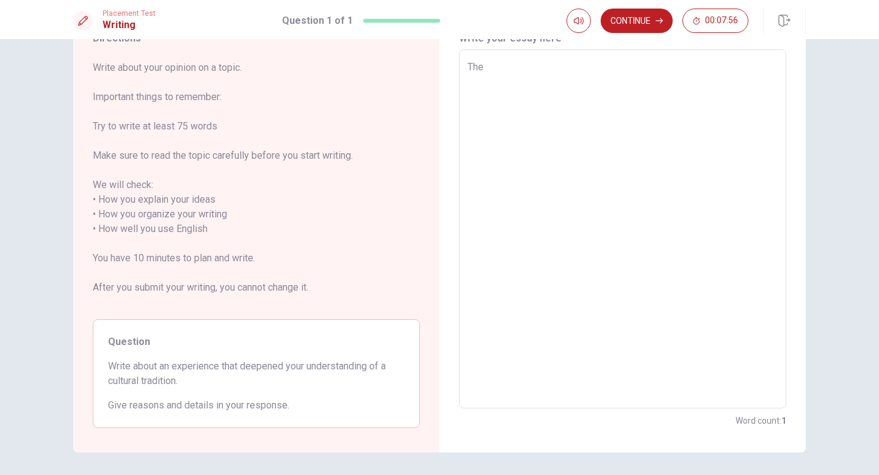
type textarea "The B"
type textarea "x"
type textarea "The BT"
type textarea "x"
type textarea "The BTS"
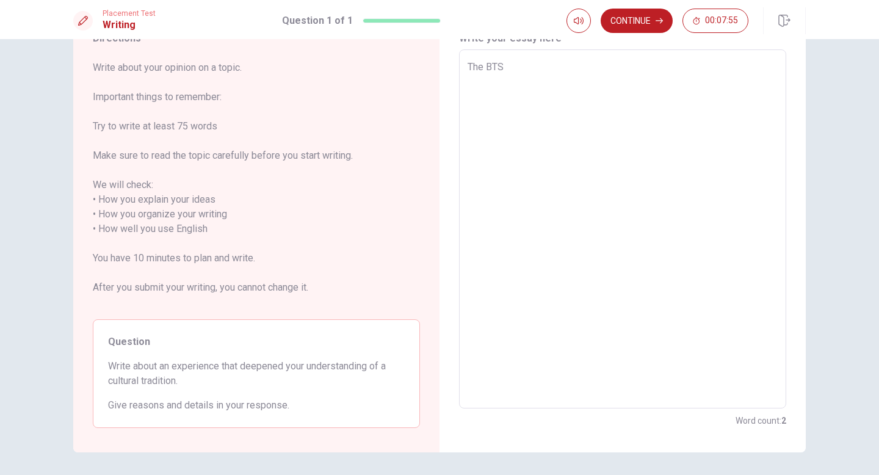
type textarea "x"
type textarea "The BTS"
type textarea "x"
type textarea "The BTS w"
type textarea "x"
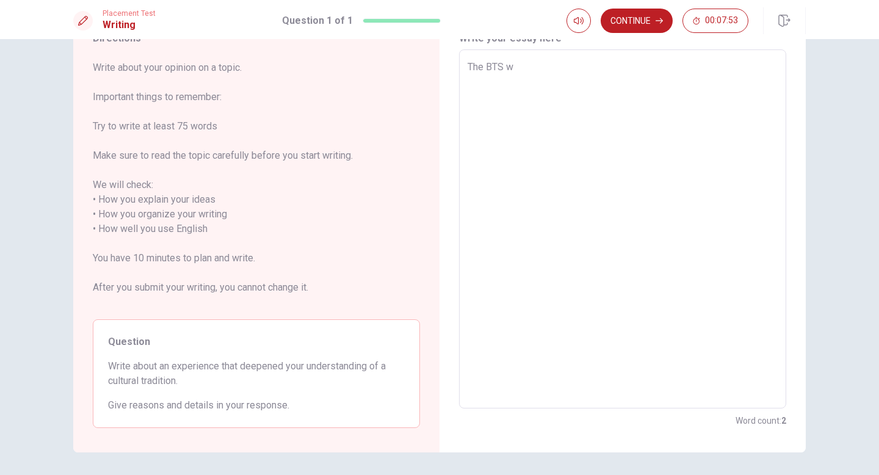
type textarea "The BTS wh"
type textarea "x"
type textarea "The BTS whi"
type textarea "x"
type textarea "The BTS whic"
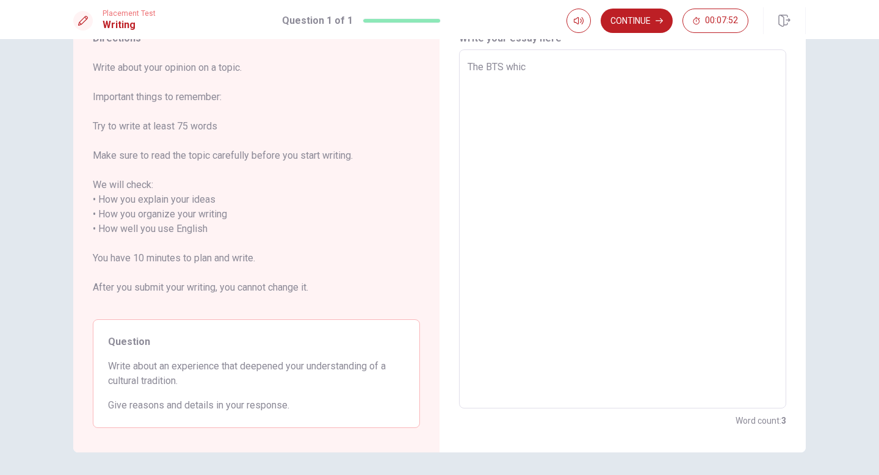
type textarea "x"
type textarea "The BTS which"
type textarea "x"
type textarea "The BTS which"
type textarea "x"
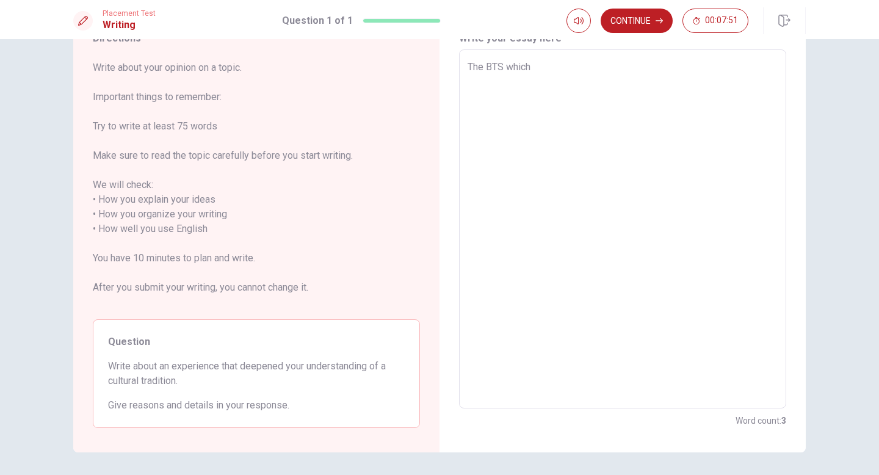
type textarea "The BTS which i"
type textarea "x"
type textarea "The BTS which is"
type textarea "x"
type textarea "The BTS which is"
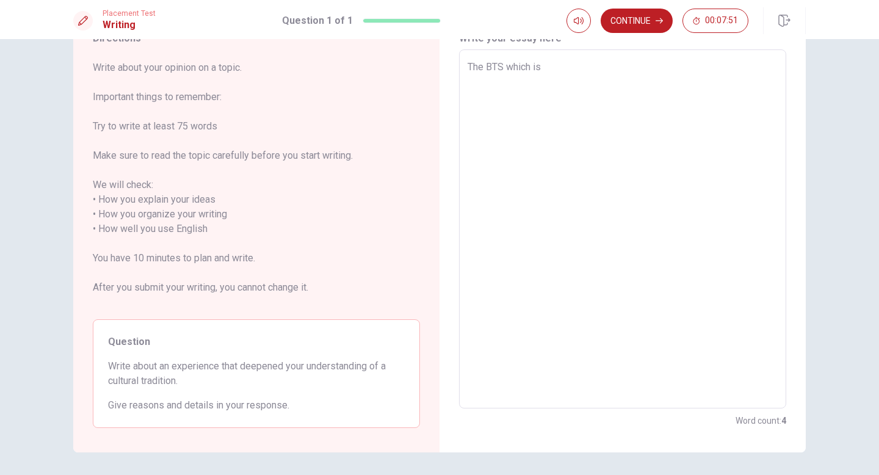
type textarea "x"
type textarea "The BTS which is f"
type textarea "x"
type textarea "The BTS which is fa"
type textarea "x"
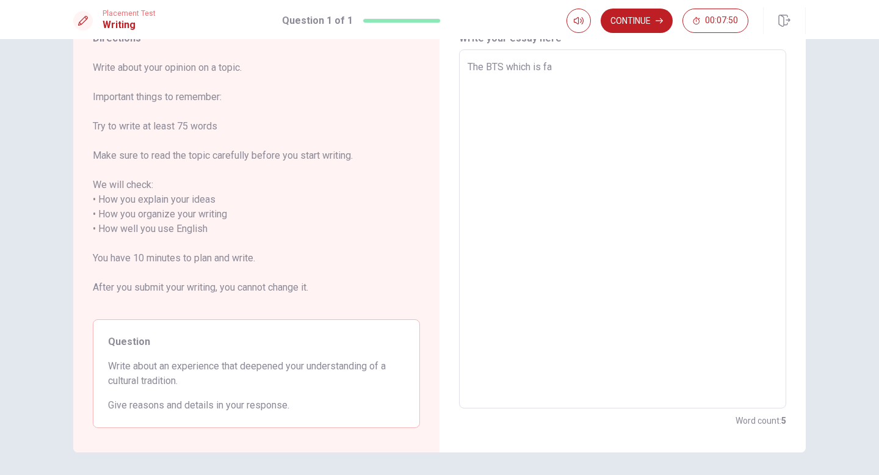
type textarea "The BTS which is fam"
type textarea "x"
type textarea "The BTS which is famo"
type textarea "x"
type textarea "The BTS which is famou"
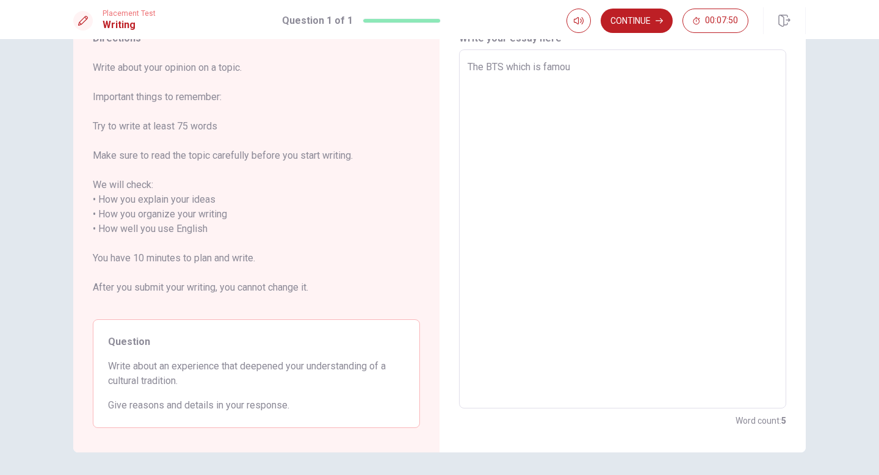
type textarea "x"
type textarea "The BTS which is famous"
type textarea "x"
type textarea "The BTS which is famous"
type textarea "x"
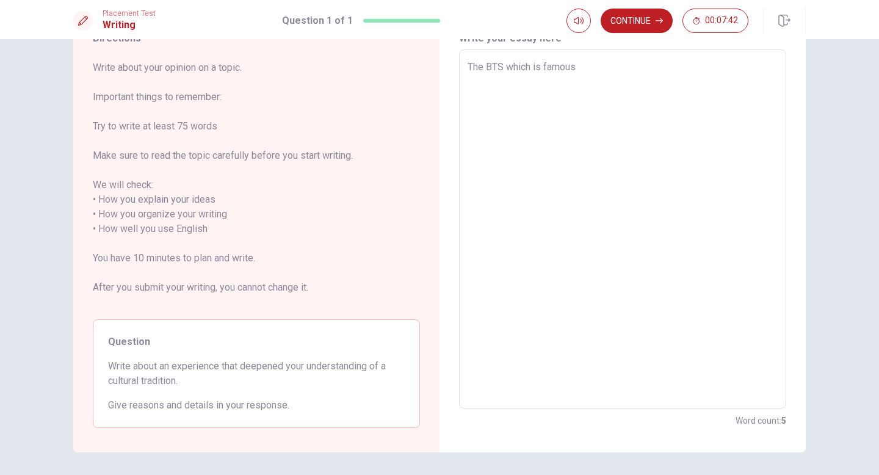
type textarea "The BTS which is famous f"
type textarea "x"
type textarea "The BTS which is famous fo"
type textarea "x"
type textarea "The BTS which is famous for"
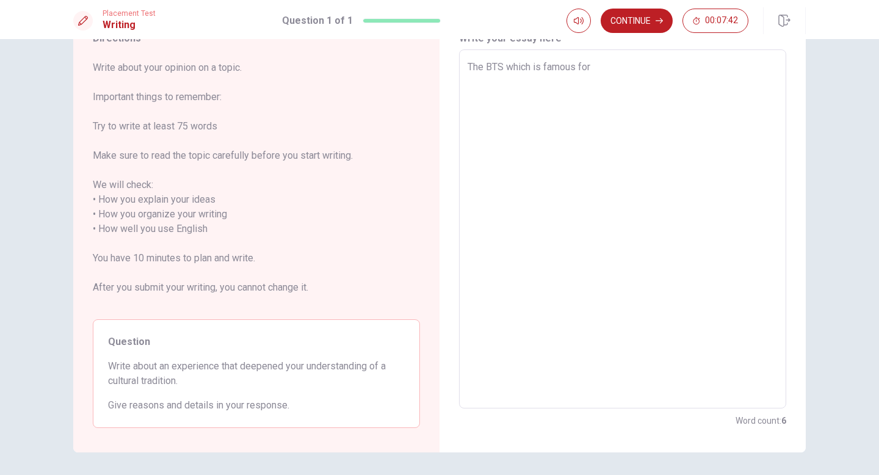
type textarea "x"
type textarea "The BTS which is famous for"
type textarea "x"
type textarea "The BTS which is famous for m"
type textarea "x"
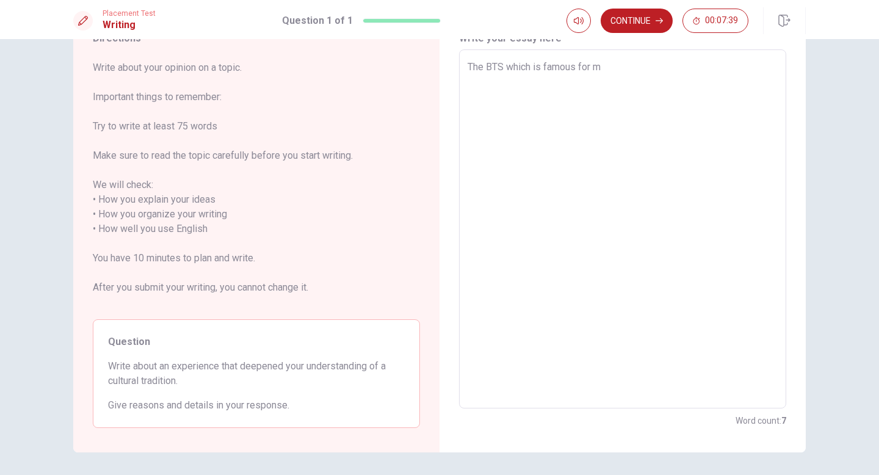
type textarea "The BTS which is famous for mu"
type textarea "x"
type textarea "The BTS which is famous for mus"
type textarea "x"
type textarea "The BTS which is famous for musi"
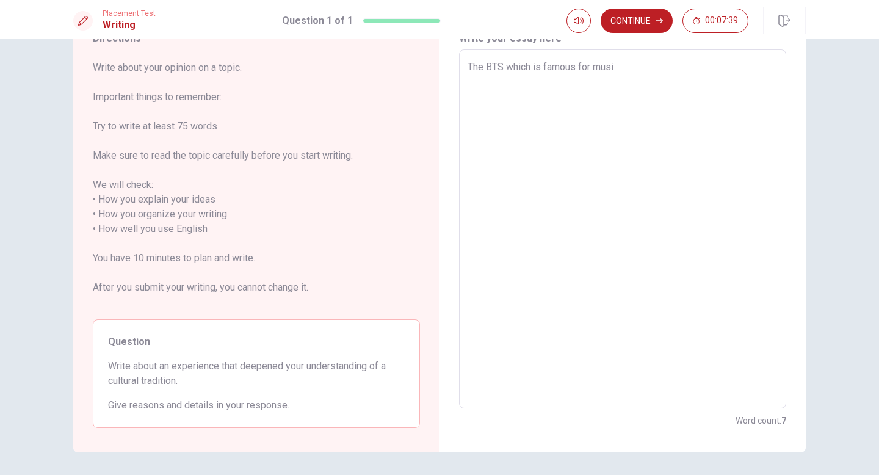
type textarea "x"
type textarea "The BTS which is famous for music"
click at [483, 69] on textarea "The BTS which is famous for music" at bounding box center [623, 229] width 310 height 339
type textarea "x"
type textarea "The KBTS which is famous for music"
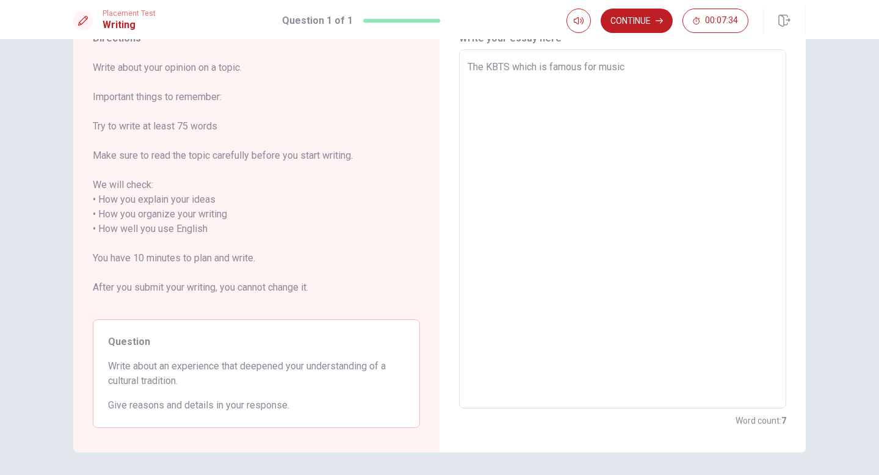
type textarea "x"
type textarea "The KoBTS which is famous for music"
type textarea "x"
type textarea "The KorBTS which is famous for music"
type textarea "x"
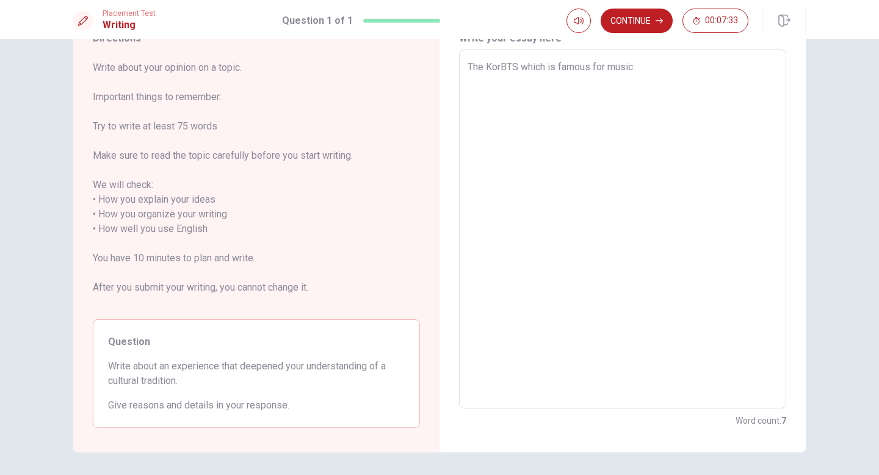
type textarea "The KoreBTS which is famous for music"
type textarea "x"
type textarea "The KoreaBTS which is famous for music"
type textarea "x"
type textarea "The KoreanBTS which is famous for music"
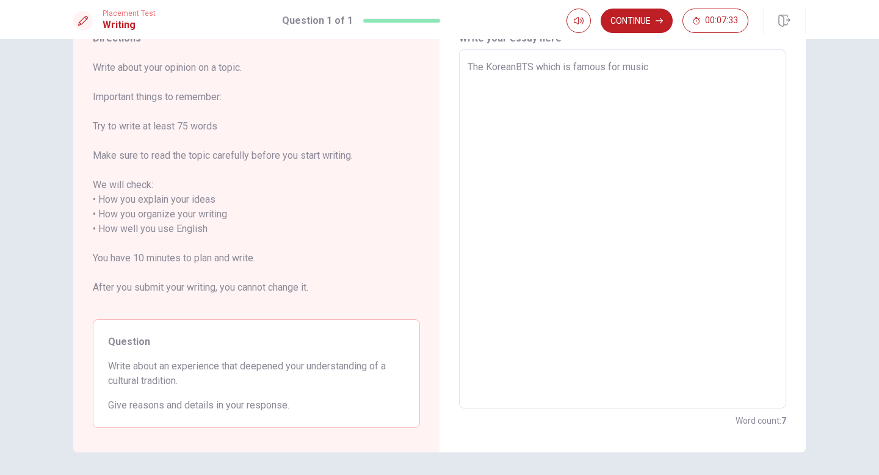
type textarea "x"
type textarea "The Korean BTS which is famous for music"
type textarea "x"
type textarea "The KoreanBTS which is famous for music"
type textarea "x"
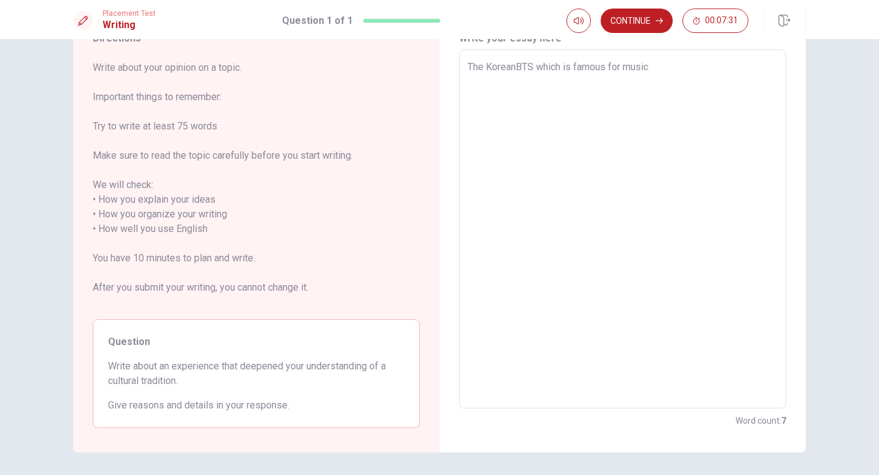
type textarea "The Korean BTS which is famous for music"
type textarea "x"
type textarea "The Korean BBTS which is famous for music"
type textarea "x"
type textarea "The Korean BiBTS which is famous for music"
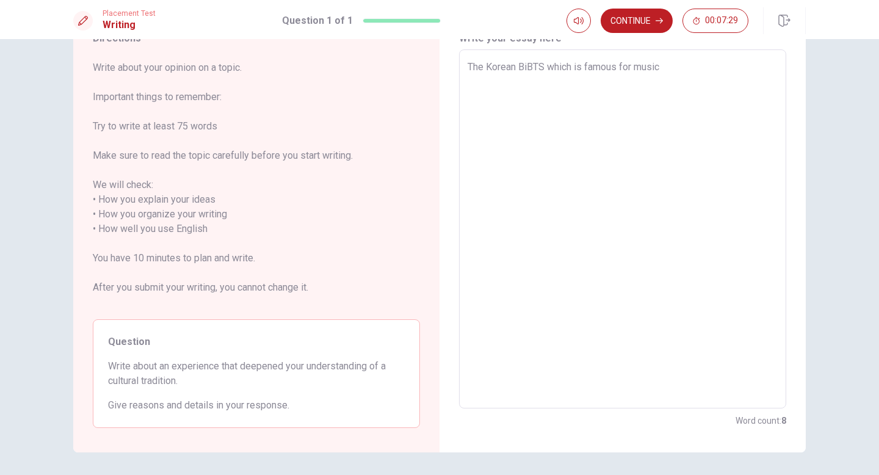
type textarea "x"
type textarea "The Korean BBTS which is famous for music"
type textarea "x"
type textarea "The Korean BTS which is famous for music"
type textarea "x"
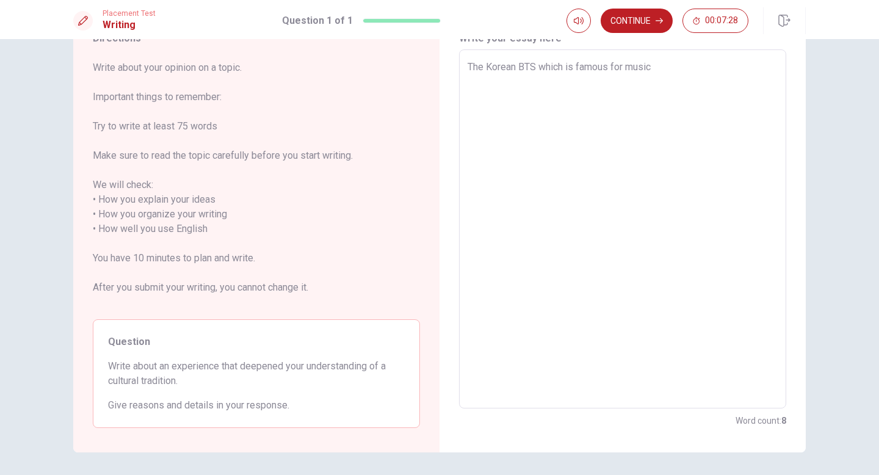
type textarea "The Korean bBTS which is famous for music"
type textarea "x"
type textarea "The Korean boBTS which is famous for music"
type textarea "x"
type textarea "The [DEMOGRAPHIC_DATA] boyBTS which is famous for music"
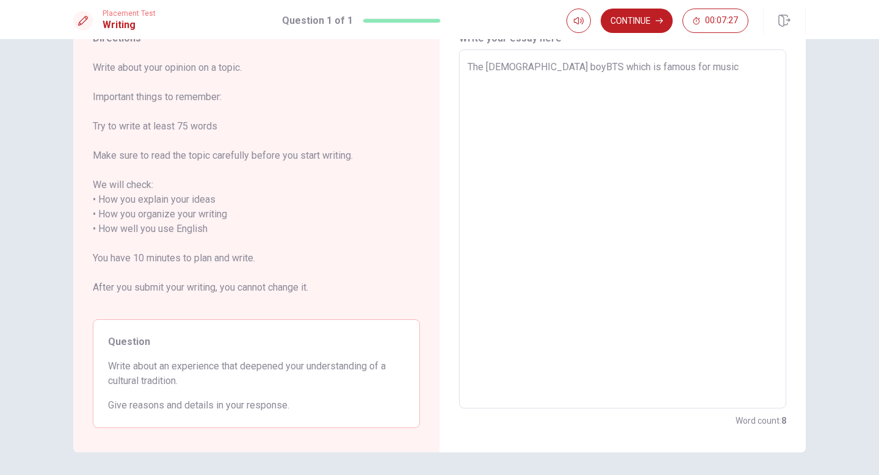
type textarea "x"
type textarea "The Korean boy BTS which is famous for music"
type textarea "x"
type textarea "The [DEMOGRAPHIC_DATA] boy gBTS which is famous for music"
type textarea "x"
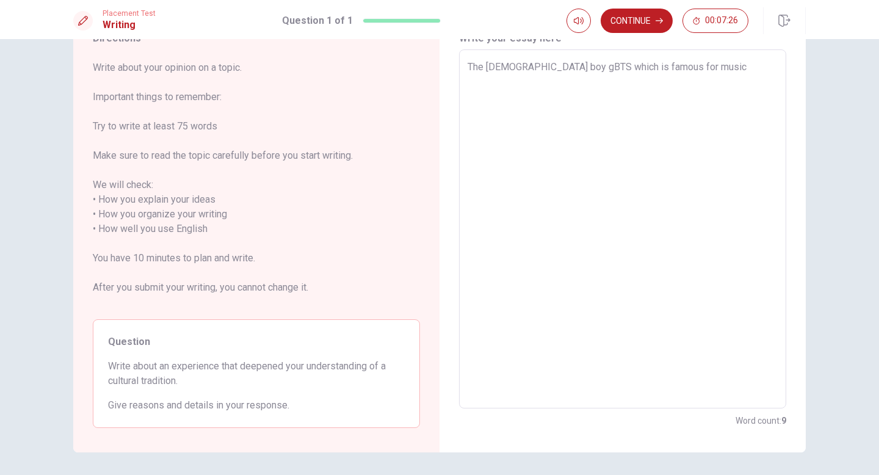
type textarea "The [DEMOGRAPHIC_DATA] boy grBTS which is famous for music"
type textarea "x"
type textarea "The [DEMOGRAPHIC_DATA] boy gruBTS which is famous for music"
type textarea "x"
type textarea "The [DEMOGRAPHIC_DATA] boy grBTS which is famous for music"
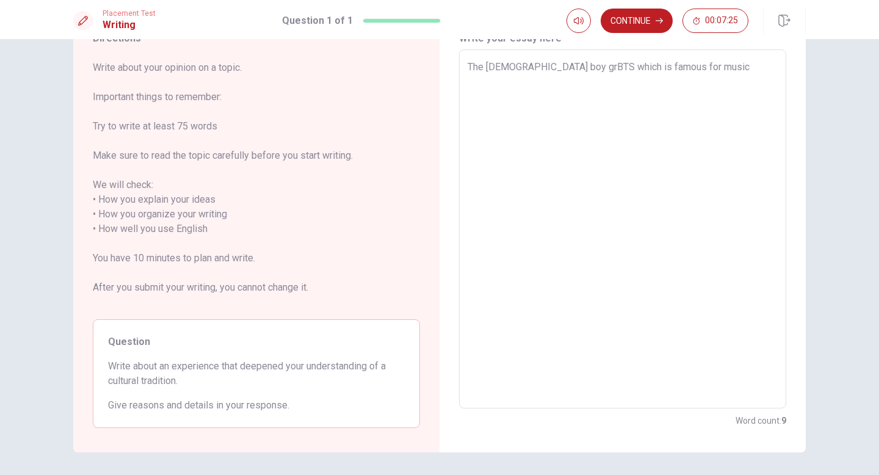
type textarea "x"
type textarea "The [DEMOGRAPHIC_DATA] boy gruBTS which is famous for music"
type textarea "x"
type textarea "The [DEMOGRAPHIC_DATA] boy grBTS which is famous for music"
type textarea "x"
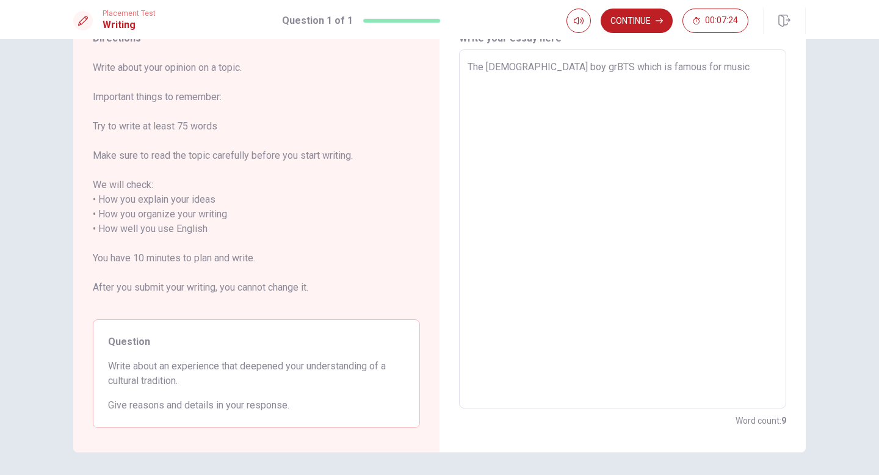
type textarea "The [DEMOGRAPHIC_DATA] boy groBTS which is famous for music"
type textarea "x"
type textarea "The [DEMOGRAPHIC_DATA] boy groiBTS which is famous for music"
type textarea "x"
type textarea "The [DEMOGRAPHIC_DATA] boy groiuBTS which is famous for music"
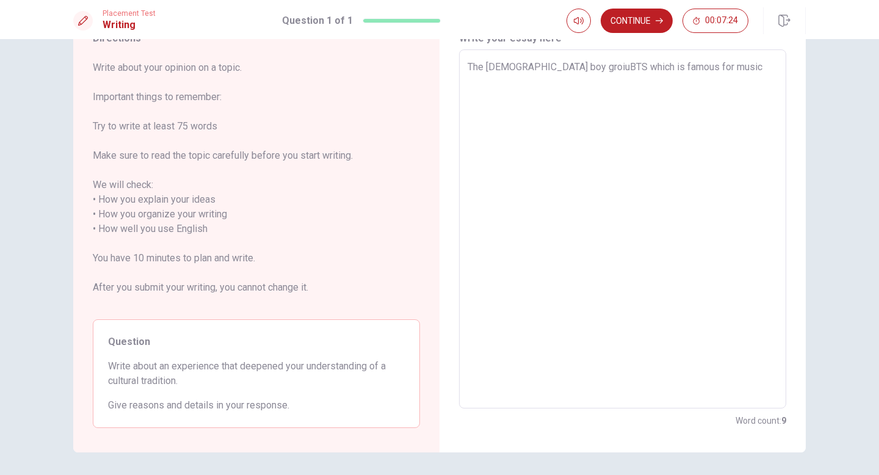
type textarea "x"
type textarea "The [DEMOGRAPHIC_DATA] boy groiBTS which is famous for music"
type textarea "x"
type textarea "The [DEMOGRAPHIC_DATA] boy groBTS which is famous for music"
type textarea "x"
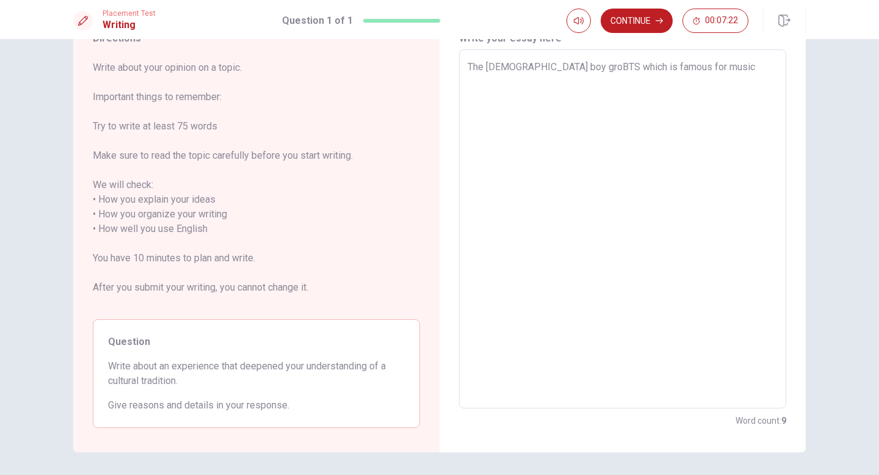
type textarea "The [DEMOGRAPHIC_DATA] boy grouBTS which is famous for music"
type textarea "x"
type textarea "The Korean boy groupBTS which is famous for music"
type textarea "x"
type textarea "The [DEMOGRAPHIC_DATA] boy group BTS which is famous for music"
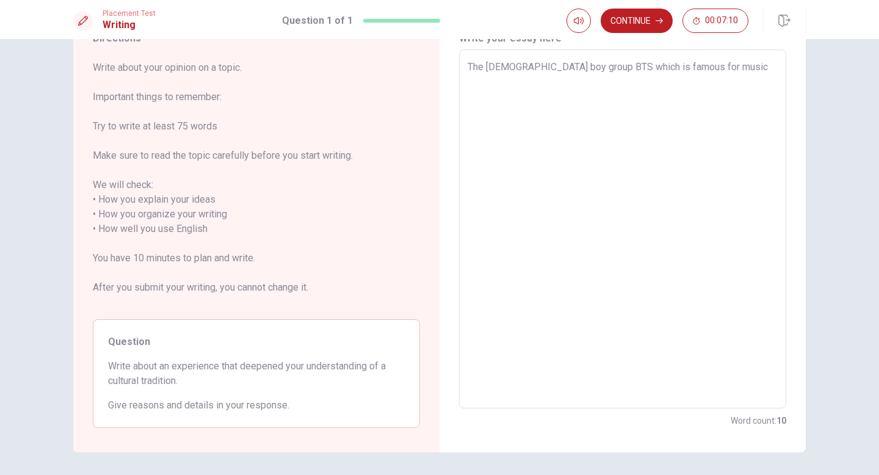
type textarea "x"
drag, startPoint x: 480, startPoint y: 68, endPoint x: 561, endPoint y: 70, distance: 80.6
click at [561, 70] on textarea "The [DEMOGRAPHIC_DATA] boy group BTS which is famous for music" at bounding box center [623, 229] width 310 height 339
type textarea "TheBTS which is famous for music"
type textarea "x"
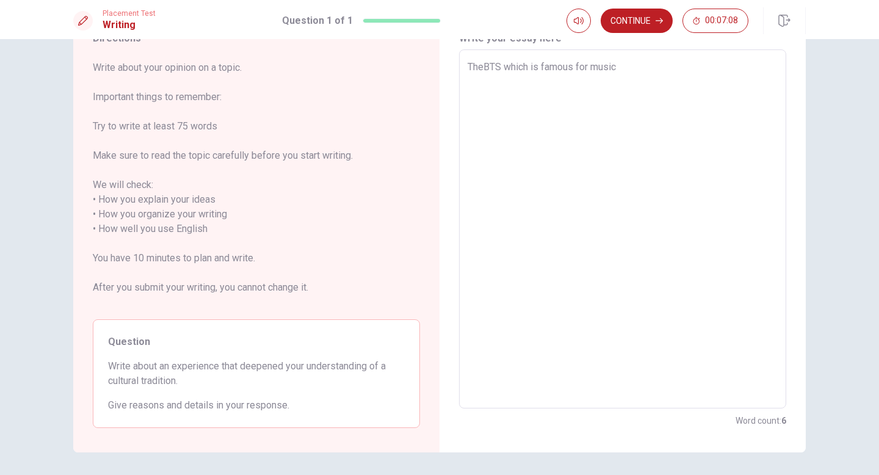
type textarea "The BTS which is famous for music"
click at [644, 65] on textarea "The BTS which is famous for music" at bounding box center [623, 229] width 310 height 339
type textarea "x"
type textarea "The BTS which is famous for music"
type textarea "x"
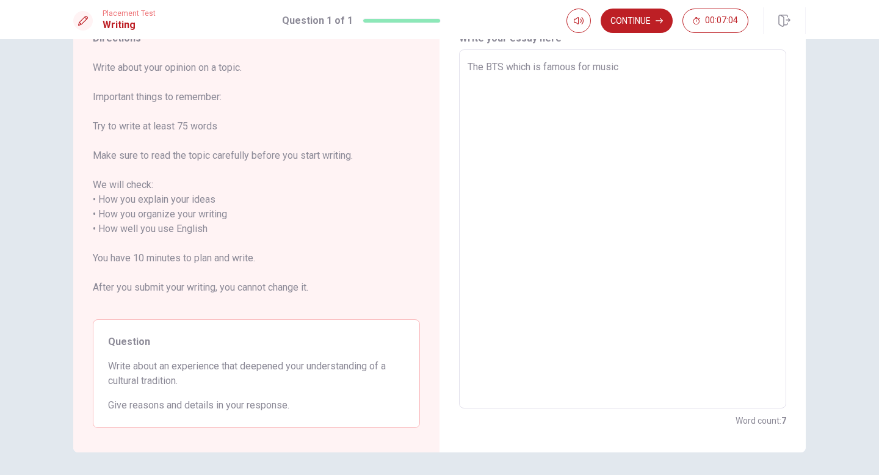
type textarea "The BTS which is famous for music"
type textarea "x"
type textarea "The BTS which is famous for musi"
type textarea "x"
type textarea "The BTS which is famous for mus"
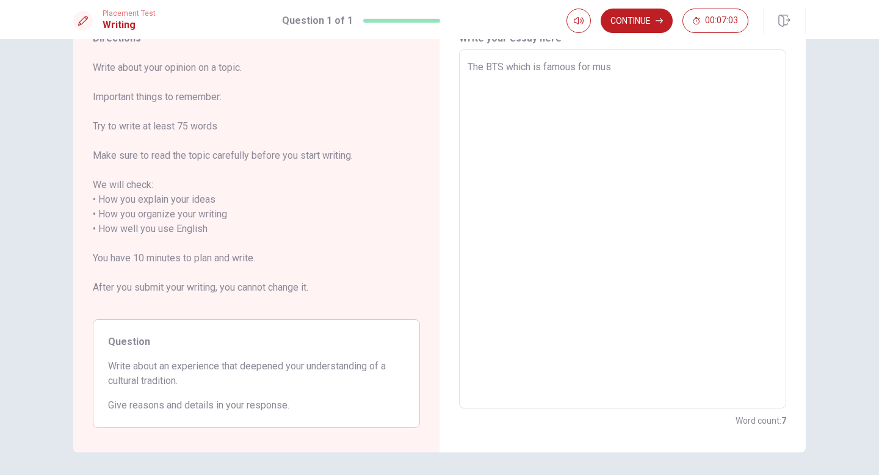
type textarea "x"
type textarea "The BTS which is famous for musi"
type textarea "x"
type textarea "The BTS which is famous for music"
type textarea "x"
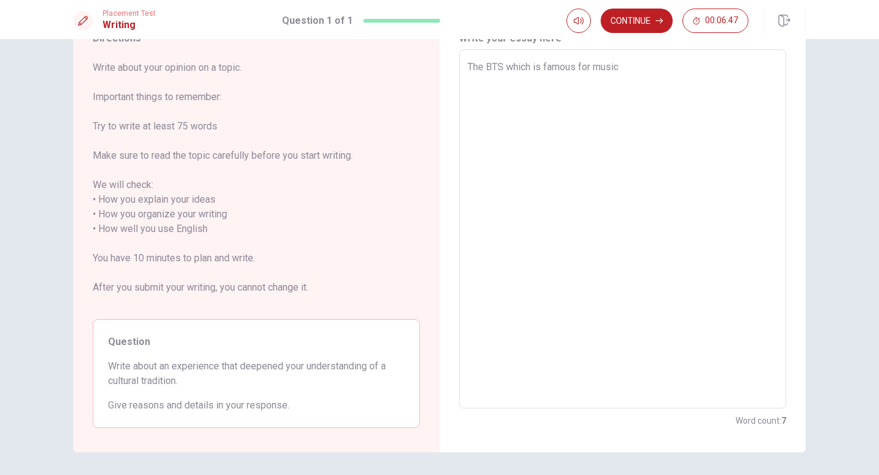
type textarea "The BTS which is famous for music"
type textarea "x"
type textarea "The BTS which is famous for music h"
type textarea "x"
type textarea "The BTS which is famous for music ha"
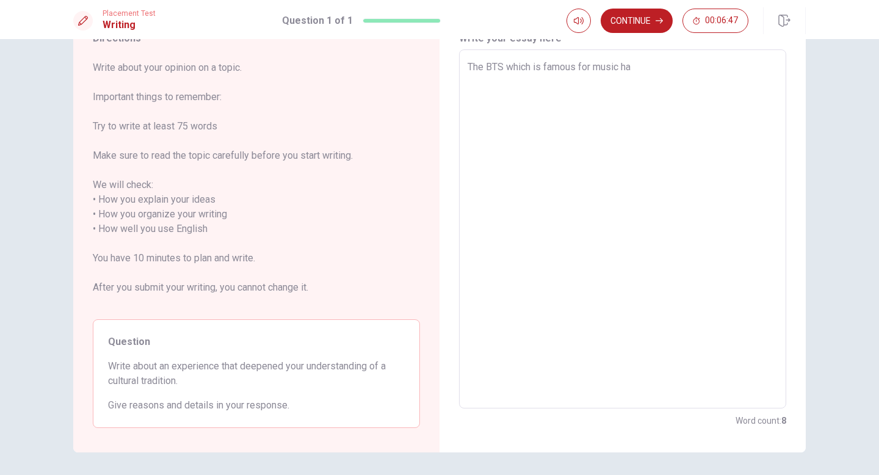
type textarea "x"
type textarea "The BTS which is famous for music ha"
type textarea "x"
type textarea "The BTS which is famous for music ha"
type textarea "x"
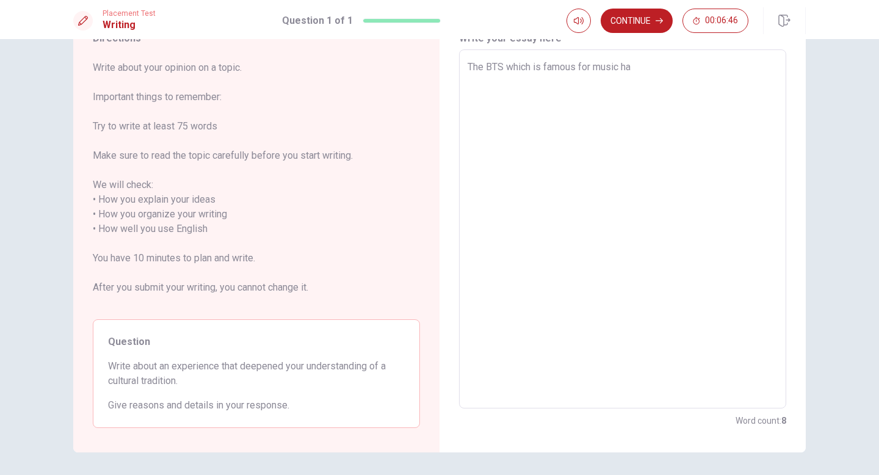
type textarea "The BTS which is famous for music has"
drag, startPoint x: 612, startPoint y: 67, endPoint x: 644, endPoint y: 73, distance: 32.9
click at [644, 73] on textarea "The korean biy group named BTS awarded lots of music" at bounding box center [623, 229] width 310 height 339
click at [720, 76] on textarea "The korean biy group named BTS awarded lots of music" at bounding box center [623, 229] width 310 height 339
click at [520, 65] on textarea "The korean biy group named BTS awarded lots of music tropies" at bounding box center [623, 229] width 310 height 339
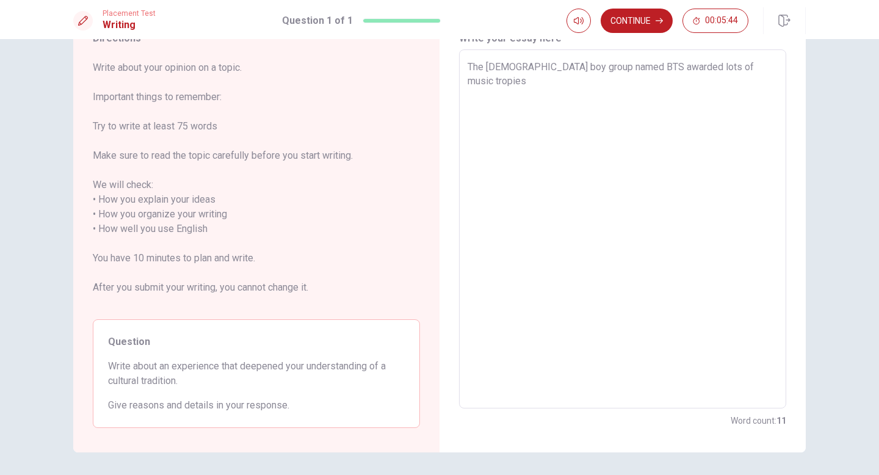
click at [759, 63] on textarea "The [DEMOGRAPHIC_DATA] boy group named BTS awarded lots of music tropies" at bounding box center [623, 229] width 310 height 339
click at [480, 98] on textarea "The [DEMOGRAPHIC_DATA] boy group named BTS awarded lots of music tropies. when …" at bounding box center [623, 229] width 310 height 339
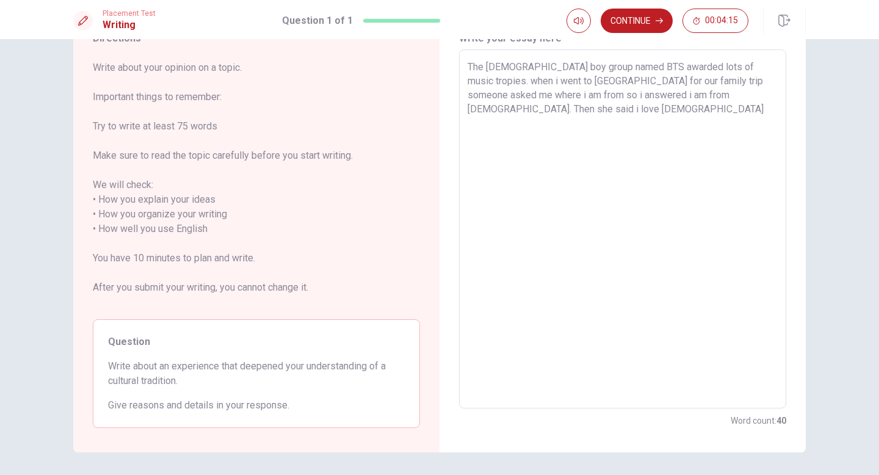
click at [706, 95] on textarea "The [DEMOGRAPHIC_DATA] boy group named BTS awarded lots of music tropies. when …" at bounding box center [623, 229] width 310 height 339
click at [509, 115] on textarea "The [DEMOGRAPHIC_DATA] boy group named BTS awarded lots of music tropies. when …" at bounding box center [623, 229] width 310 height 339
click at [557, 109] on textarea "The [DEMOGRAPHIC_DATA] boy group named BTS awarded lots of music tropies. when …" at bounding box center [623, 229] width 310 height 339
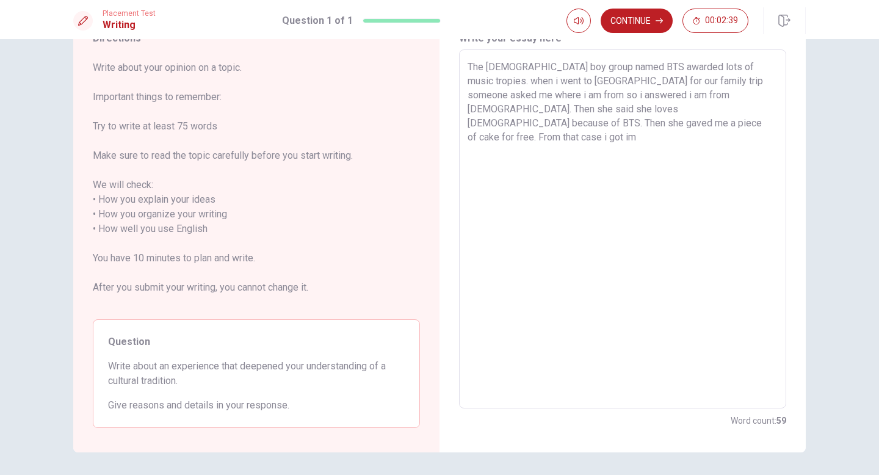
click at [494, 109] on textarea "The [DEMOGRAPHIC_DATA] boy group named BTS awarded lots of music tropies. when …" at bounding box center [623, 229] width 310 height 339
click at [537, 111] on textarea "The [DEMOGRAPHIC_DATA] boy group named BTS awarded lots of music tropies. when …" at bounding box center [623, 229] width 310 height 339
click at [678, 113] on textarea "The [DEMOGRAPHIC_DATA] boy group named BTS awarded lots of music tropies. when …" at bounding box center [623, 229] width 310 height 339
click at [495, 121] on textarea "The [DEMOGRAPHIC_DATA] boy group named BTS awarded lots of music tropies. when …" at bounding box center [623, 229] width 310 height 339
click at [762, 124] on textarea "The [DEMOGRAPHIC_DATA] boy group named BTS awarded lots of music tropies. when …" at bounding box center [623, 229] width 310 height 339
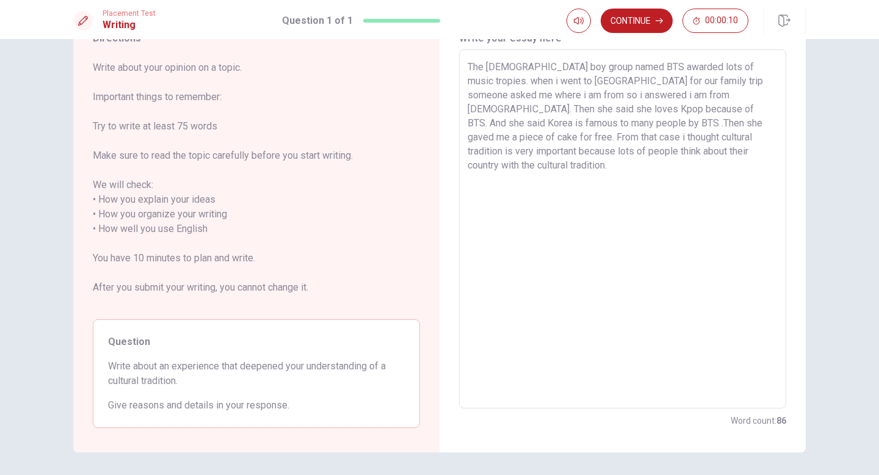
click at [462, 120] on div "The [DEMOGRAPHIC_DATA] boy group named BTS awarded lots of music tropies. when …" at bounding box center [622, 228] width 327 height 359
click at [463, 123] on div "The [DEMOGRAPHIC_DATA] boy group named BTS awarded lots of music tropies. when …" at bounding box center [622, 228] width 327 height 359
click at [468, 125] on textarea "The [DEMOGRAPHIC_DATA] boy group named BTS awarded lots of music tropies. when …" at bounding box center [623, 229] width 310 height 339
click at [551, 125] on textarea "The [DEMOGRAPHIC_DATA] boy group named BTS awarded lots of music tropies. when …" at bounding box center [623, 229] width 310 height 339
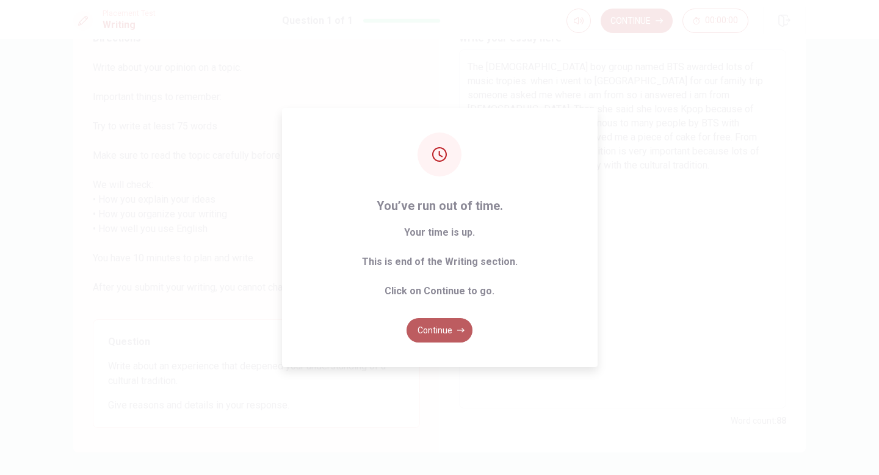
click at [443, 322] on button "Continue" at bounding box center [440, 330] width 66 height 24
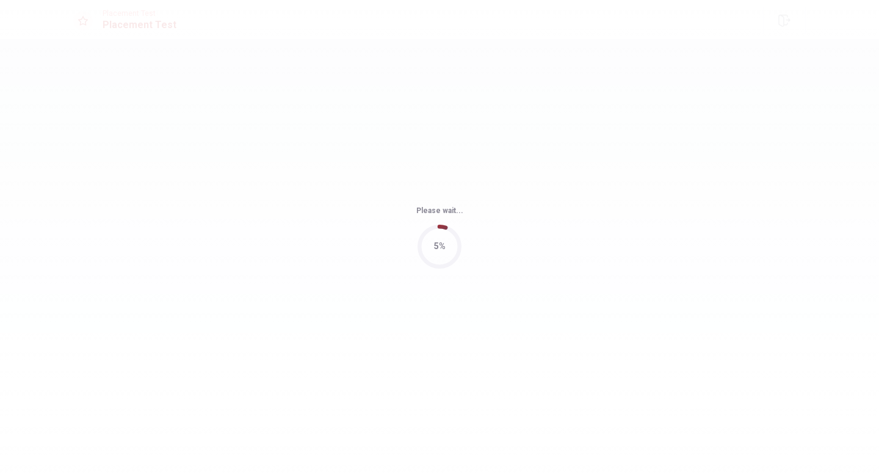
scroll to position [0, 0]
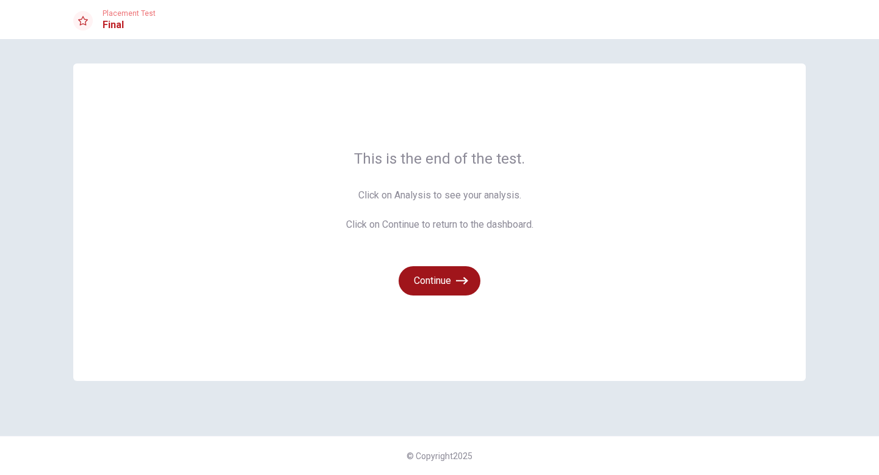
click at [441, 273] on button "Continue" at bounding box center [440, 280] width 82 height 29
